Goal: Task Accomplishment & Management: Use online tool/utility

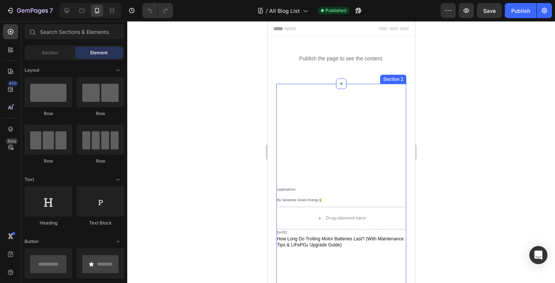
scroll to position [0, 0]
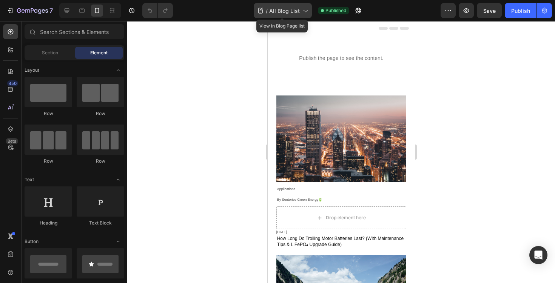
click at [285, 11] on span "All Blog List" at bounding box center [284, 11] width 31 height 8
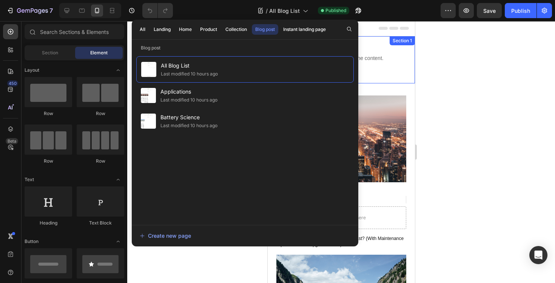
click at [434, 90] on div at bounding box center [341, 152] width 428 height 262
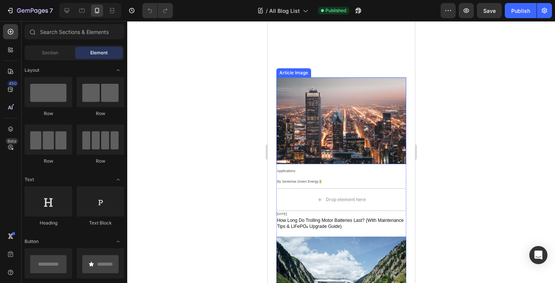
scroll to position [0, 0]
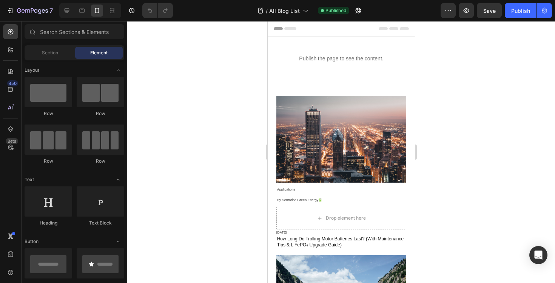
click at [240, 96] on div at bounding box center [341, 152] width 428 height 262
click at [292, 12] on span "All Blog List" at bounding box center [284, 11] width 31 height 8
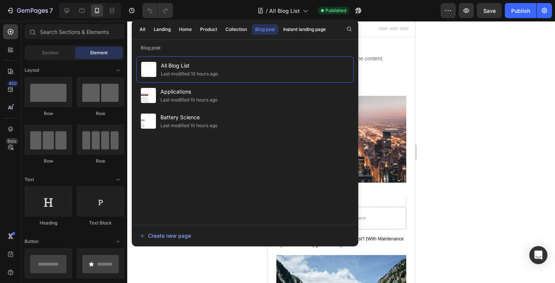
click at [475, 131] on div at bounding box center [341, 152] width 428 height 262
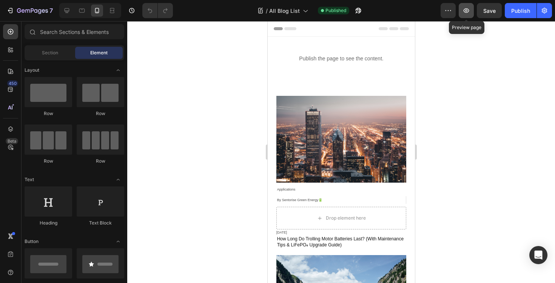
click at [466, 9] on icon "button" at bounding box center [467, 10] width 6 height 5
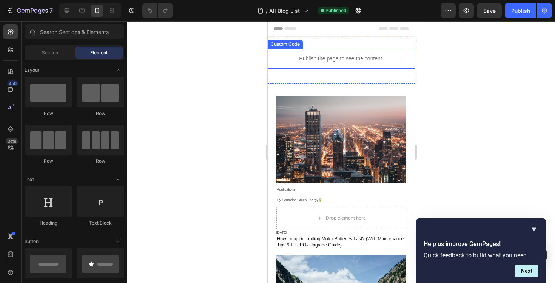
click at [326, 58] on p "Publish the page to see the content." at bounding box center [340, 59] width 147 height 8
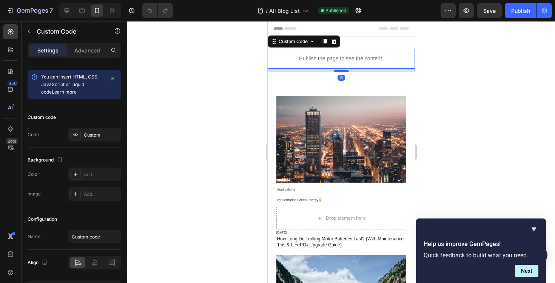
click at [326, 58] on p "Publish the page to see the content." at bounding box center [340, 59] width 147 height 8
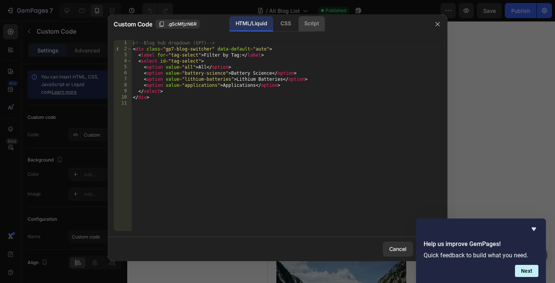
click at [304, 25] on div "Script" at bounding box center [311, 23] width 26 height 15
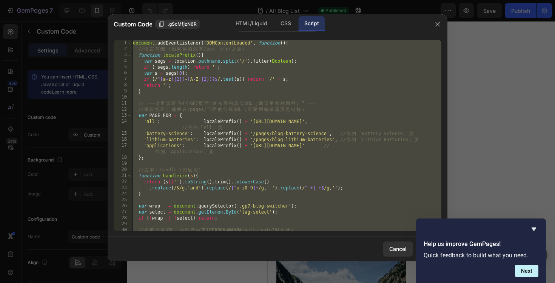
click at [236, 90] on div "document . addEventListener ( 'DOMContentLoaded' , function ( ) { // 语 言 前 缀 （ …" at bounding box center [286, 141] width 310 height 203
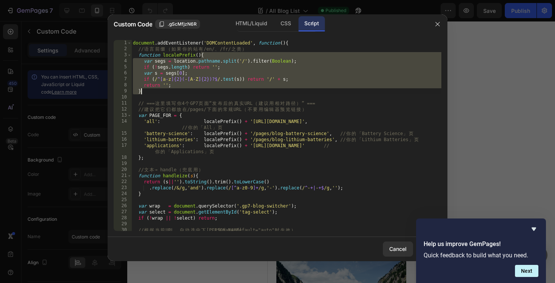
click at [236, 90] on div "document . addEventListener ( 'DOMContentLoaded' , function ( ) { // 语 言 前 缀 （ …" at bounding box center [286, 141] width 310 height 203
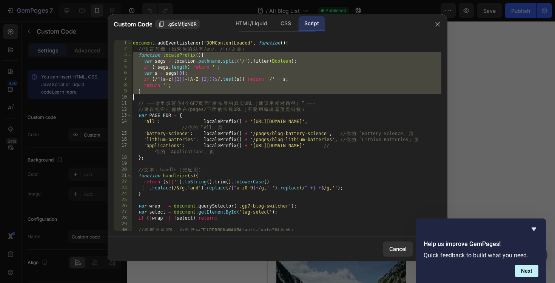
type textarea "});"
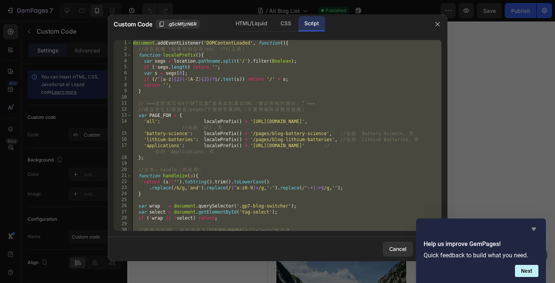
click at [533, 230] on icon "Hide survey" at bounding box center [534, 229] width 5 height 3
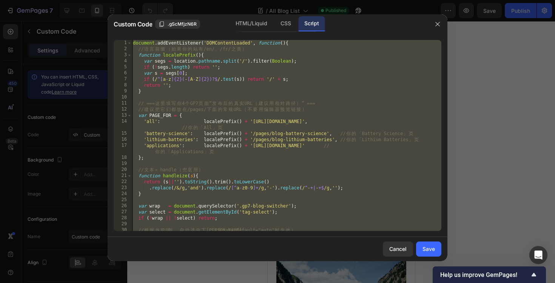
click at [344, 125] on div "document . addEventListener ( 'DOMContentLoaded' , function ( ) { // 语 言 前 缀 （ …" at bounding box center [286, 141] width 310 height 203
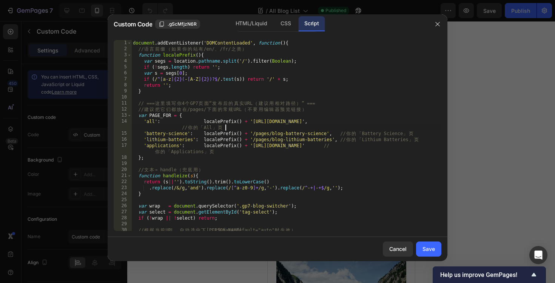
click at [344, 125] on div "document . addEventListener ( 'DOMContentLoaded' , function ( ) { // 语 言 前 缀 （ …" at bounding box center [286, 141] width 310 height 203
type textarea "});"
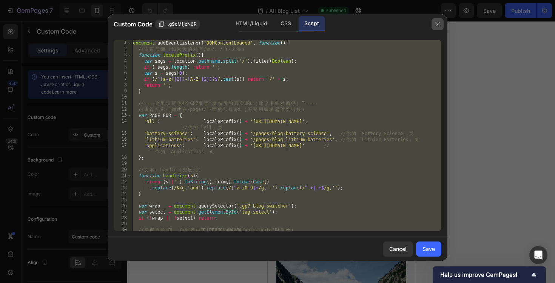
click at [437, 25] on icon "button" at bounding box center [438, 24] width 6 height 6
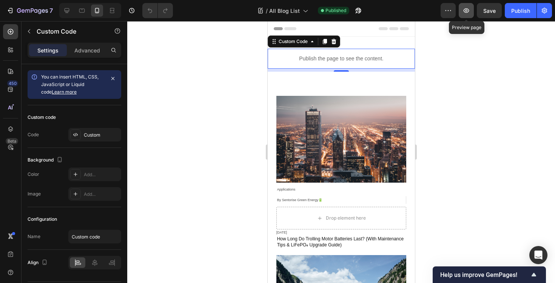
click at [467, 12] on icon "button" at bounding box center [467, 10] width 6 height 5
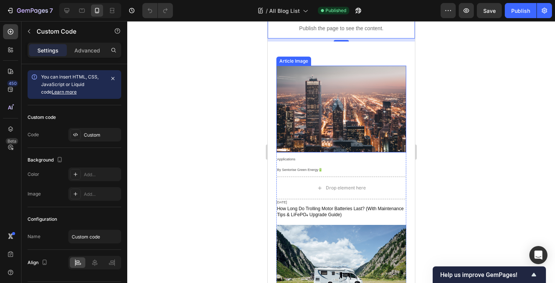
scroll to position [37, 0]
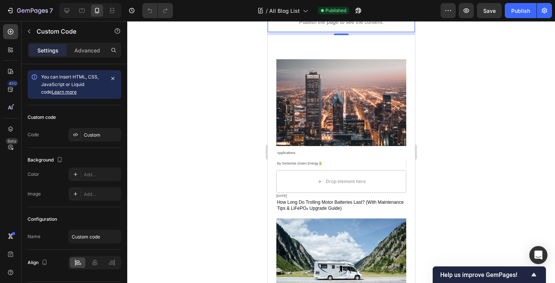
click at [235, 116] on div at bounding box center [341, 152] width 428 height 262
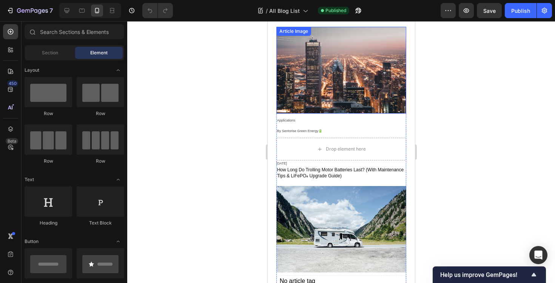
scroll to position [0, 0]
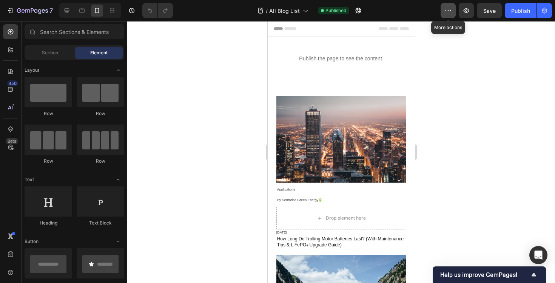
click at [446, 12] on icon "button" at bounding box center [448, 11] width 8 height 8
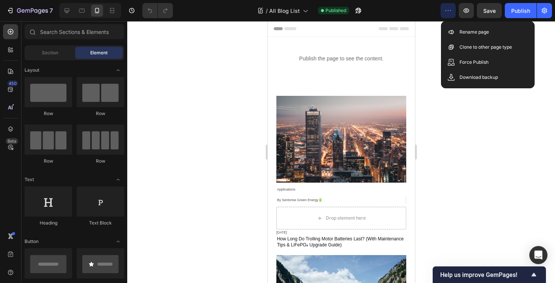
click at [446, 12] on icon "button" at bounding box center [448, 11] width 8 height 8
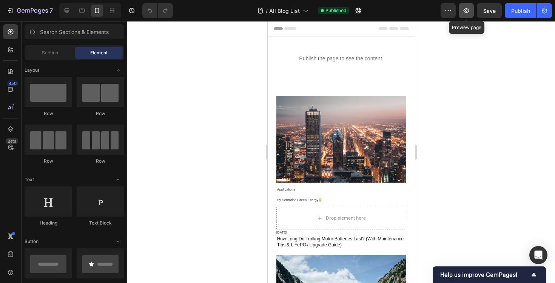
click at [469, 12] on icon "button" at bounding box center [467, 10] width 6 height 5
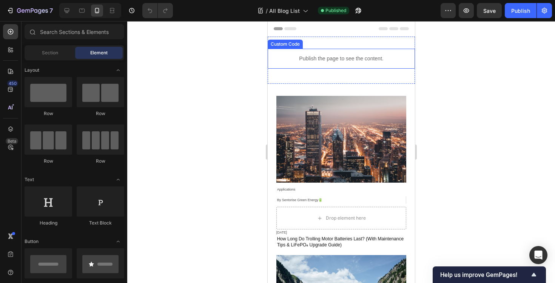
click at [318, 66] on div "Publish the page to see the content." at bounding box center [340, 59] width 147 height 20
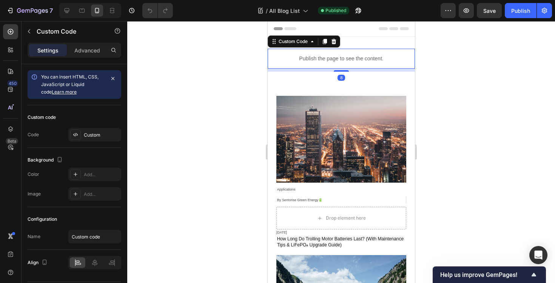
click at [318, 66] on div "Publish the page to see the content." at bounding box center [340, 59] width 147 height 20
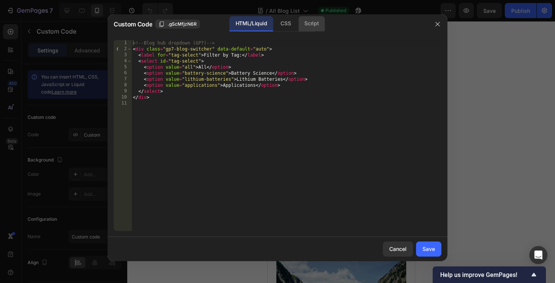
click at [305, 26] on div "Script" at bounding box center [311, 23] width 26 height 15
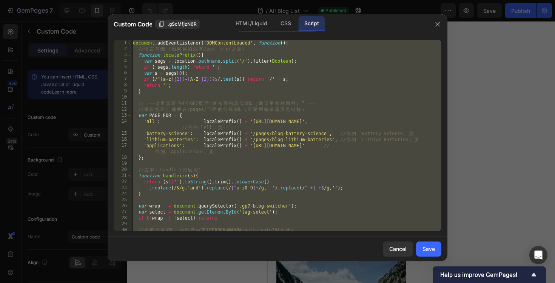
type textarea "});"
click at [273, 94] on div "document . addEventListener ( 'DOMContentLoaded' , function ( ) { // 语 言 前 缀 （ …" at bounding box center [286, 141] width 310 height 203
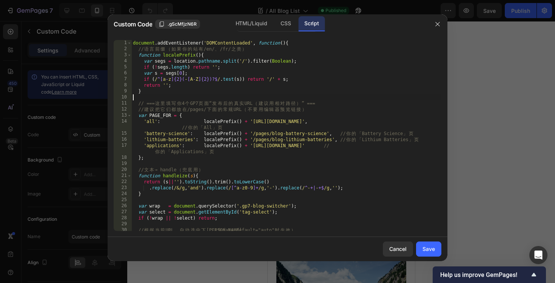
click at [290, 98] on div "document . addEventListener ( 'DOMContentLoaded' , function ( ) { // 语 言 前 缀 （ …" at bounding box center [286, 141] width 310 height 203
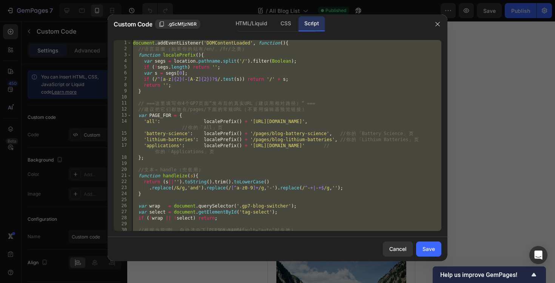
click at [317, 123] on div "document . addEventListener ( 'DOMContentLoaded' , function ( ) { // 语 言 前 缀 （ …" at bounding box center [286, 141] width 310 height 203
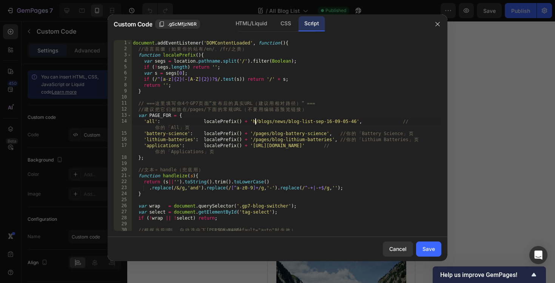
type textarea "'all': localePrefix() + '/blogs/news/blog-list-sep-16-09-05-46', // 你的「All」页"
click at [433, 254] on button "Save" at bounding box center [428, 249] width 25 height 15
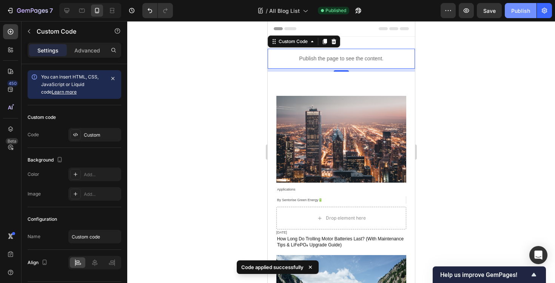
click at [520, 8] on div "Publish" at bounding box center [520, 11] width 19 height 8
click at [331, 59] on p "Publish the page to see the content." at bounding box center [340, 59] width 147 height 8
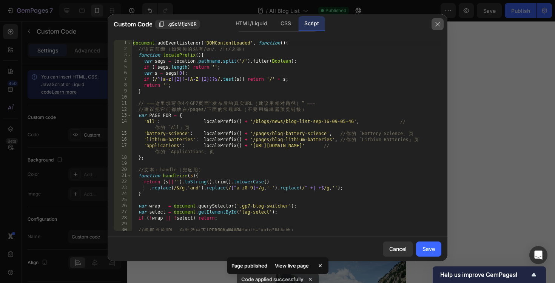
click at [439, 24] on icon "button" at bounding box center [438, 24] width 6 height 6
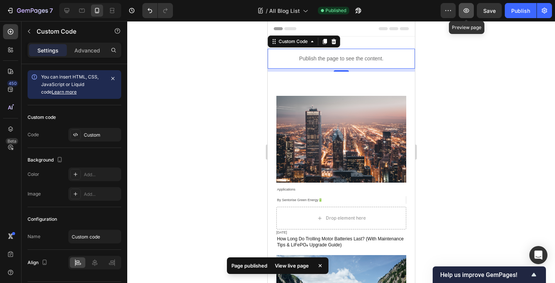
click at [472, 11] on button "button" at bounding box center [466, 10] width 15 height 15
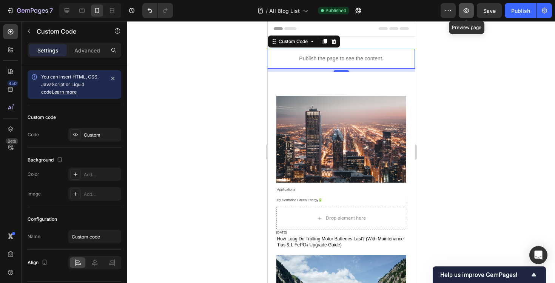
click at [463, 14] on icon "button" at bounding box center [467, 11] width 8 height 8
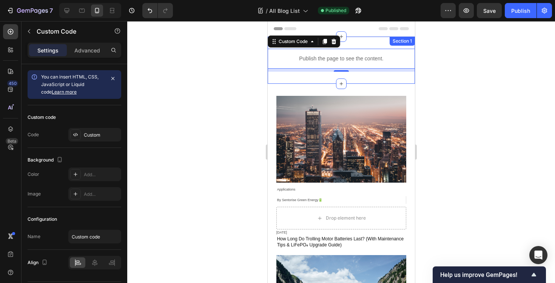
click at [221, 70] on div at bounding box center [341, 152] width 428 height 262
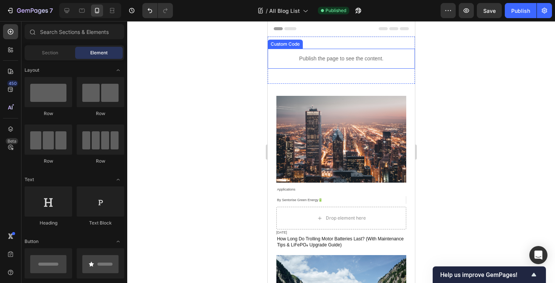
click at [331, 57] on p "Publish the page to see the content." at bounding box center [340, 59] width 147 height 8
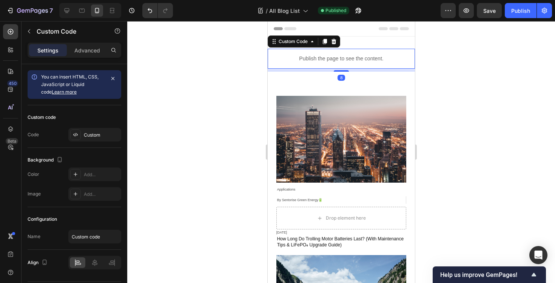
click at [331, 57] on p "Publish the page to see the content." at bounding box center [340, 59] width 147 height 8
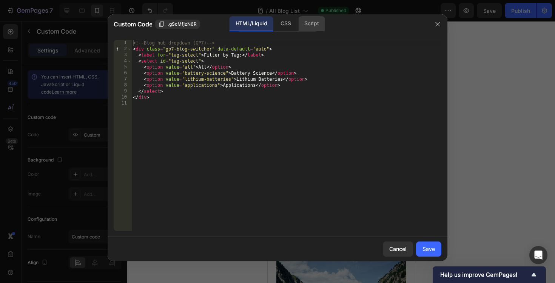
click at [308, 29] on div "Script" at bounding box center [311, 23] width 26 height 15
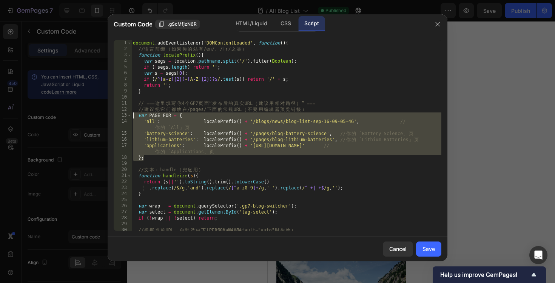
drag, startPoint x: 151, startPoint y: 160, endPoint x: 122, endPoint y: 116, distance: 53.0
click at [122, 116] on div "}); 1 2 3 4 5 6 7 8 9 10 11 12 13 14 15 16 17 18 19 20 21 22 23 24 25 26 27 28 …" at bounding box center [278, 135] width 328 height 191
click at [278, 142] on div "document . addEventListener ( 'DOMContentLoaded' , function ( ) { // 语 言 前 缀 （ …" at bounding box center [286, 141] width 310 height 203
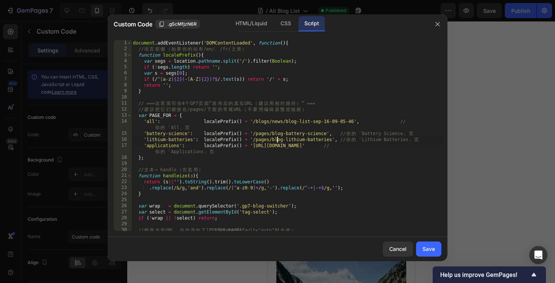
click at [383, 148] on div "document . addEventListener ( 'DOMContentLoaded' , function ( ) { // 语 言 前 缀 （ …" at bounding box center [286, 141] width 310 height 203
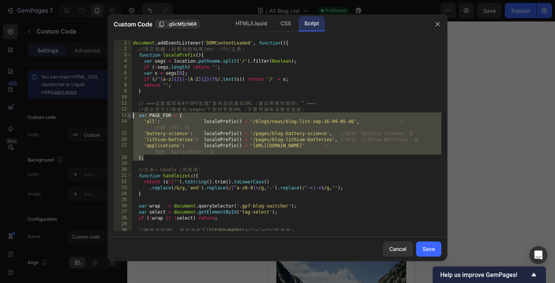
drag, startPoint x: 157, startPoint y: 160, endPoint x: 128, endPoint y: 117, distance: 52.4
click at [128, 117] on div "'applications': localePrefix() + 'https://eu.sentorise.com/blogs/news/applicati…" at bounding box center [278, 135] width 328 height 191
type textarea "var PAGE_FOR = { 'all': localePrefix() + '/blogs/news/blog-list-sep-16-09-05-46…"
click at [437, 23] on icon "button" at bounding box center [438, 24] width 6 height 6
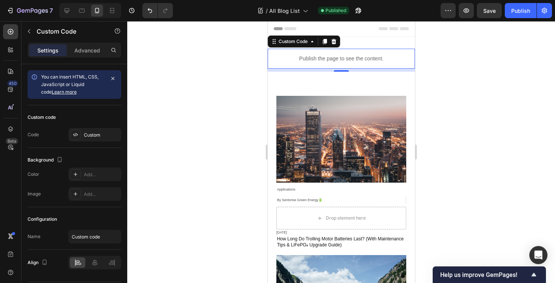
click at [225, 42] on div at bounding box center [341, 152] width 428 height 262
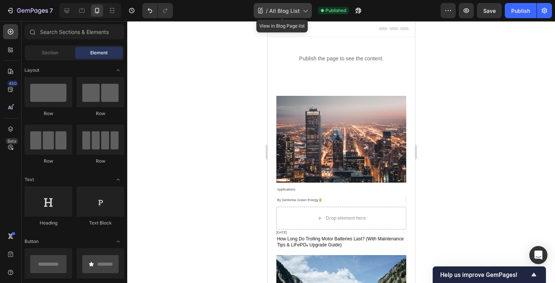
click at [289, 10] on span "All Blog List" at bounding box center [284, 11] width 31 height 8
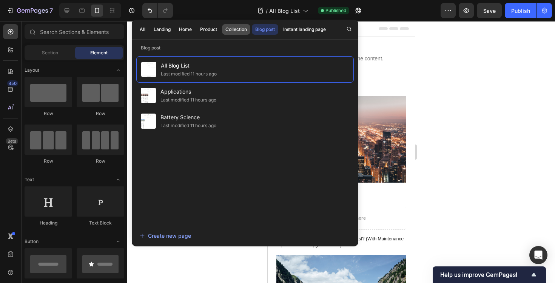
click at [236, 32] on div "Collection" at bounding box center [236, 29] width 22 height 7
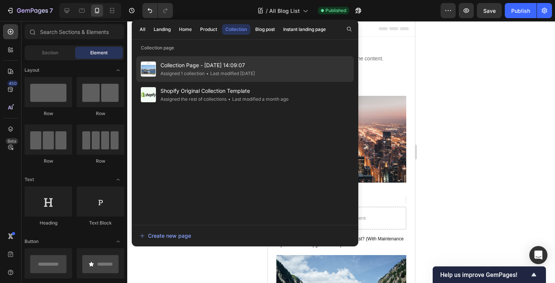
click at [174, 71] on div "Assigned 1 collection" at bounding box center [182, 74] width 44 height 8
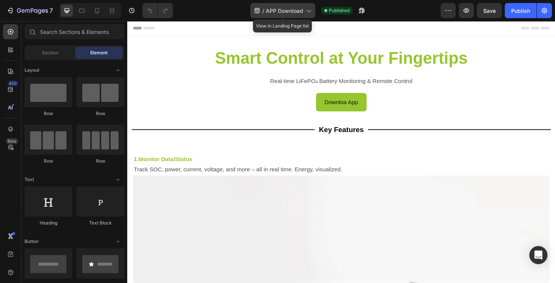
click at [295, 14] on span "APP Download" at bounding box center [284, 11] width 37 height 8
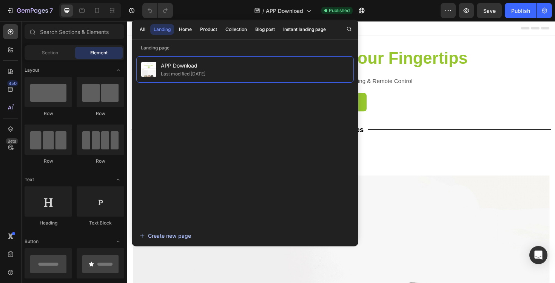
click at [169, 238] on div "Create new page" at bounding box center [165, 236] width 51 height 8
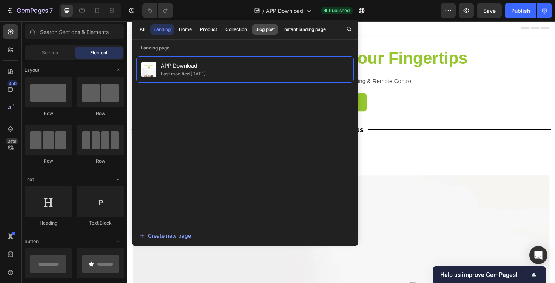
click at [278, 31] on button "Blog post" at bounding box center [265, 29] width 26 height 11
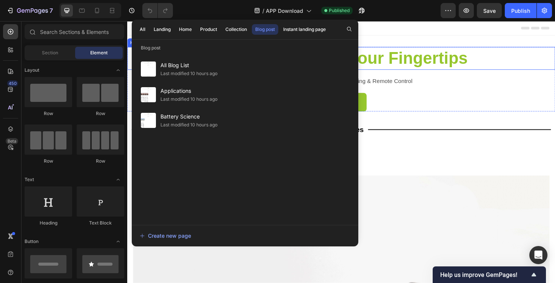
click at [395, 66] on strong "Smart Control at Your Fingertips" at bounding box center [354, 61] width 268 height 20
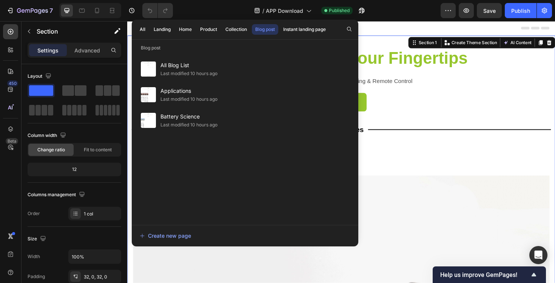
click at [411, 21] on div "7 Version history / APP Download Published Preview Save Publish" at bounding box center [277, 11] width 555 height 22
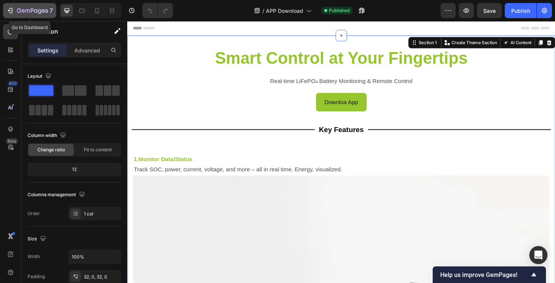
click at [17, 12] on icon "button" at bounding box center [32, 11] width 31 height 6
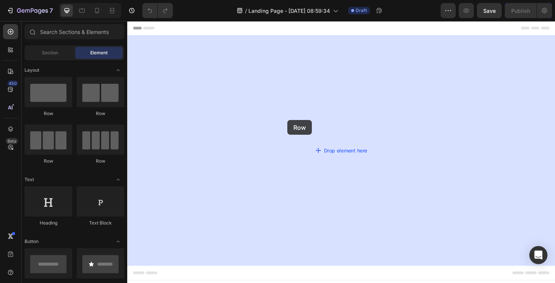
drag, startPoint x: 178, startPoint y: 117, endPoint x: 297, endPoint y: 126, distance: 119.3
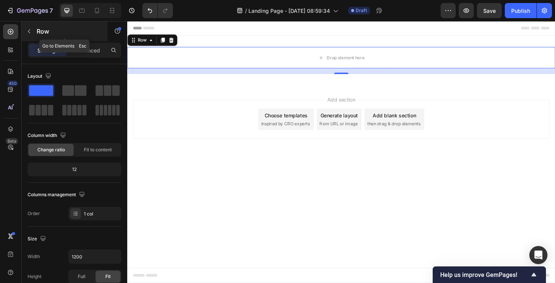
click at [31, 31] on icon "button" at bounding box center [29, 31] width 6 height 6
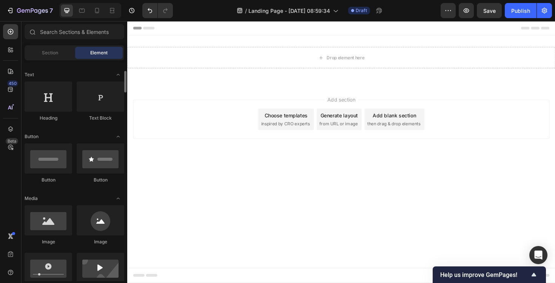
scroll to position [105, 0]
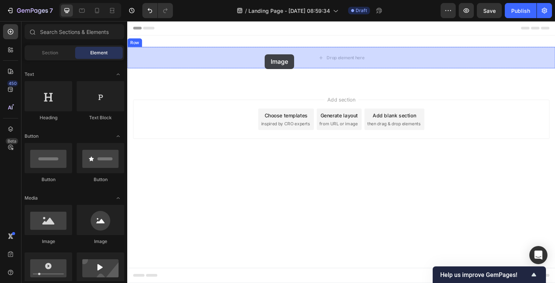
drag, startPoint x: 174, startPoint y: 244, endPoint x: 273, endPoint y: 56, distance: 211.8
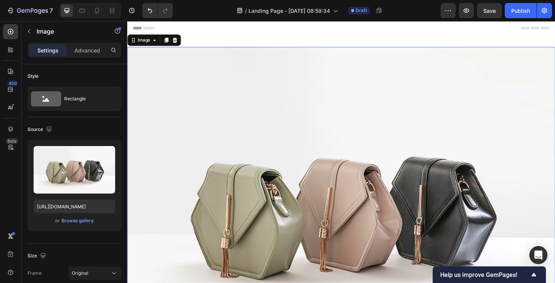
scroll to position [52, 0]
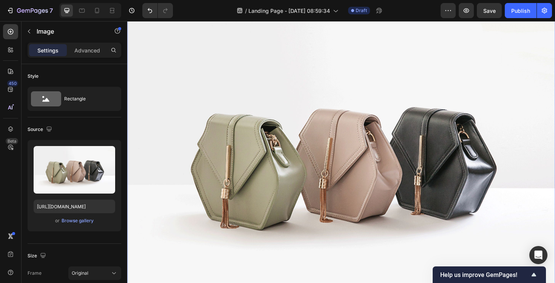
click at [347, 112] on img at bounding box center [353, 166] width 453 height 340
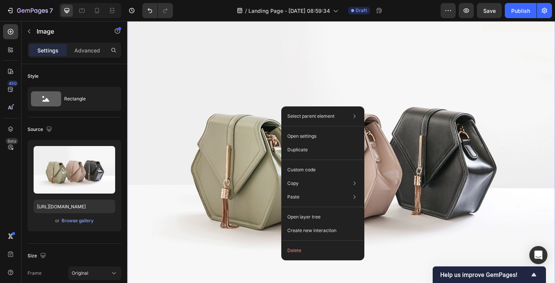
click at [235, 139] on img at bounding box center [353, 166] width 453 height 340
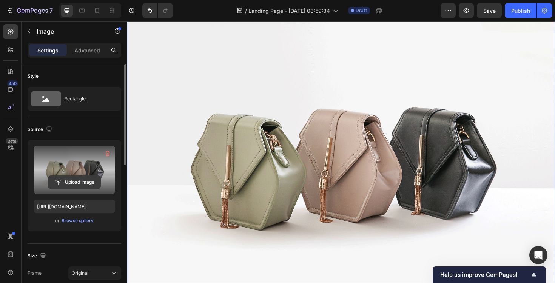
click at [77, 180] on input "file" at bounding box center [74, 182] width 52 height 13
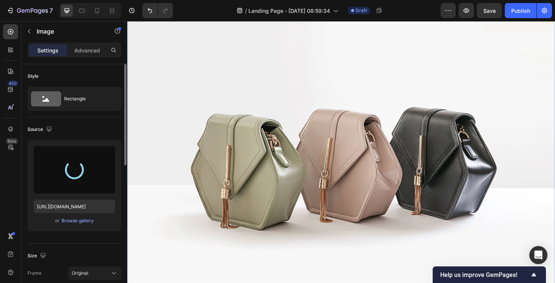
type input "https://cdn.shopify.com/s/files/1/0944/0690/2066/files/gempages_581900527529362…"
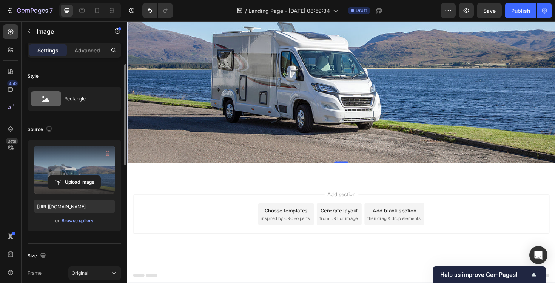
scroll to position [0, 0]
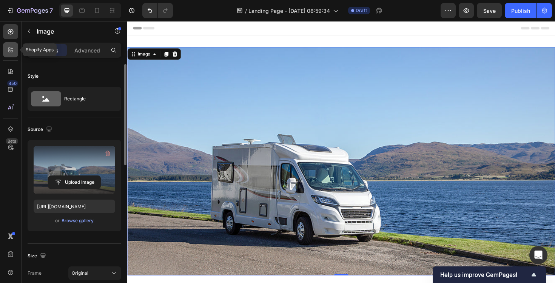
click at [14, 51] on icon at bounding box center [11, 50] width 8 height 8
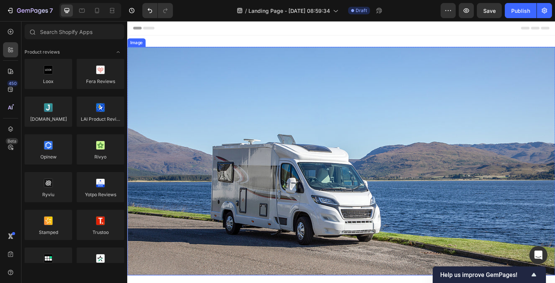
click at [233, 134] on img at bounding box center [353, 170] width 453 height 242
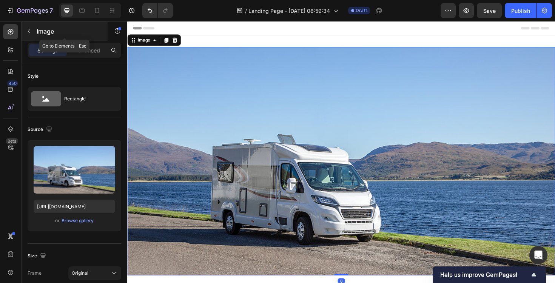
click at [29, 31] on icon "button" at bounding box center [29, 31] width 6 height 6
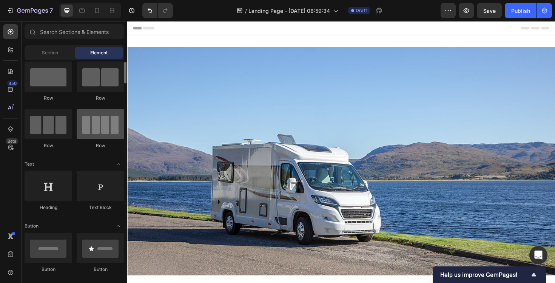
scroll to position [18, 0]
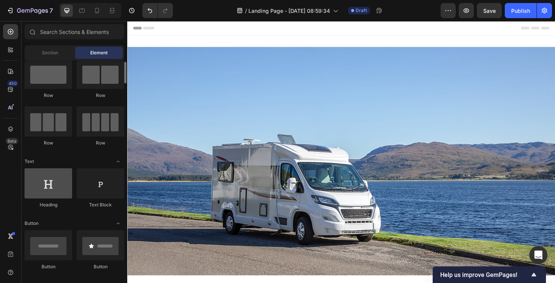
click at [43, 185] on div at bounding box center [49, 183] width 48 height 30
drag, startPoint x: 43, startPoint y: 185, endPoint x: 37, endPoint y: 176, distance: 10.2
click at [37, 176] on div at bounding box center [49, 183] width 48 height 30
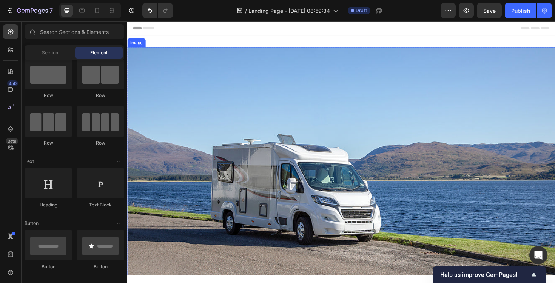
click at [207, 141] on img at bounding box center [353, 170] width 453 height 242
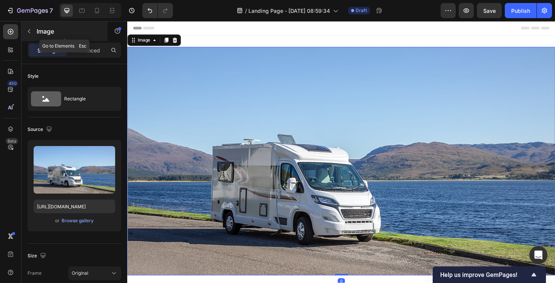
click at [31, 35] on button "button" at bounding box center [29, 31] width 12 height 12
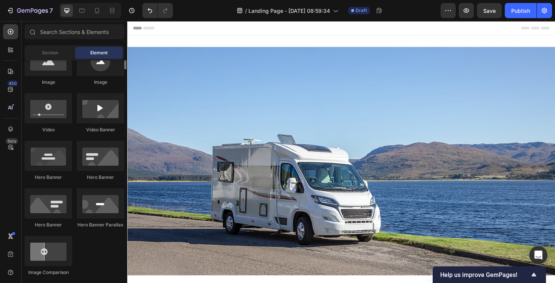
scroll to position [267, 0]
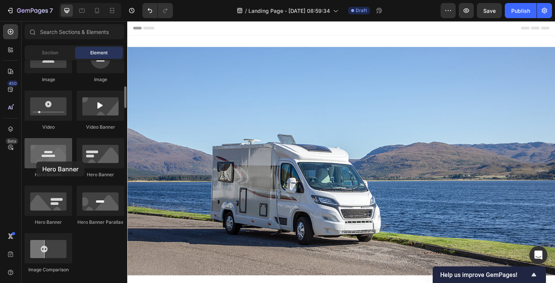
drag, startPoint x: 47, startPoint y: 157, endPoint x: 31, endPoint y: 152, distance: 17.1
click at [36, 162] on div at bounding box center [49, 153] width 48 height 30
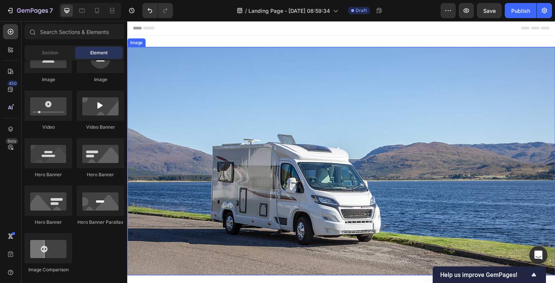
click at [246, 177] on img at bounding box center [353, 170] width 453 height 242
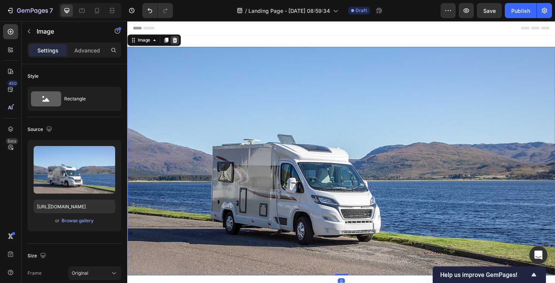
click at [179, 40] on icon at bounding box center [177, 41] width 5 height 5
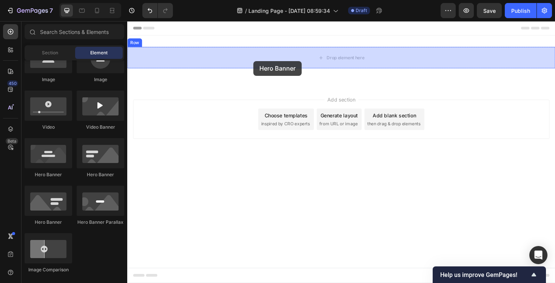
drag, startPoint x: 178, startPoint y: 182, endPoint x: 261, endPoint y: 63, distance: 144.8
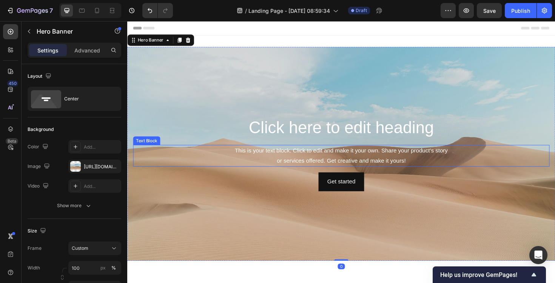
click at [338, 160] on div "This is your text block. Click to edit and make it your own. Share your product…" at bounding box center [353, 164] width 441 height 23
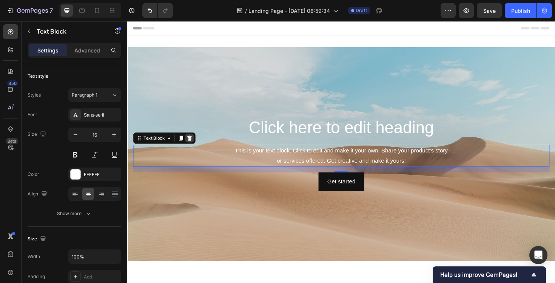
click at [191, 145] on icon at bounding box center [193, 145] width 5 height 5
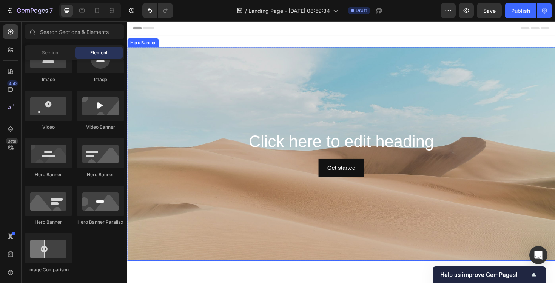
click at [219, 201] on div "Background Image" at bounding box center [353, 162] width 453 height 227
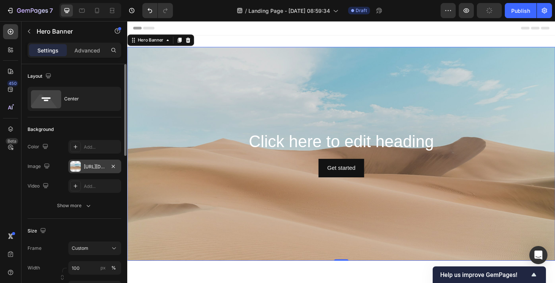
click at [97, 172] on div "https://cdn.shopify.com/s/files/1/2005/9307/files/background_settings.jpg" at bounding box center [94, 167] width 53 height 14
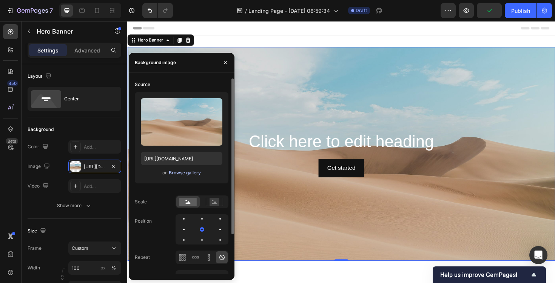
click at [186, 176] on div "Browse gallery" at bounding box center [185, 173] width 32 height 7
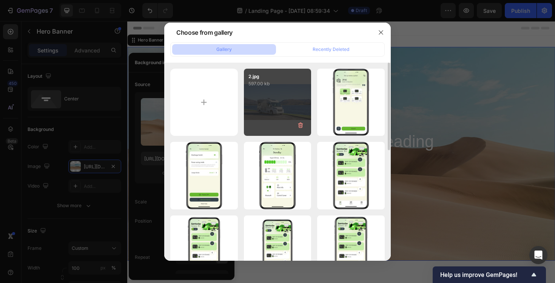
click at [268, 105] on div "2.jpg 597.00 kb" at bounding box center [278, 103] width 68 height 68
type input "https://cdn.shopify.com/s/files/1/0944/0690/2066/files/gempages_581900527529362…"
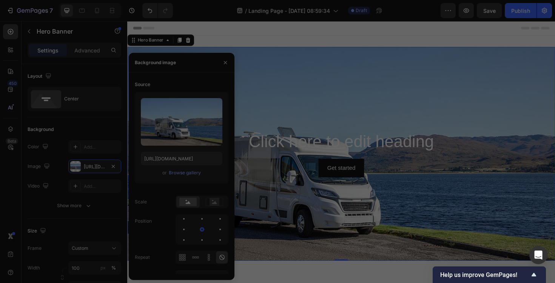
click at [268, 105] on div "2.jpg 597.00 kb" at bounding box center [278, 103] width 68 height 68
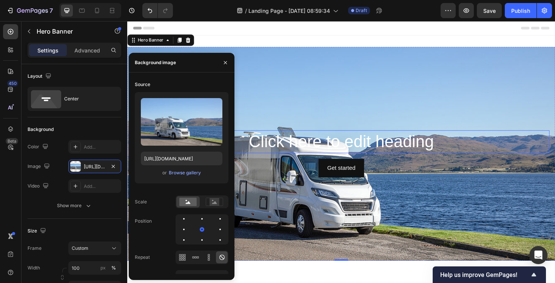
click at [307, 148] on h2 "Click here to edit heading" at bounding box center [353, 149] width 441 height 24
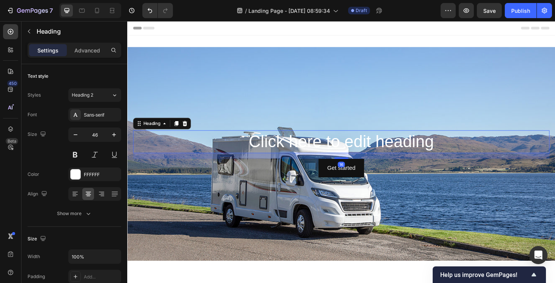
click at [307, 148] on h2 "Click here to edit heading" at bounding box center [353, 149] width 441 height 24
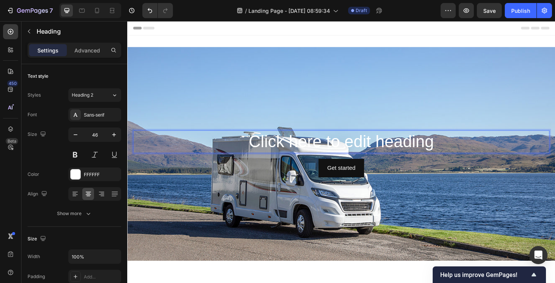
scroll to position [0, 0]
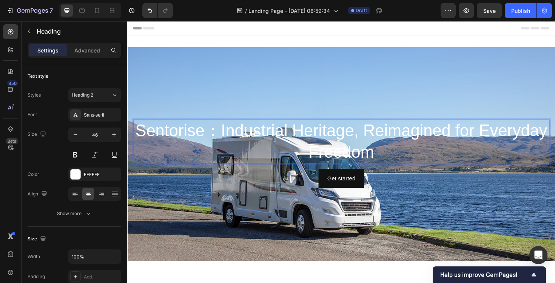
click at [259, 142] on p "Sentorise：Industrial Heritage, Reimagined for Everyday Freedom" at bounding box center [354, 149] width 440 height 45
click at [349, 162] on p "Sentorise - Industrial Heritage, Reimagined for Everyday Freedom" at bounding box center [354, 149] width 440 height 45
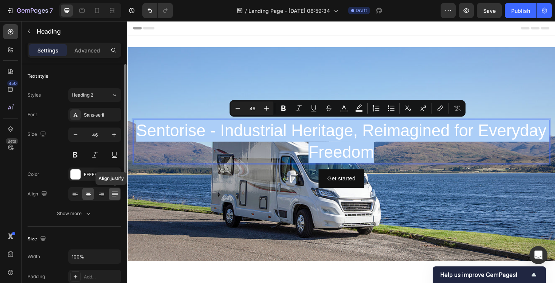
click at [119, 196] on div at bounding box center [115, 194] width 12 height 12
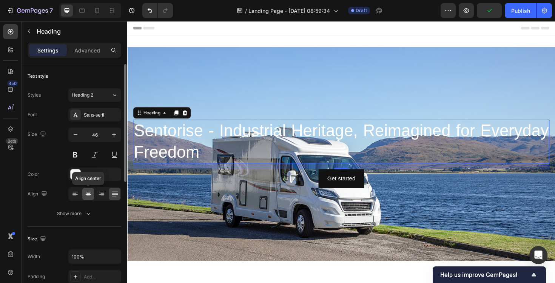
click at [86, 197] on icon at bounding box center [89, 194] width 8 height 8
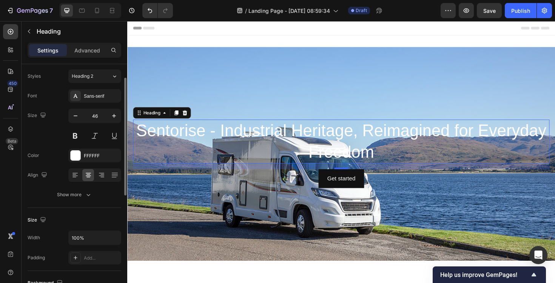
scroll to position [22, 0]
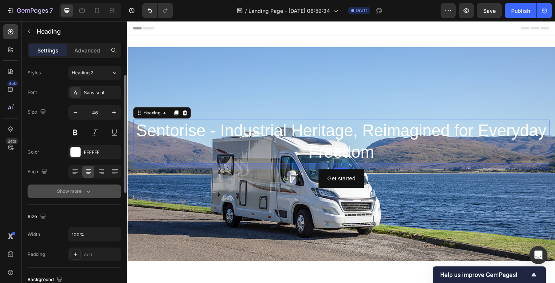
click at [60, 191] on div "Show more" at bounding box center [74, 192] width 35 height 8
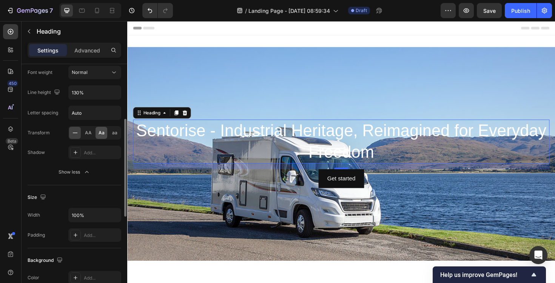
scroll to position [142, 0]
click at [94, 155] on div "Add..." at bounding box center [101, 152] width 35 height 7
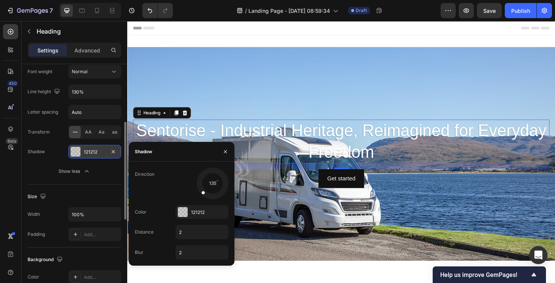
click at [63, 187] on div "Size Width 100% Padding Add..." at bounding box center [75, 216] width 94 height 63
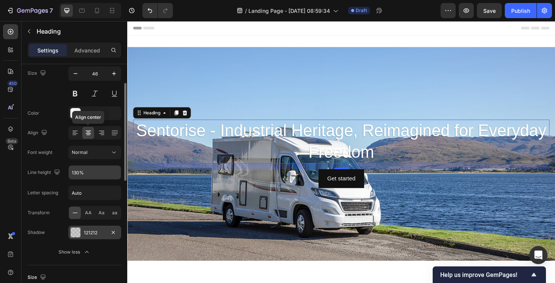
scroll to position [52, 0]
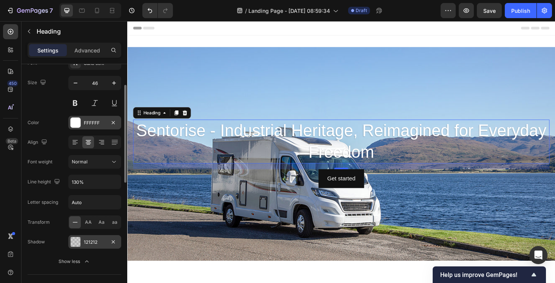
click at [88, 123] on div "FFFFFF" at bounding box center [95, 123] width 22 height 7
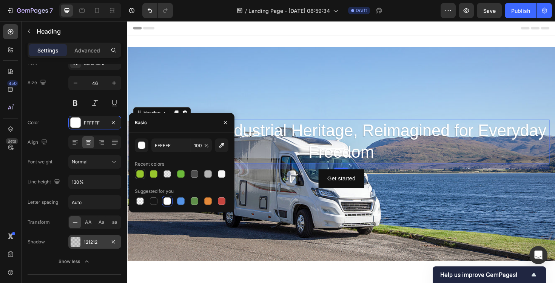
click at [141, 177] on div at bounding box center [140, 174] width 8 height 8
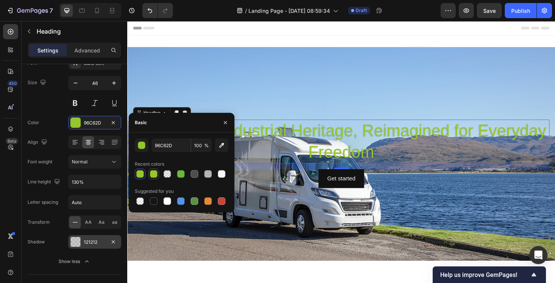
click at [152, 177] on div at bounding box center [154, 174] width 8 height 8
click at [141, 176] on div at bounding box center [140, 174] width 8 height 8
type input "96C62D"
click at [267, 211] on div "Background Image" at bounding box center [353, 162] width 453 height 227
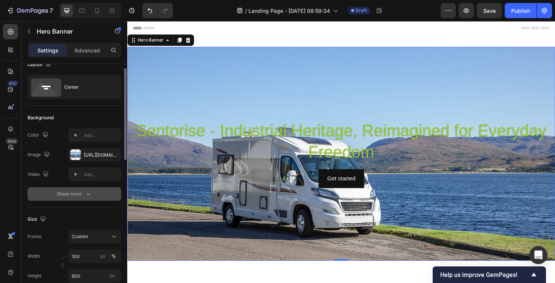
scroll to position [35, 0]
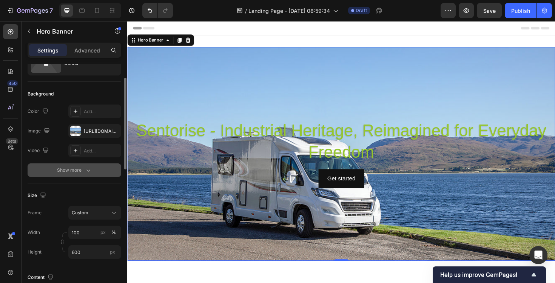
click at [79, 176] on button "Show more" at bounding box center [75, 171] width 94 height 14
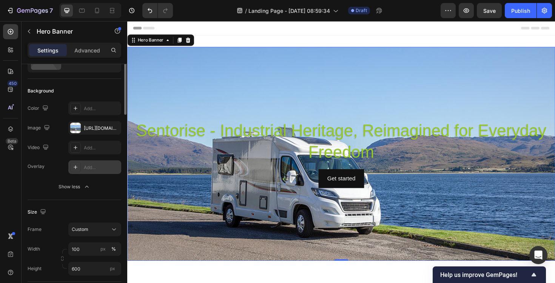
scroll to position [0, 0]
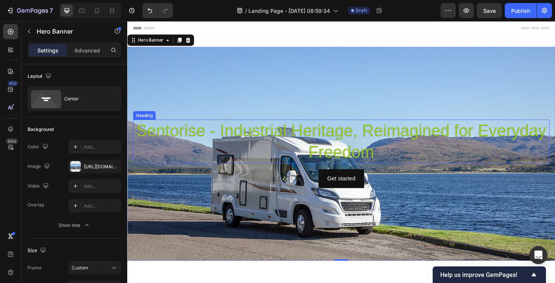
click at [222, 139] on p "Sentorise - Industrial Heritage, Reimagined for Everyday Freedom" at bounding box center [354, 149] width 440 height 45
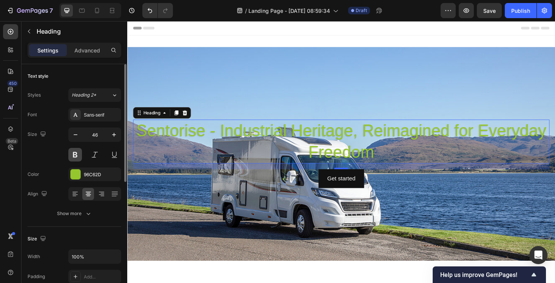
click at [75, 151] on button at bounding box center [75, 155] width 14 height 14
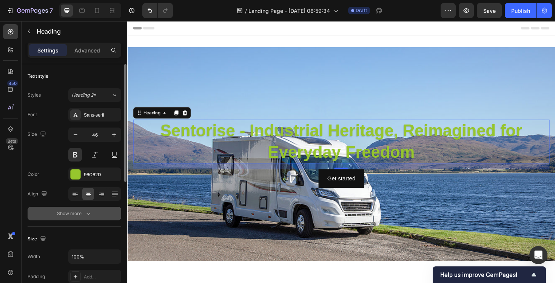
click at [90, 211] on icon "button" at bounding box center [89, 214] width 8 height 8
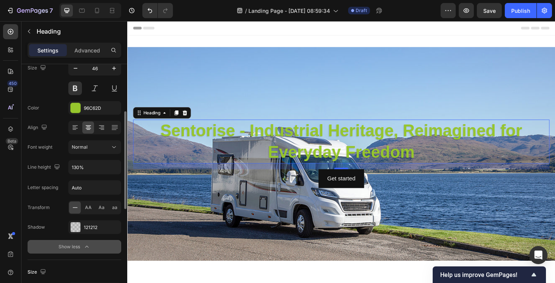
scroll to position [81, 0]
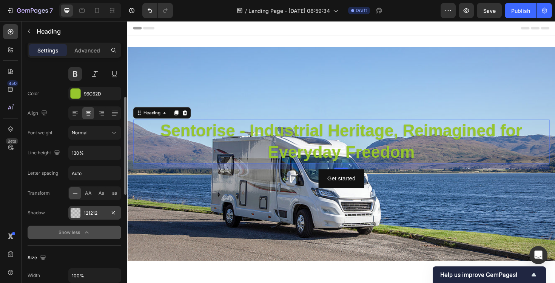
click at [86, 212] on div "121212" at bounding box center [95, 213] width 22 height 7
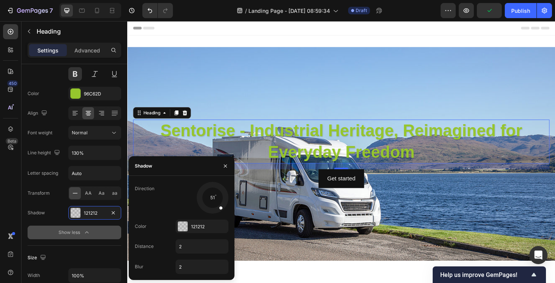
click at [221, 209] on div at bounding box center [213, 198] width 34 height 34
click at [224, 209] on div at bounding box center [213, 198] width 34 height 34
click at [196, 231] on div "121212" at bounding box center [202, 227] width 53 height 14
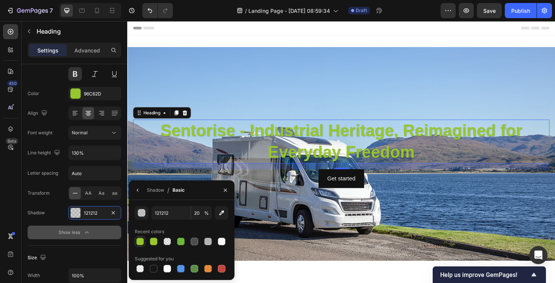
click at [142, 241] on div at bounding box center [140, 242] width 8 height 8
type input "96C62D"
type input "100"
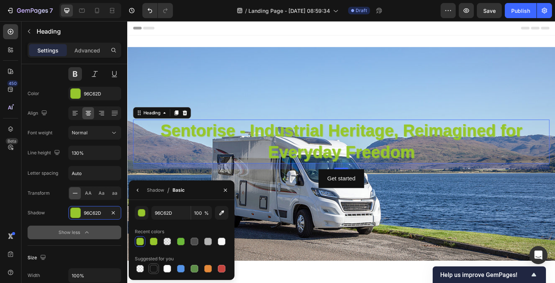
click at [154, 271] on div at bounding box center [154, 269] width 8 height 8
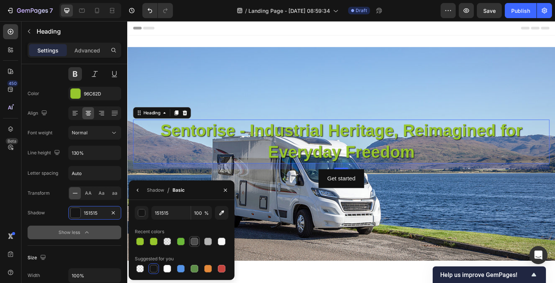
click at [197, 244] on div at bounding box center [195, 242] width 8 height 8
click at [155, 270] on div at bounding box center [154, 269] width 8 height 8
type input "151515"
click at [266, 250] on div "Background Image" at bounding box center [353, 162] width 453 height 227
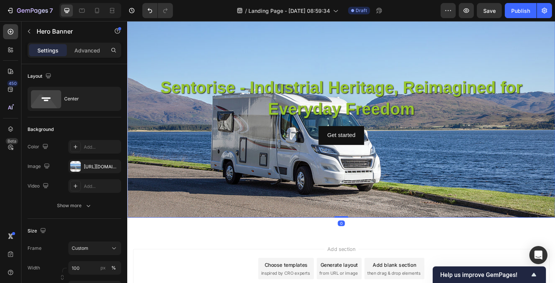
scroll to position [49, 0]
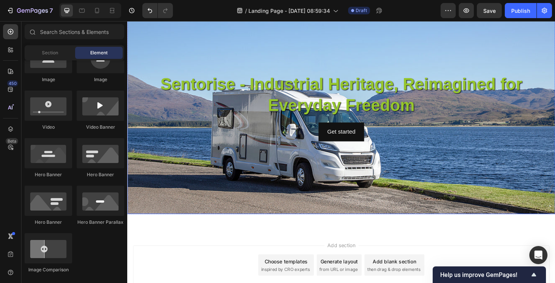
scroll to position [23, 0]
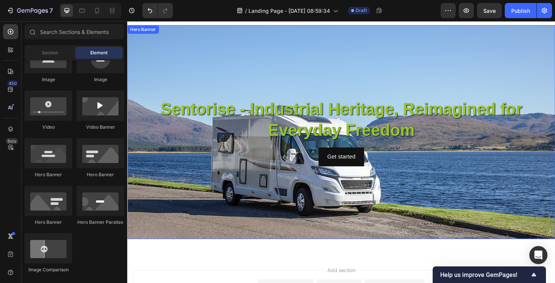
click at [337, 250] on div "Background Image" at bounding box center [353, 139] width 453 height 227
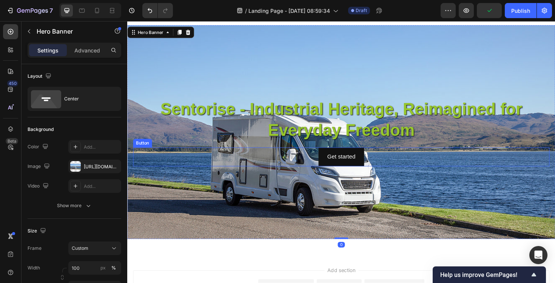
click at [298, 160] on div "Get started Button" at bounding box center [353, 165] width 441 height 20
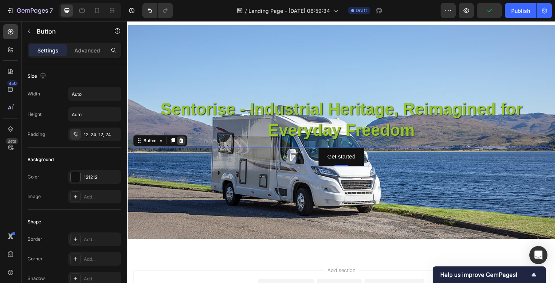
click at [182, 148] on icon at bounding box center [184, 147] width 5 height 5
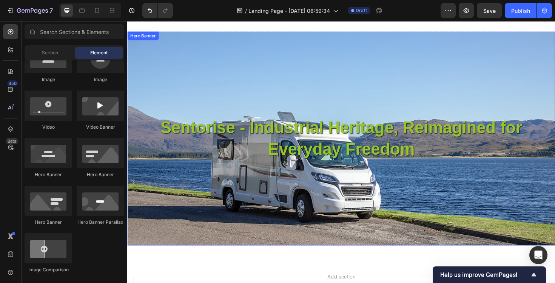
scroll to position [20, 0]
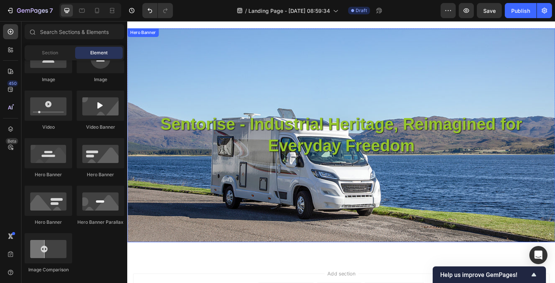
click at [318, 212] on div "Background Image" at bounding box center [353, 142] width 453 height 227
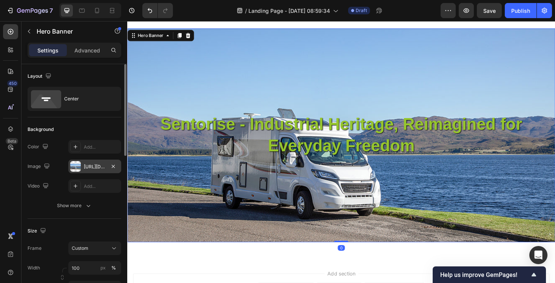
click at [93, 169] on div "https://cdn.shopify.com/s/files/1/0944/0690/2066/files/gempages_581900527529362…" at bounding box center [95, 167] width 22 height 7
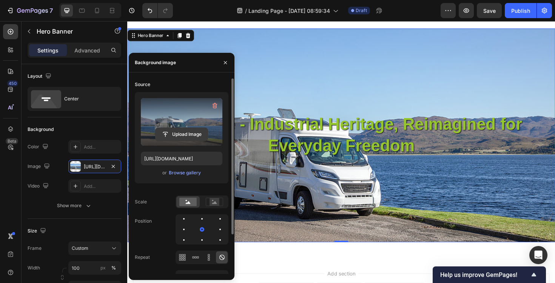
click at [176, 135] on input "file" at bounding box center [182, 134] width 52 height 13
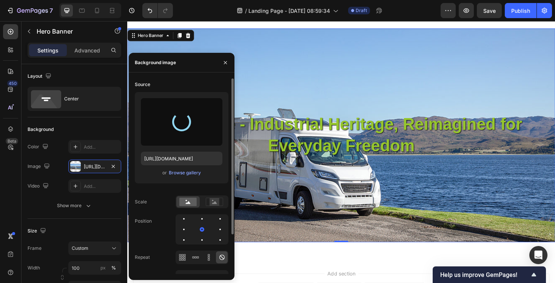
type input "https://cdn.shopify.com/s/files/1/0944/0690/2066/files/gempages_581900527529362…"
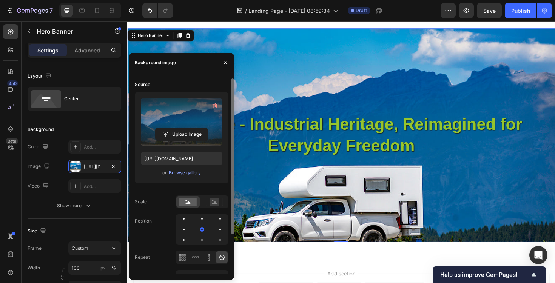
click at [358, 63] on div "Background Image" at bounding box center [353, 142] width 453 height 227
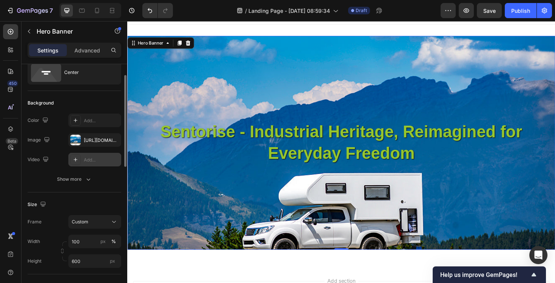
scroll to position [27, 0]
click at [201, 195] on div "Background Image" at bounding box center [353, 150] width 453 height 227
click at [214, 173] on p "Sentorise - Industrial Heritage, Reimagined for Everyday Freedom" at bounding box center [354, 150] width 440 height 45
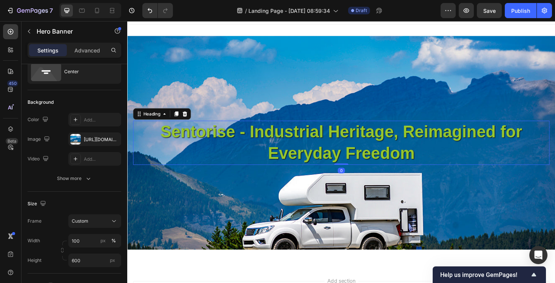
scroll to position [0, 0]
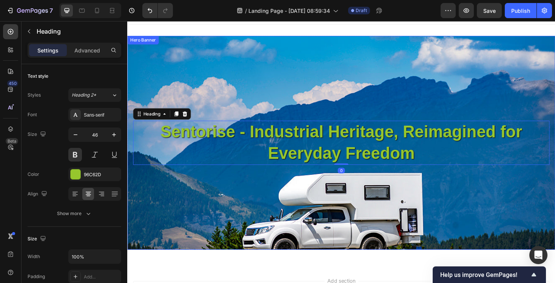
click at [153, 82] on div "Background Image" at bounding box center [353, 150] width 453 height 227
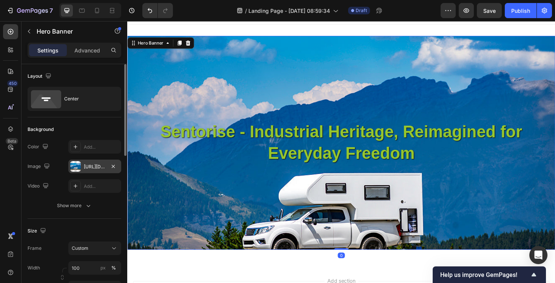
click at [87, 171] on div "https://cdn.shopify.com/s/files/1/0944/0690/2066/files/gempages_581900527529362…" at bounding box center [94, 167] width 53 height 14
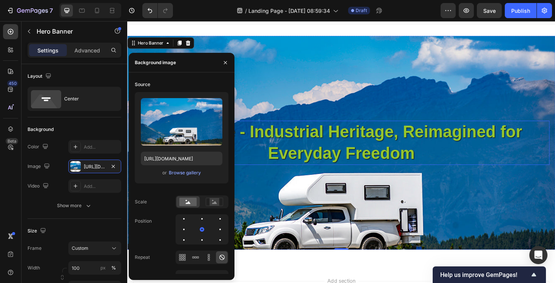
click at [309, 162] on p "Sentorise - Industrial Heritage, Reimagined for Everyday Freedom" at bounding box center [354, 150] width 440 height 45
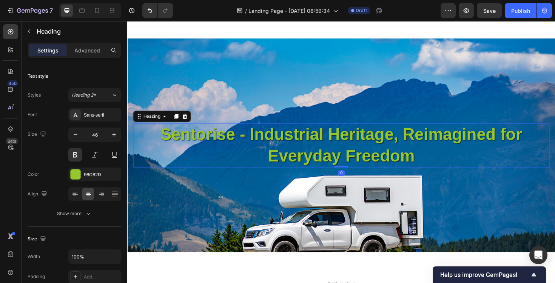
scroll to position [14, 0]
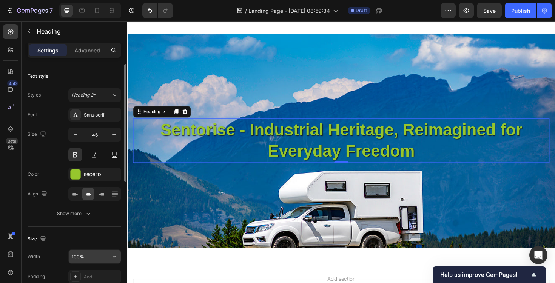
click at [103, 257] on input "100%" at bounding box center [95, 257] width 52 height 14
click at [114, 257] on icon "button" at bounding box center [114, 257] width 3 height 2
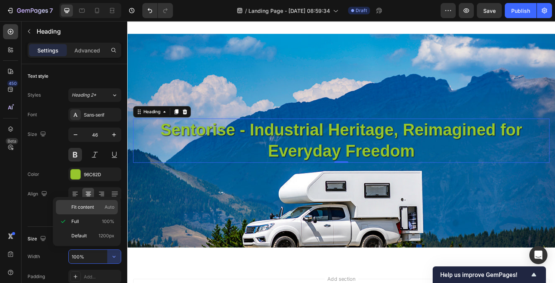
click at [86, 207] on span "Fit content" at bounding box center [82, 207] width 23 height 7
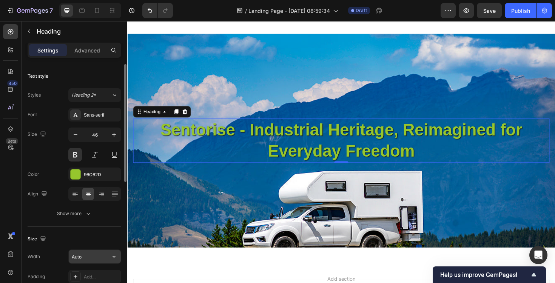
click at [103, 253] on input "Auto" at bounding box center [95, 257] width 52 height 14
click at [113, 261] on button "button" at bounding box center [114, 257] width 14 height 14
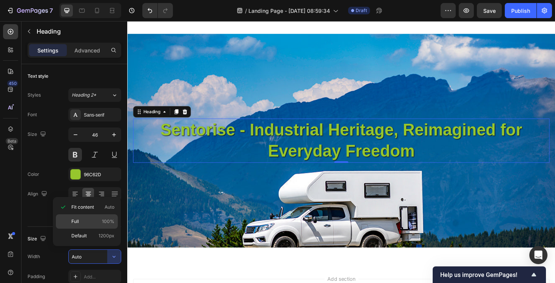
click at [96, 224] on p "Full 100%" at bounding box center [92, 221] width 43 height 7
type input "100%"
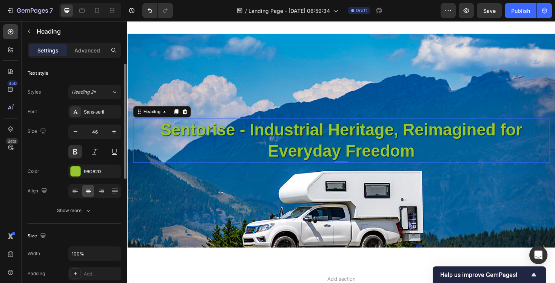
scroll to position [0, 0]
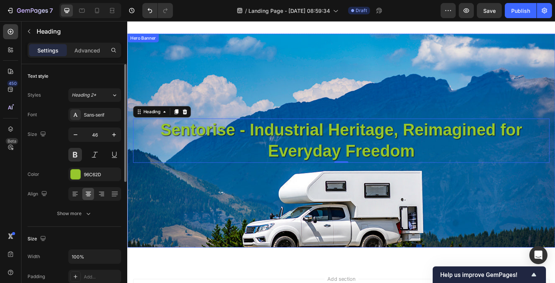
click at [190, 94] on div "Background Image" at bounding box center [353, 148] width 453 height 227
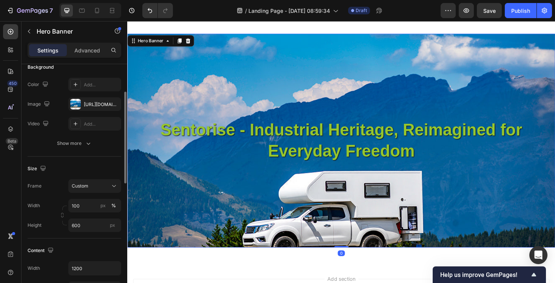
scroll to position [70, 0]
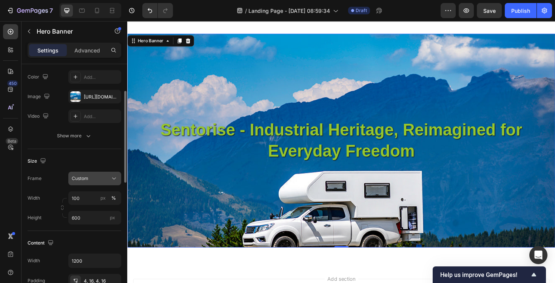
click at [91, 181] on div "Custom" at bounding box center [90, 178] width 37 height 7
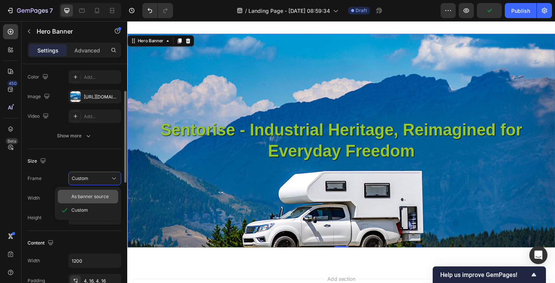
click at [92, 200] on span "As banner source" at bounding box center [89, 196] width 37 height 7
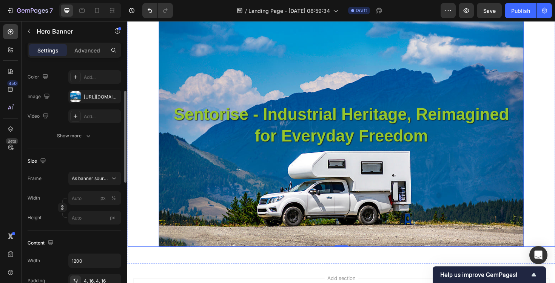
scroll to position [47, 0]
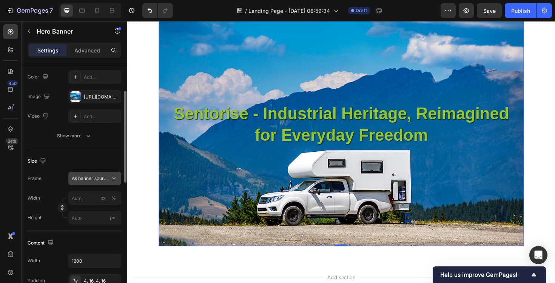
click at [93, 176] on span "As banner source" at bounding box center [90, 178] width 37 height 7
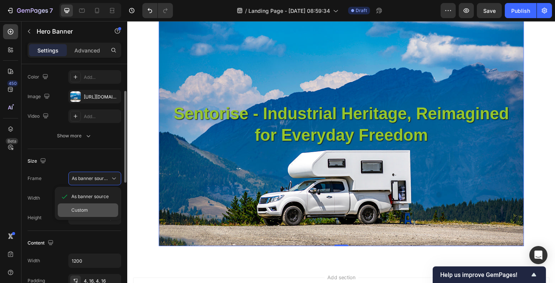
click at [86, 210] on span "Custom" at bounding box center [79, 210] width 17 height 7
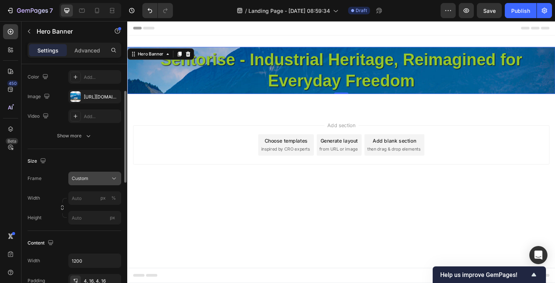
click at [94, 178] on div "Custom" at bounding box center [90, 178] width 37 height 7
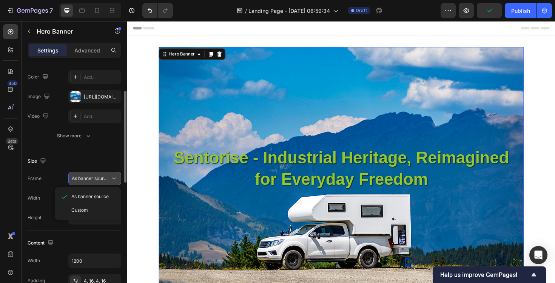
click at [98, 176] on span "As banner source" at bounding box center [90, 178] width 37 height 7
click at [97, 178] on span "As banner source" at bounding box center [90, 178] width 37 height 7
click at [88, 206] on div "Custom" at bounding box center [88, 211] width 60 height 14
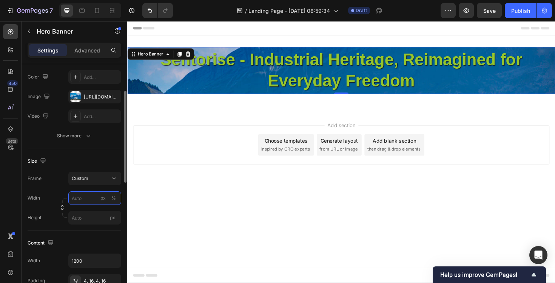
click at [84, 200] on input "px %" at bounding box center [94, 198] width 53 height 14
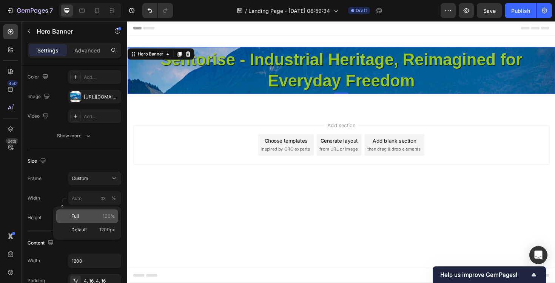
click at [83, 219] on p "Full 100%" at bounding box center [93, 216] width 44 height 7
type input "100"
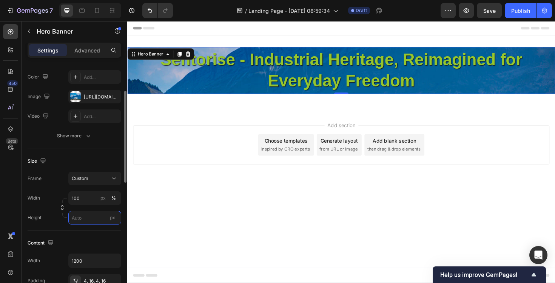
click at [84, 221] on input "px" at bounding box center [94, 218] width 53 height 14
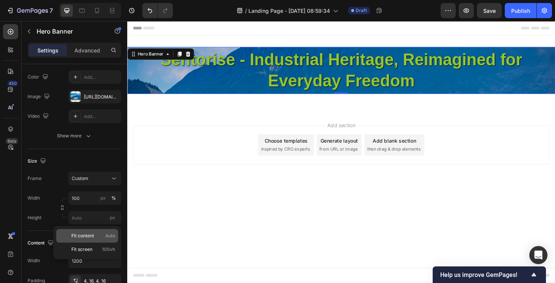
click at [84, 234] on span "Fit content" at bounding box center [82, 236] width 23 height 7
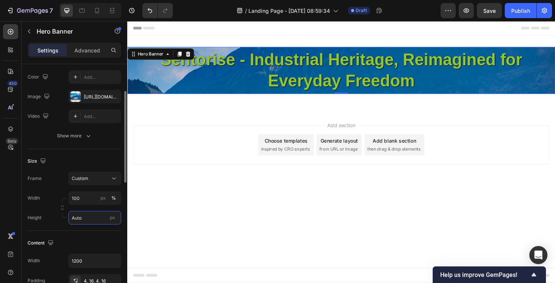
click at [88, 219] on input "Auto" at bounding box center [94, 218] width 53 height 14
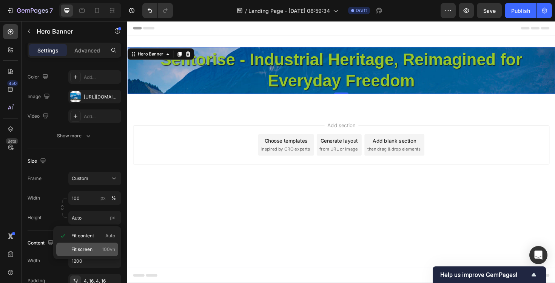
click at [83, 252] on span "Fit screen" at bounding box center [81, 249] width 21 height 7
type input "100 vh"
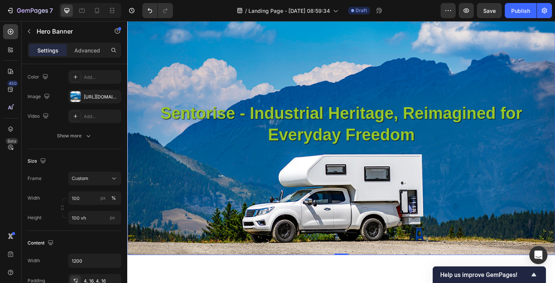
scroll to position [54, 0]
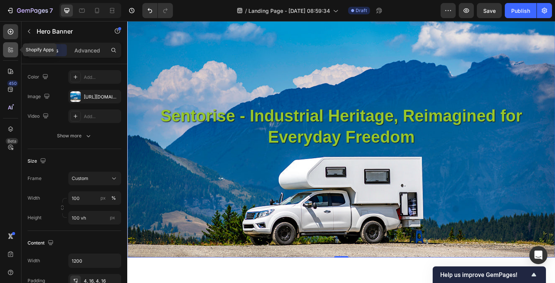
click at [9, 49] on icon at bounding box center [9, 49] width 2 height 2
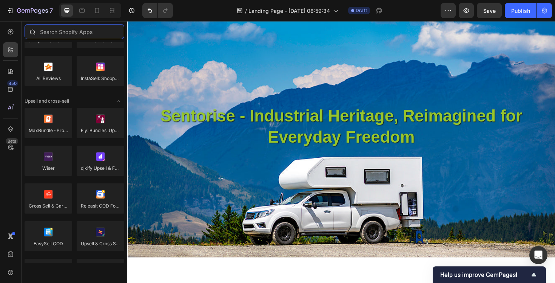
click at [69, 35] on input "text" at bounding box center [75, 31] width 100 height 15
paste input "Animation"
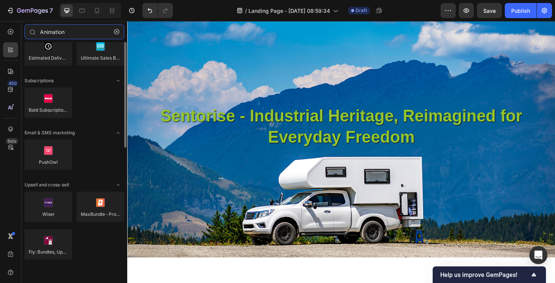
scroll to position [0, 0]
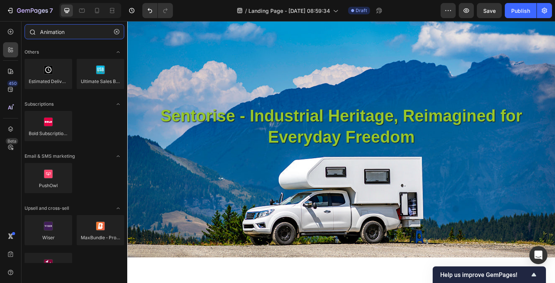
click at [85, 37] on input "Animation" at bounding box center [75, 31] width 100 height 15
type input "Animation"
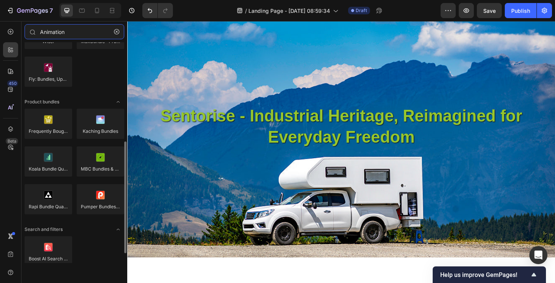
scroll to position [216, 0]
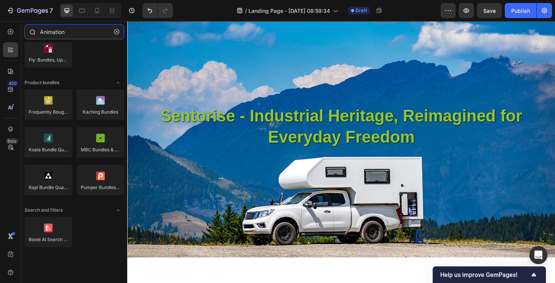
click at [79, 35] on input "Animation" at bounding box center [75, 31] width 100 height 15
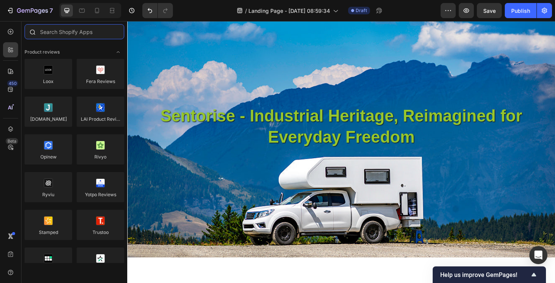
paste input "Scroll Reveal"
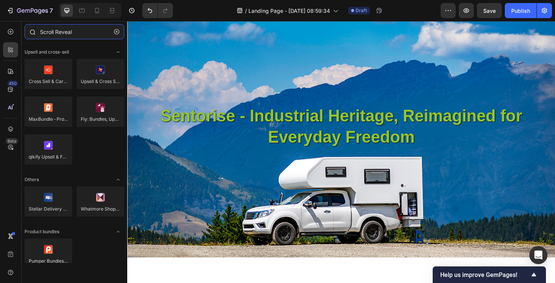
type input "Scroll Reveal"
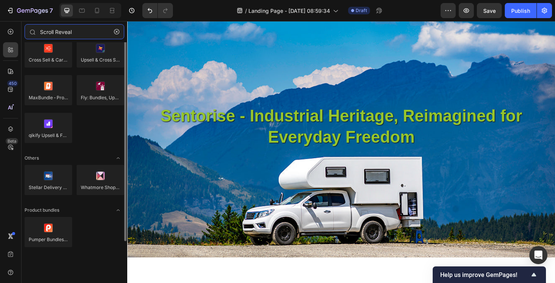
scroll to position [0, 0]
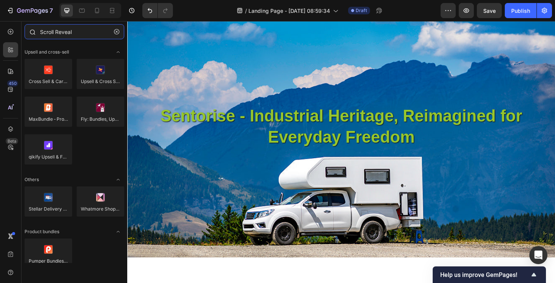
click at [86, 30] on input "Scroll Reveal" at bounding box center [75, 31] width 100 height 15
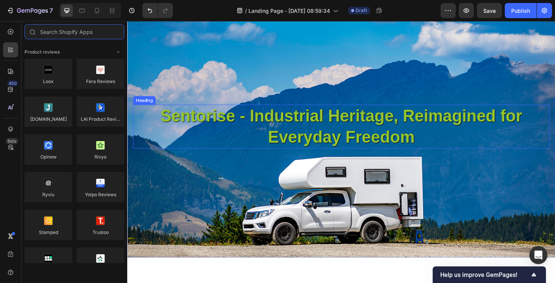
scroll to position [154, 0]
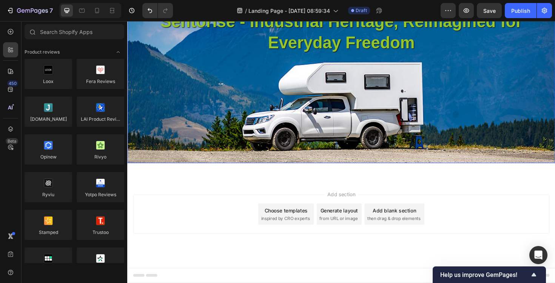
click at [202, 117] on div "Background Image" at bounding box center [353, 33] width 453 height 278
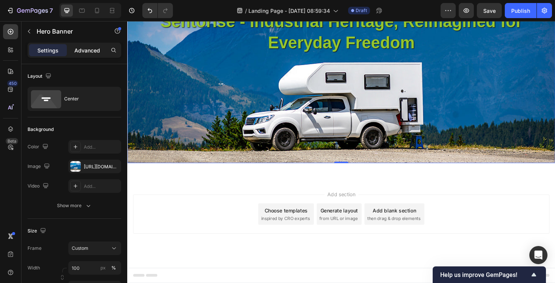
click at [86, 48] on p "Advanced" at bounding box center [87, 50] width 26 height 8
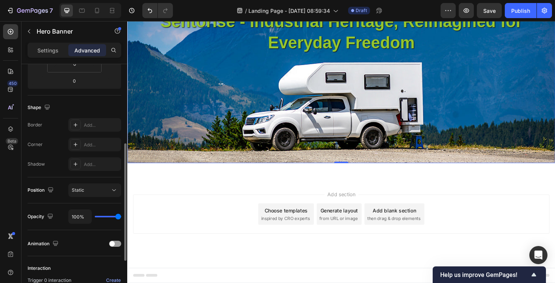
scroll to position [252, 0]
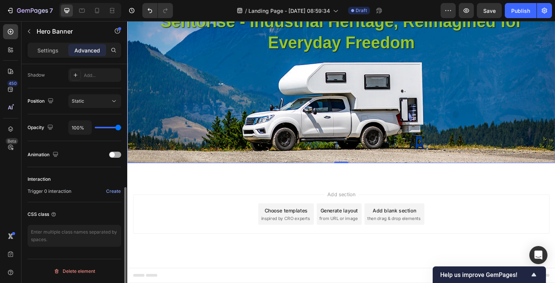
click at [111, 158] on div "Animation" at bounding box center [75, 155] width 94 height 12
click at [114, 157] on div at bounding box center [115, 155] width 12 height 6
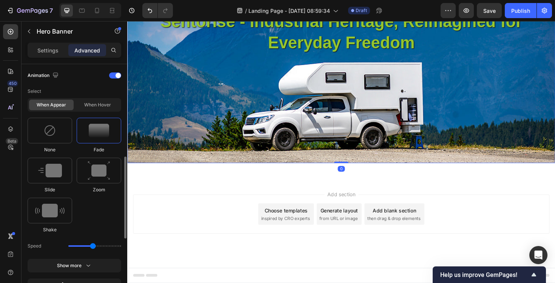
scroll to position [335, 0]
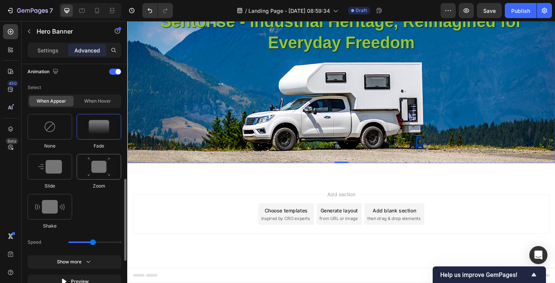
click at [99, 160] on img at bounding box center [99, 166] width 23 height 19
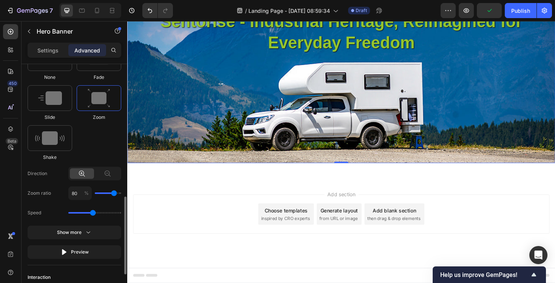
scroll to position [406, 0]
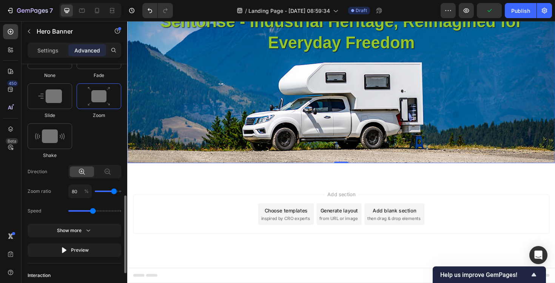
type input "70"
type input "80"
type input "90"
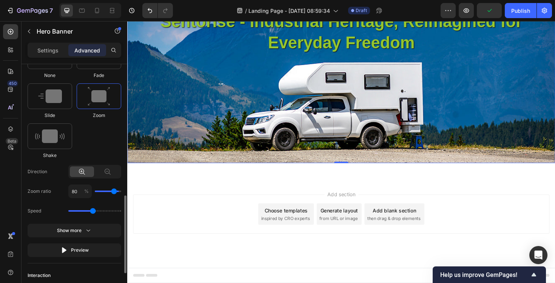
type input "90"
type input "100"
drag, startPoint x: 238, startPoint y: 213, endPoint x: 265, endPoint y: 210, distance: 27.4
click at [179, 194] on div "Add section Choose templates inspired by CRO experts Generate layout from URL o…" at bounding box center [353, 236] width 453 height 93
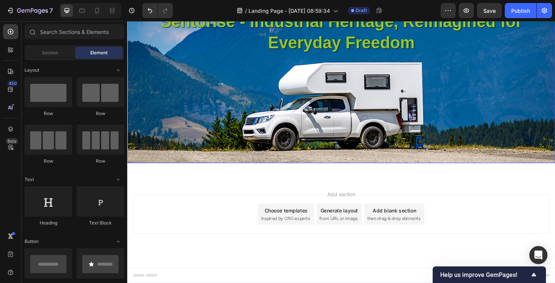
click at [168, 150] on div "Background Image" at bounding box center [353, 33] width 453 height 278
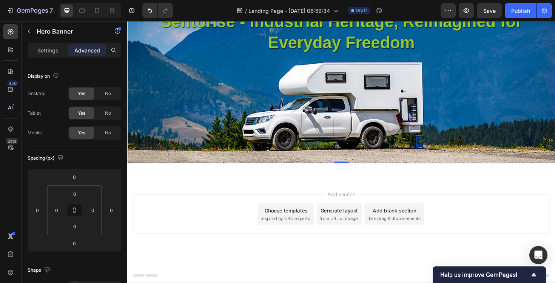
scroll to position [69, 0]
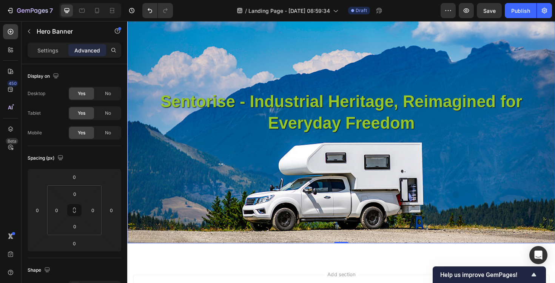
click at [198, 114] on p "Sentorise - Industrial Heritage, Reimagined for Everyday Freedom" at bounding box center [354, 118] width 440 height 45
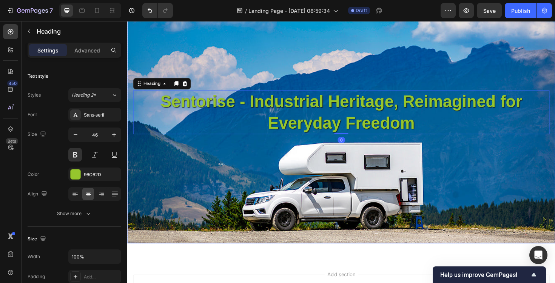
click at [185, 158] on div "Background Image" at bounding box center [353, 118] width 453 height 278
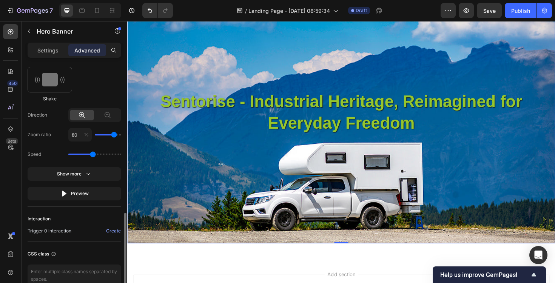
scroll to position [461, 0]
click at [65, 195] on icon "button" at bounding box center [64, 194] width 5 height 6
click at [89, 177] on icon "button" at bounding box center [89, 175] width 8 height 8
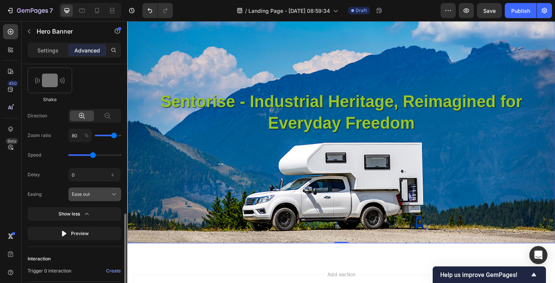
click at [93, 198] on div "Ease out" at bounding box center [90, 194] width 37 height 7
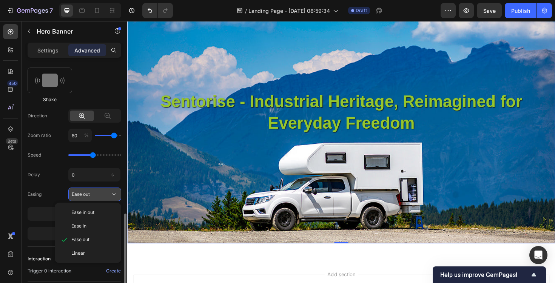
click at [93, 198] on div "Ease out" at bounding box center [90, 194] width 37 height 7
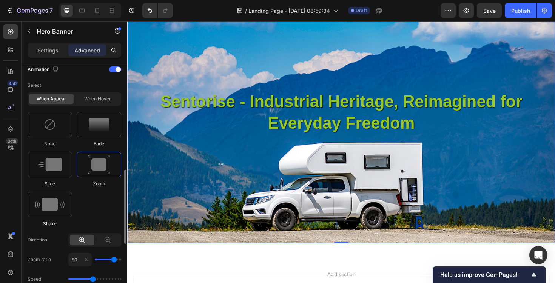
scroll to position [337, 0]
click at [90, 103] on div "When hover" at bounding box center [97, 99] width 45 height 11
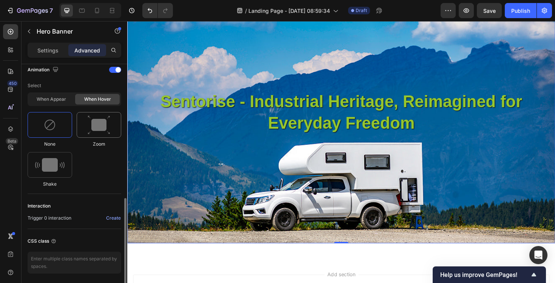
click at [94, 120] on img at bounding box center [99, 125] width 23 height 19
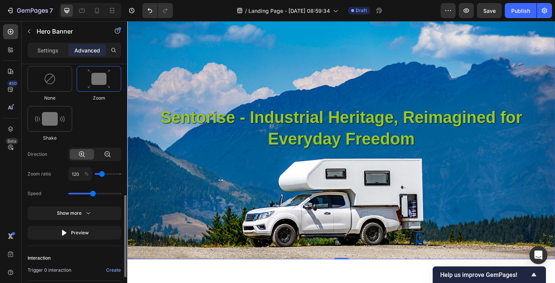
scroll to position [383, 0]
click at [80, 218] on button "Show more" at bounding box center [75, 213] width 94 height 14
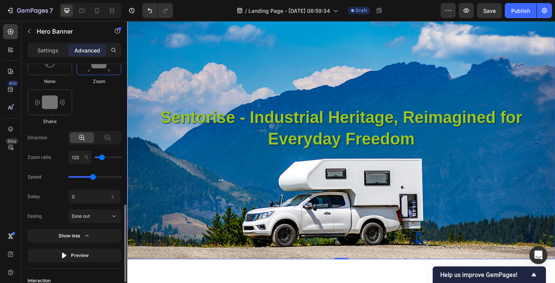
scroll to position [408, 0]
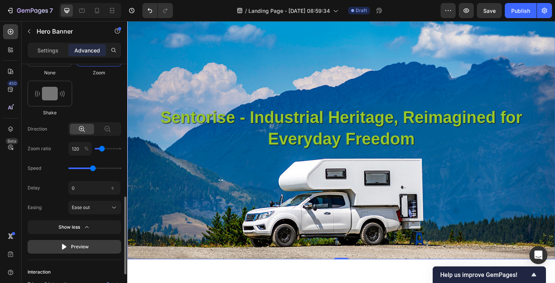
click at [80, 248] on div "Preview" at bounding box center [74, 247] width 28 height 8
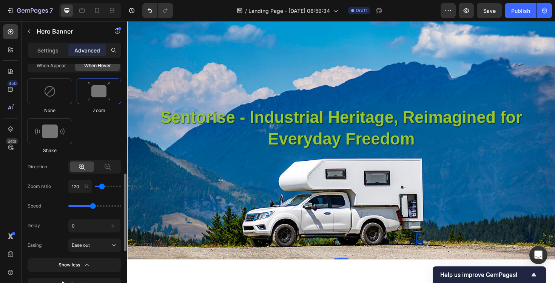
scroll to position [363, 0]
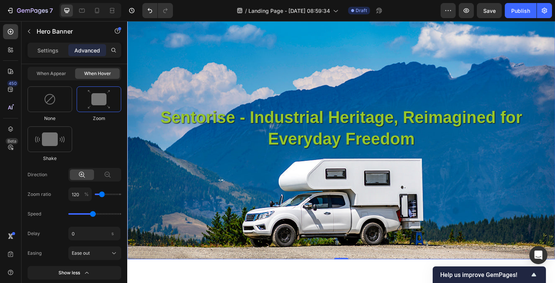
click at [214, 96] on div "Background Image" at bounding box center [353, 135] width 453 height 278
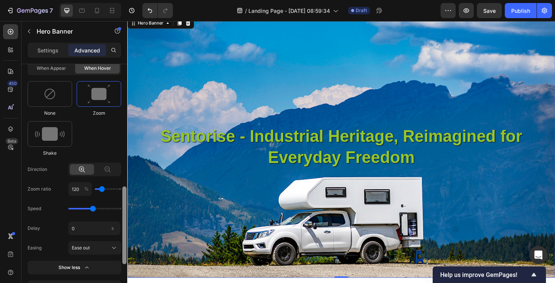
scroll to position [371, 0]
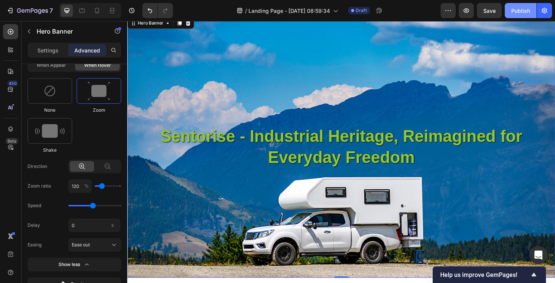
click at [516, 13] on div "Publish" at bounding box center [520, 11] width 19 height 8
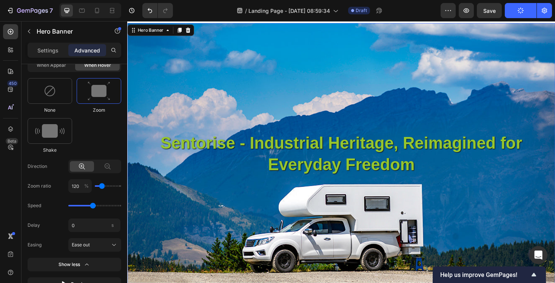
scroll to position [24, 0]
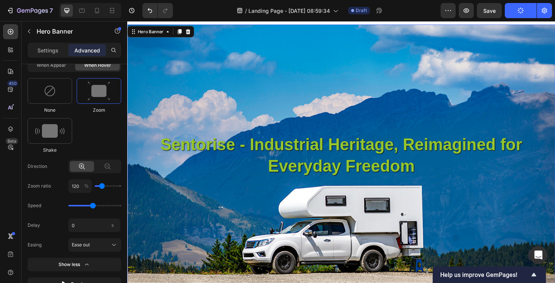
click at [475, 39] on div "Background Image" at bounding box center [353, 164] width 453 height 278
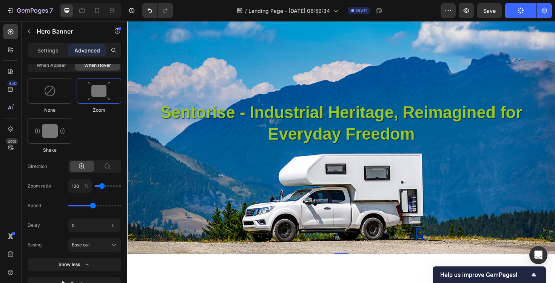
scroll to position [57, 0]
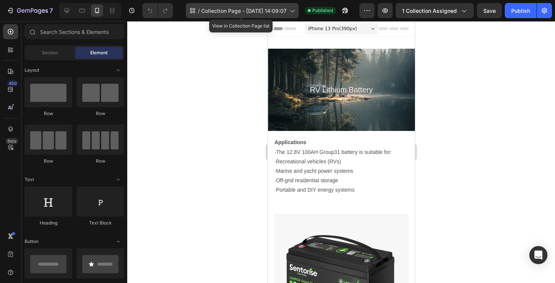
click at [224, 15] on div "/ Collection Page - [DATE] 14:09:07" at bounding box center [242, 10] width 113 height 15
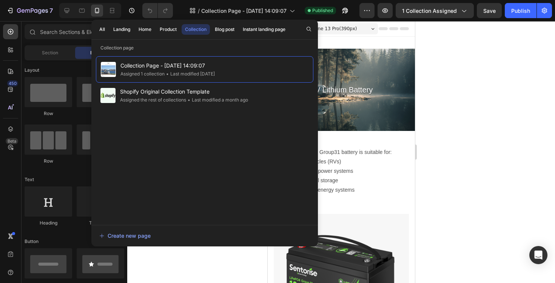
click at [432, 86] on div at bounding box center [341, 152] width 428 height 262
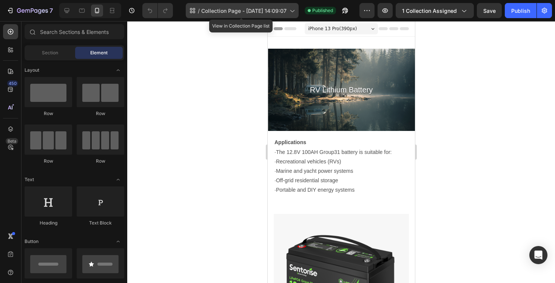
click at [243, 11] on span "Collection Page - [DATE] 14:09:07" at bounding box center [243, 11] width 85 height 8
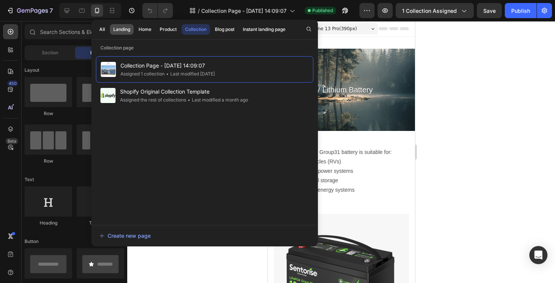
click at [123, 30] on div "Landing" at bounding box center [121, 29] width 17 height 7
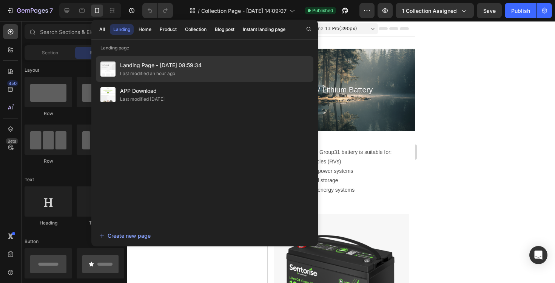
click at [177, 74] on div "Last modified an hour ago" at bounding box center [161, 74] width 82 height 8
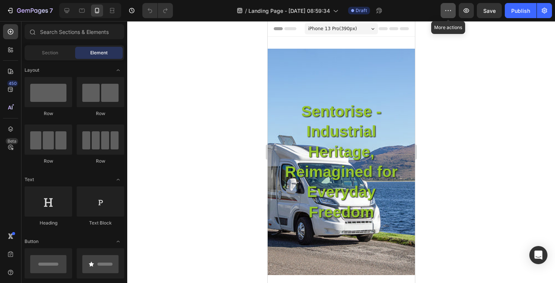
click at [443, 6] on button "button" at bounding box center [448, 10] width 15 height 15
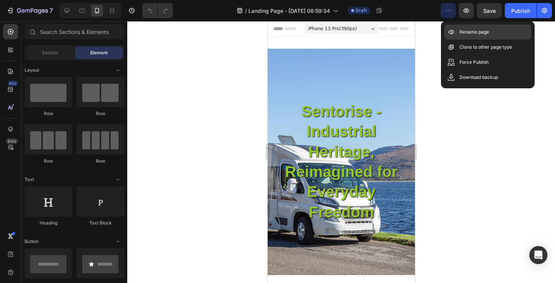
click at [458, 34] on div "Rename page" at bounding box center [487, 32] width 87 height 15
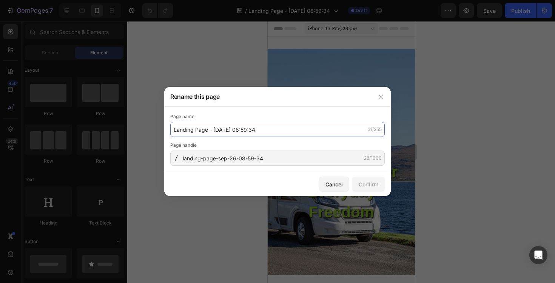
click at [306, 122] on input "Landing Page - Sep 26, 08:59:34" at bounding box center [277, 129] width 215 height 15
type input "About Sentorise"
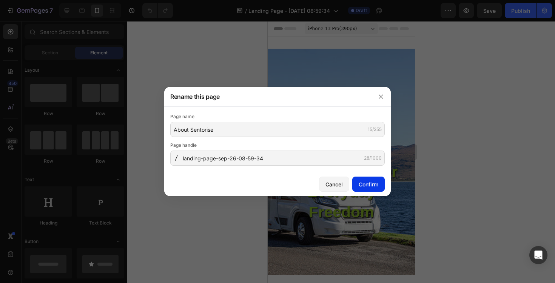
click at [367, 182] on div "Confirm" at bounding box center [369, 185] width 20 height 8
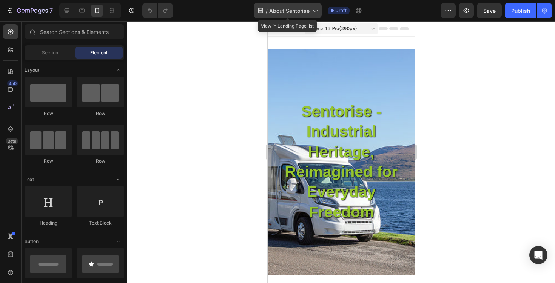
click at [287, 14] on span "About Sentorise" at bounding box center [289, 11] width 40 height 8
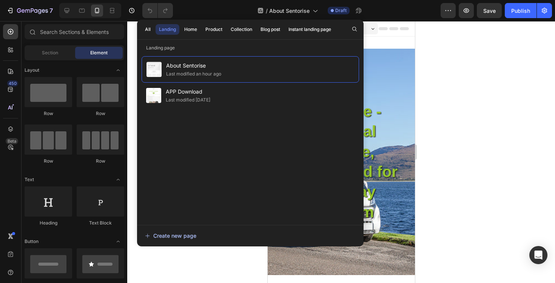
click at [173, 234] on div "Create new page" at bounding box center [170, 236] width 51 height 8
click at [265, 24] on button "Blog post" at bounding box center [270, 29] width 26 height 11
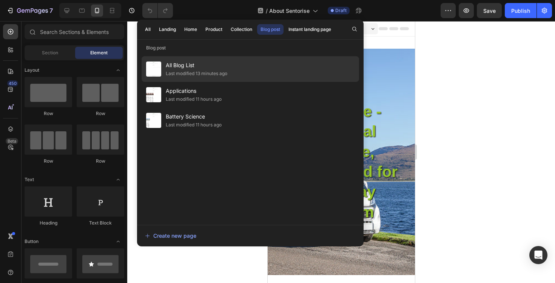
click at [229, 68] on div "All Blog List Last modified 13 minutes ago" at bounding box center [251, 69] width 218 height 26
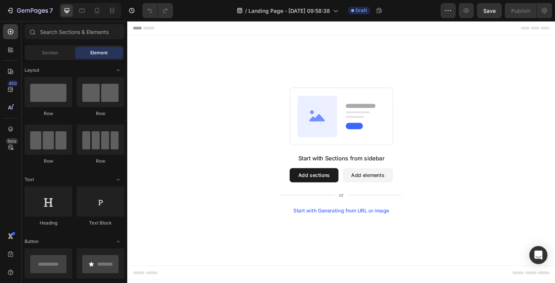
click at [327, 186] on button "Add sections" at bounding box center [325, 184] width 52 height 15
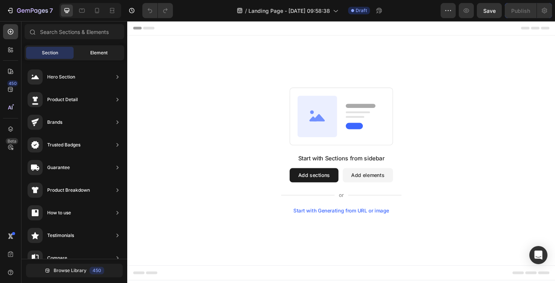
click at [89, 54] on div "Element" at bounding box center [99, 53] width 48 height 12
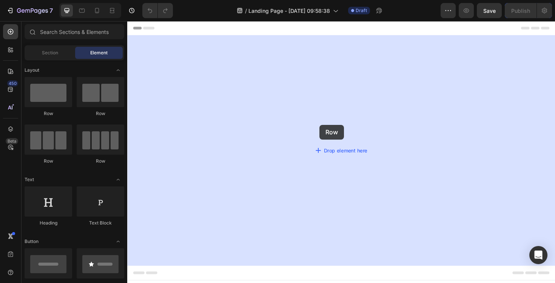
drag, startPoint x: 173, startPoint y: 119, endPoint x: 331, endPoint y: 131, distance: 158.7
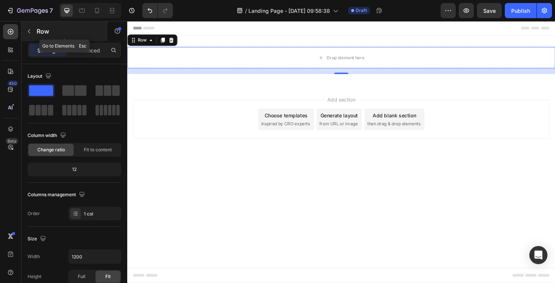
click at [31, 32] on icon "button" at bounding box center [29, 31] width 6 height 6
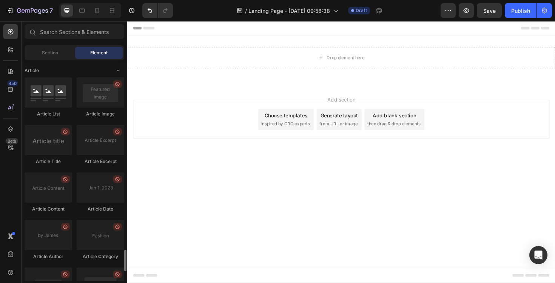
scroll to position [2017, 0]
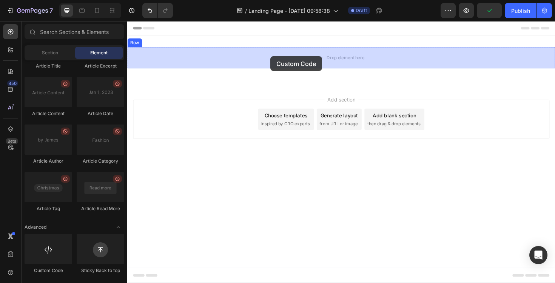
drag, startPoint x: 182, startPoint y: 272, endPoint x: 279, endPoint y: 59, distance: 234.1
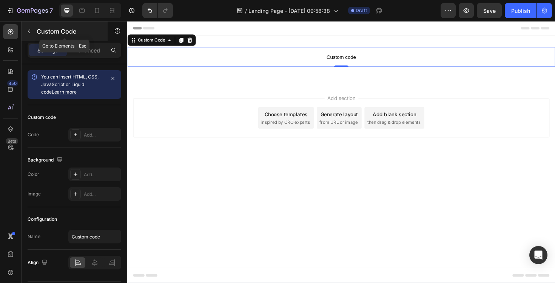
click at [31, 34] on icon "button" at bounding box center [29, 31] width 6 height 6
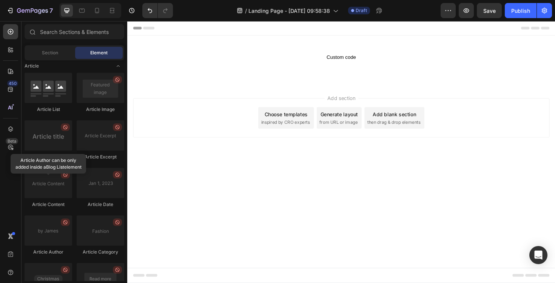
scroll to position [1926, 0]
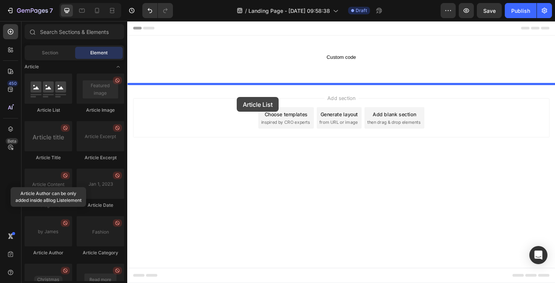
drag, startPoint x: 174, startPoint y: 114, endPoint x: 243, endPoint y: 102, distance: 70.3
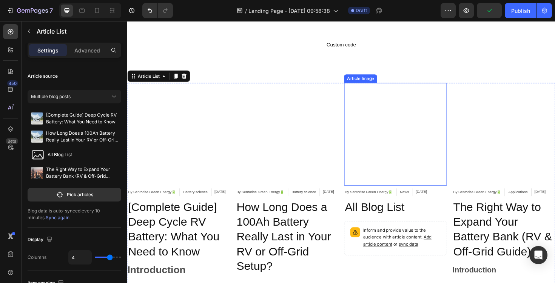
scroll to position [0, 0]
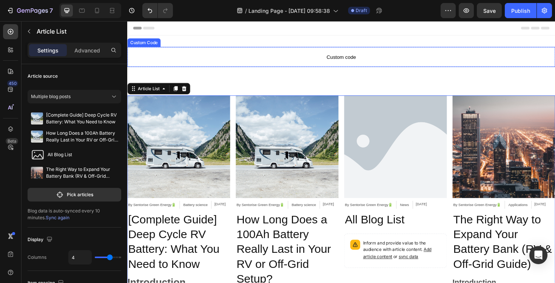
click at [355, 56] on span "Custom code" at bounding box center [353, 59] width 453 height 9
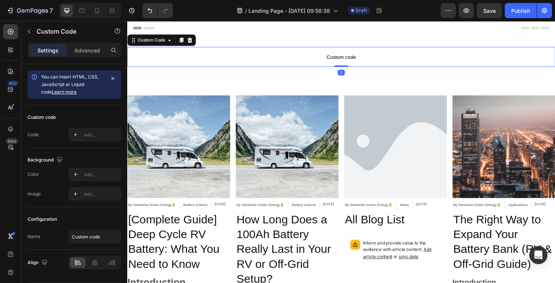
click at [355, 56] on span "Custom code" at bounding box center [353, 59] width 453 height 9
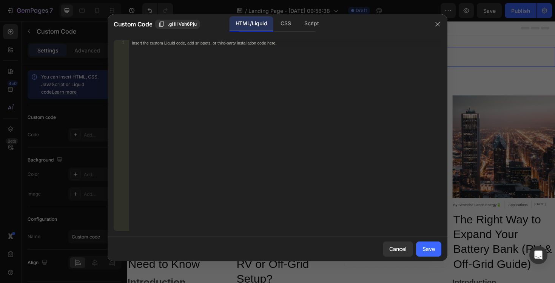
click at [273, 92] on div "Insert the custom Liquid code, add snippets, or third-party installation code h…" at bounding box center [285, 141] width 313 height 203
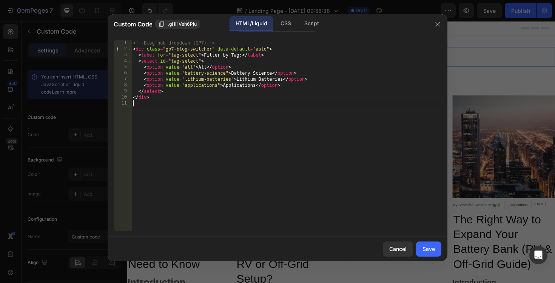
click at [287, 32] on div "Custom Code .gHHVeh6Pju HTML/Liquid CSS Script" at bounding box center [268, 24] width 320 height 20
click at [287, 29] on div "CSS" at bounding box center [286, 23] width 22 height 15
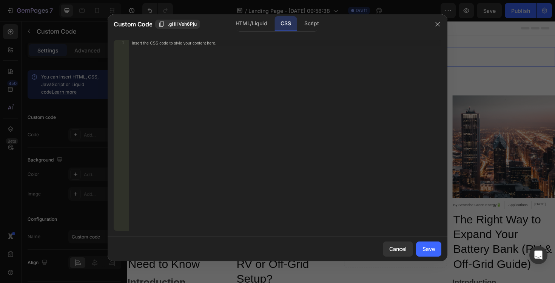
click at [262, 86] on div "Insert the CSS code to style your content here." at bounding box center [285, 141] width 313 height 203
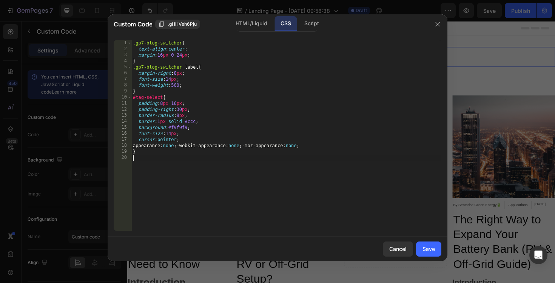
click at [262, 83] on div ".gp7-blog-switcher { text-align : center ; margin : 16 px 0 24 px ; } .gp7-blog…" at bounding box center [286, 141] width 310 height 203
type textarea "font-weight:500;"
click at [315, 22] on div "Script" at bounding box center [311, 23] width 26 height 15
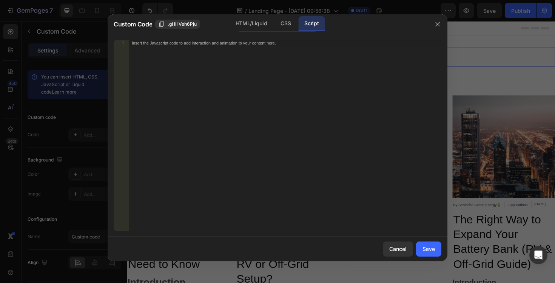
click at [250, 109] on div "Insert the Javascript code to add interaction and animation to your content her…" at bounding box center [285, 141] width 313 height 203
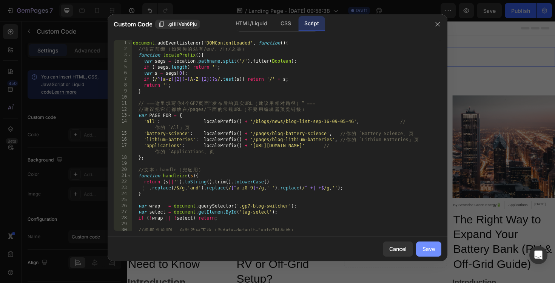
click at [432, 248] on div "Save" at bounding box center [429, 249] width 12 height 8
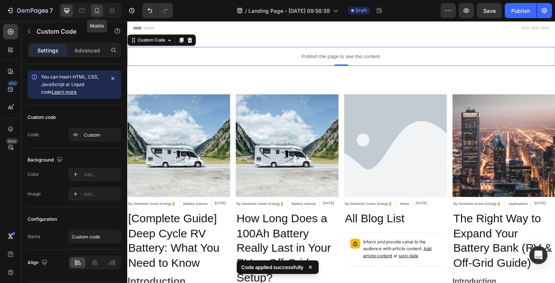
click at [99, 11] on icon at bounding box center [97, 11] width 8 height 8
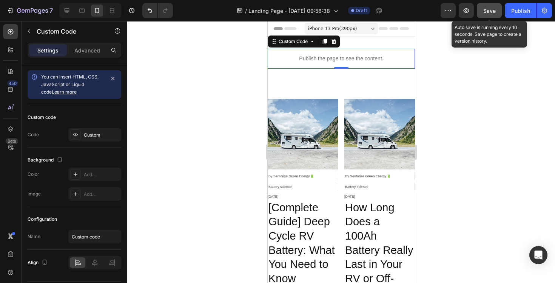
click at [499, 15] on button "Save" at bounding box center [489, 10] width 25 height 15
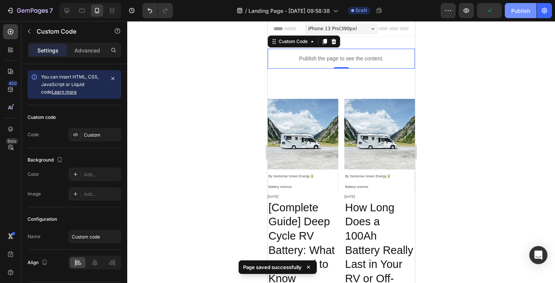
click at [511, 14] on button "Publish" at bounding box center [521, 10] width 32 height 15
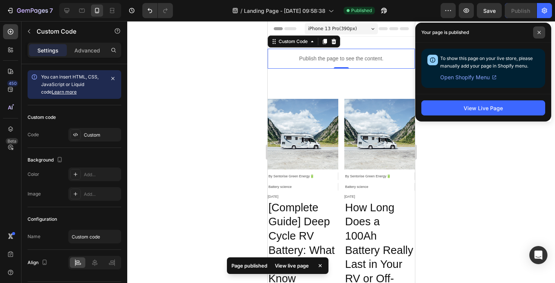
click at [541, 34] on span at bounding box center [539, 32] width 12 height 12
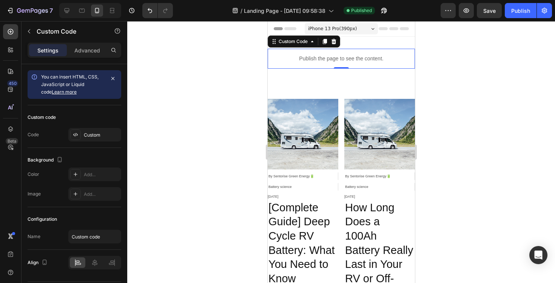
click at [202, 102] on div at bounding box center [341, 152] width 428 height 262
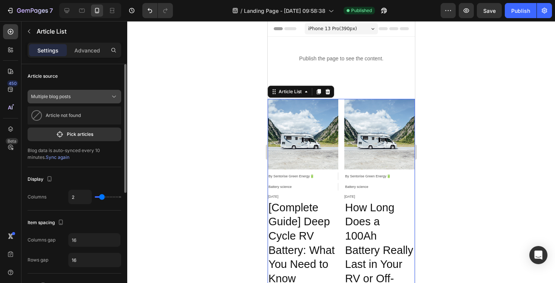
click at [93, 96] on div "Multiple blog posts" at bounding box center [70, 96] width 78 height 7
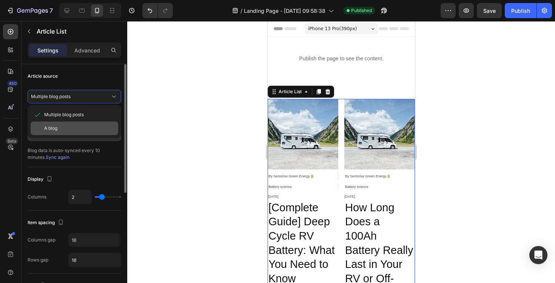
click at [83, 127] on div "A blog" at bounding box center [79, 128] width 71 height 7
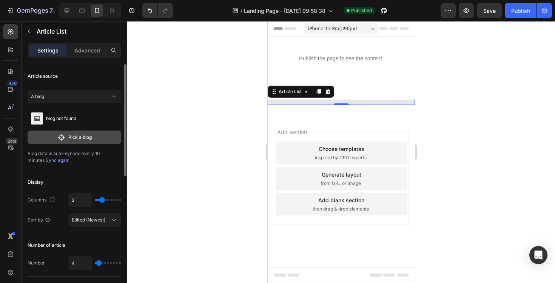
click at [79, 138] on p "Pick a blog" at bounding box center [79, 137] width 23 height 7
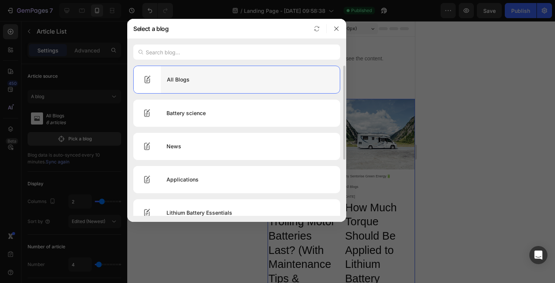
click at [200, 78] on div "All Blogs" at bounding box center [250, 79] width 179 height 21
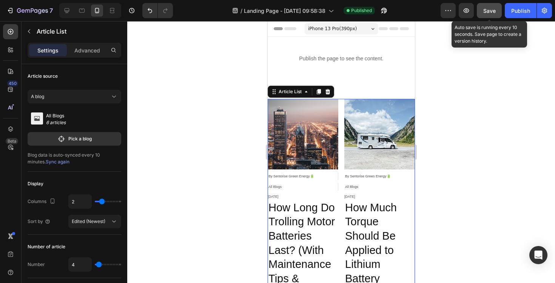
click at [493, 11] on span "Save" at bounding box center [489, 11] width 12 height 6
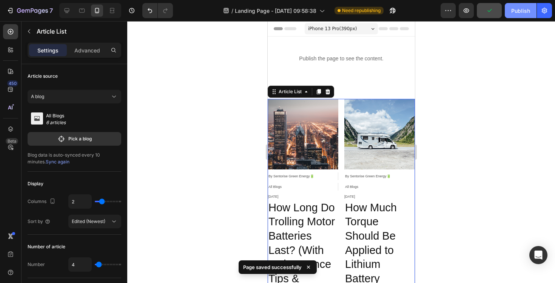
click at [518, 15] on button "Publish" at bounding box center [521, 10] width 32 height 15
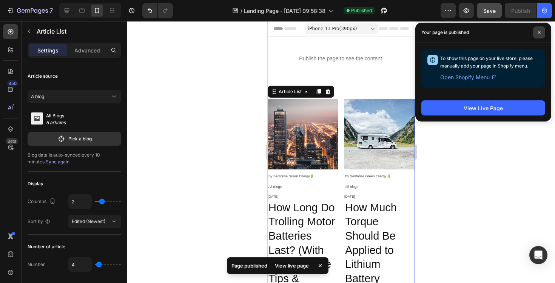
click at [537, 34] on span at bounding box center [539, 32] width 12 height 12
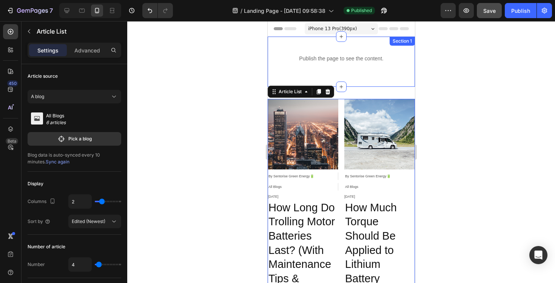
click at [315, 70] on div "Publish the page to see the content. Custom Code Row" at bounding box center [340, 62] width 147 height 26
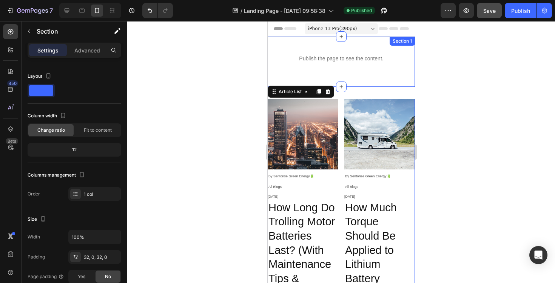
click at [315, 70] on div "Publish the page to see the content. Custom Code Row" at bounding box center [340, 62] width 147 height 26
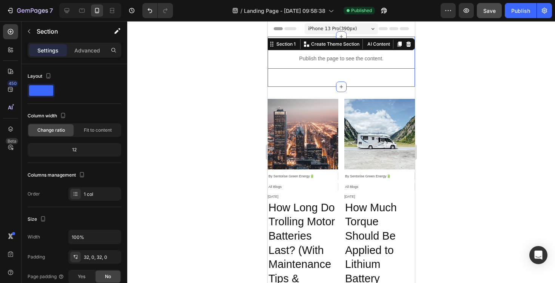
click at [313, 59] on p "Publish the page to see the content." at bounding box center [340, 59] width 147 height 8
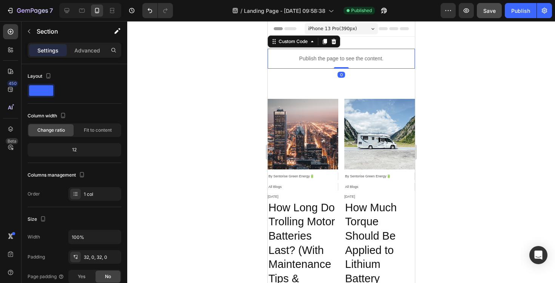
click at [313, 59] on p "Publish the page to see the content." at bounding box center [340, 59] width 147 height 8
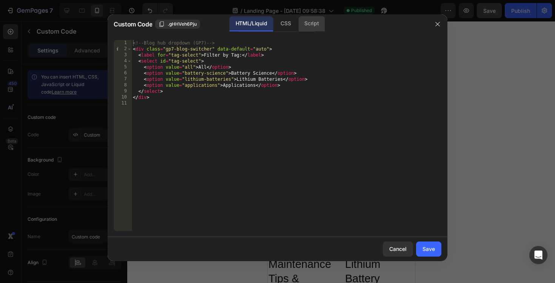
click at [318, 20] on div "Script" at bounding box center [311, 23] width 26 height 15
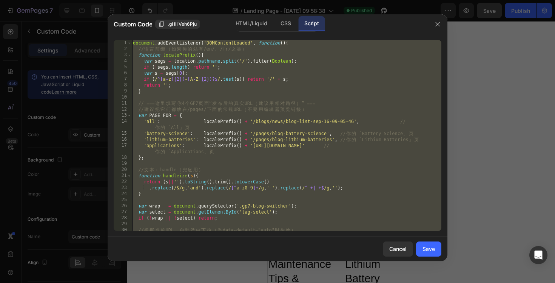
click at [261, 127] on div "document . addEventListener ( 'DOMContentLoaded' , function ( ) { // 语 言 前 缀 （ …" at bounding box center [286, 141] width 310 height 203
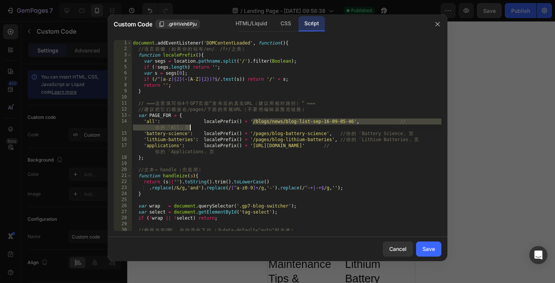
drag, startPoint x: 253, startPoint y: 121, endPoint x: 315, endPoint y: 127, distance: 62.2
click at [315, 127] on div "document . addEventListener ( 'DOMContentLoaded' , function ( ) { // 语 言 前 缀 （ …" at bounding box center [286, 141] width 310 height 203
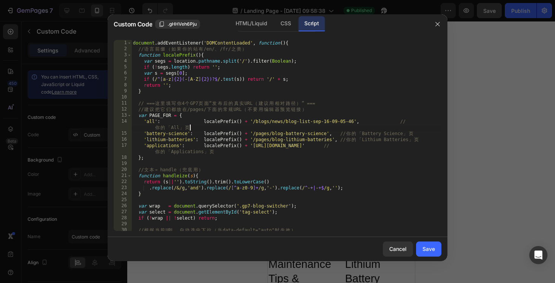
click at [329, 127] on div "document . addEventListener ( 'DOMContentLoaded' , function ( ) { // 语 言 前 缀 （ …" at bounding box center [286, 141] width 310 height 203
click at [354, 123] on div "document . addEventListener ( 'DOMContentLoaded' , function ( ) { // 语 言 前 缀 （ …" at bounding box center [286, 141] width 310 height 203
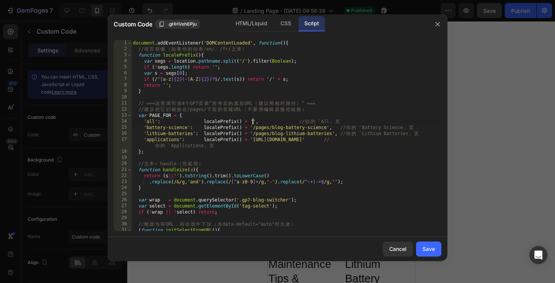
paste textarea "pages/landing-page-sep-26-09-58-38?_ab=0&key=1758852033056"
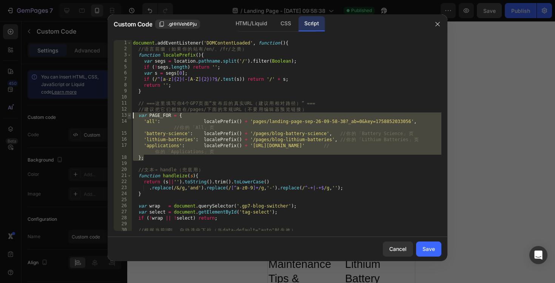
type textarea "var PAGE_FOR = { 'all': localePrefix() + 'pages/landing-page-sep-26-09-58-38?_a…"
drag, startPoint x: 170, startPoint y: 158, endPoint x: 128, endPoint y: 116, distance: 60.1
click at [128, 116] on div "var PAGE_FOR = { 'all': localePrefix() + 'pages/landing-page-sep-26-09-58-38?_a…" at bounding box center [278, 135] width 328 height 191
click at [427, 247] on div "Save" at bounding box center [429, 249] width 12 height 8
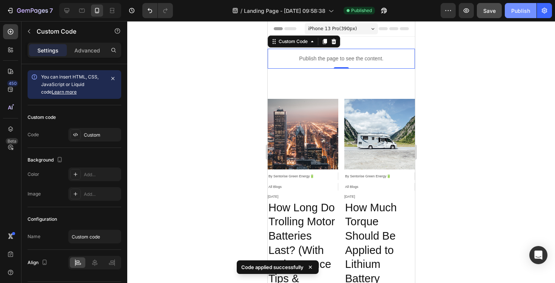
click at [514, 10] on div "Publish" at bounding box center [520, 11] width 19 height 8
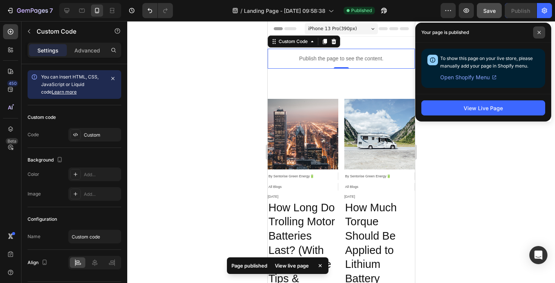
click at [539, 28] on span at bounding box center [539, 32] width 12 height 12
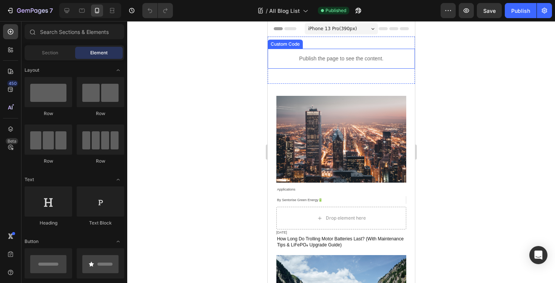
click at [333, 58] on p "Publish the page to see the content." at bounding box center [340, 59] width 147 height 8
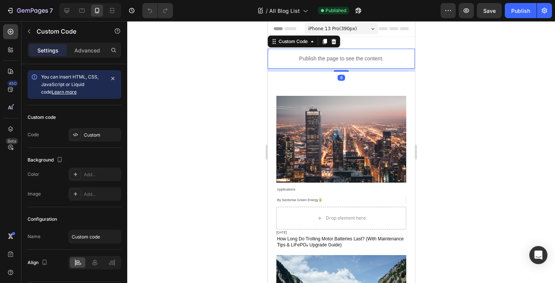
click at [333, 58] on p "Publish the page to see the content." at bounding box center [340, 59] width 147 height 8
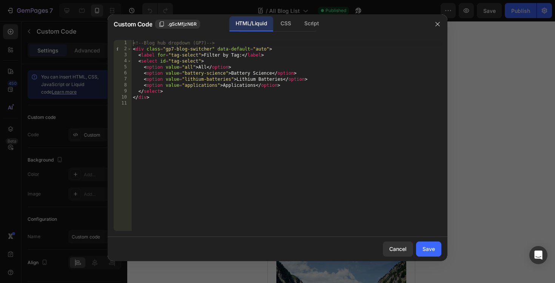
click at [292, 78] on div "<!-- Blog hub dropdown (GP7) --> < div class = "gp7-blog-switcher" data-default…" at bounding box center [286, 141] width 310 height 203
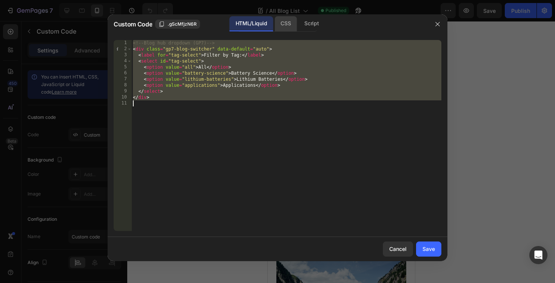
click at [283, 29] on div "CSS" at bounding box center [286, 23] width 22 height 15
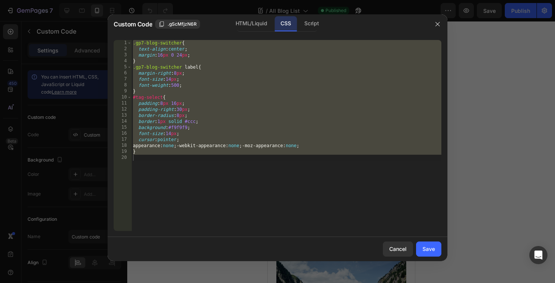
click at [235, 74] on div ".gp7-blog-switcher { text-align : center ; margin : 16 px 0 24 px ; } .gp7-blog…" at bounding box center [286, 141] width 310 height 203
click at [312, 22] on div "Script" at bounding box center [311, 23] width 26 height 15
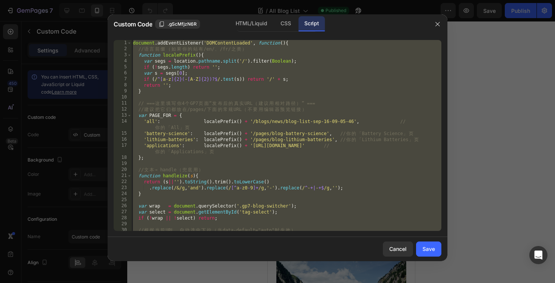
click at [244, 115] on div "document . addEventListener ( 'DOMContentLoaded' , function ( ) { // 语 言 前 缀 （ …" at bounding box center [286, 141] width 310 height 203
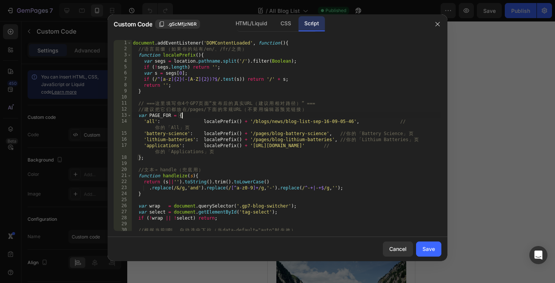
type textarea "});"
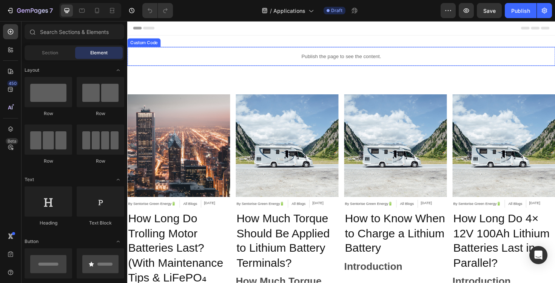
click at [315, 57] on p "Publish the page to see the content." at bounding box center [353, 59] width 453 height 8
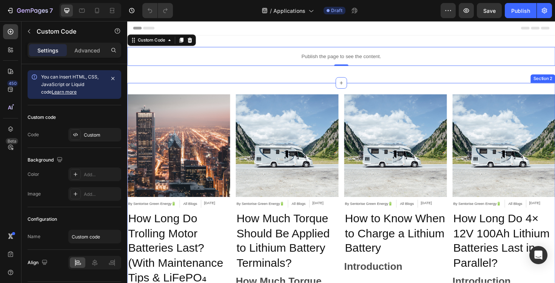
click at [230, 94] on div "Article Image By Sentorise Green Energy🔋 Article Author All Blogs Article Categ…" at bounding box center [353, 231] width 453 height 289
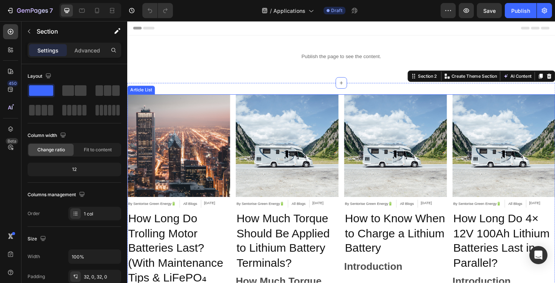
click at [238, 174] on div "Article Image By Sentorise Green Energy🔋 Article Author All Blogs Article Categ…" at bounding box center [353, 231] width 453 height 264
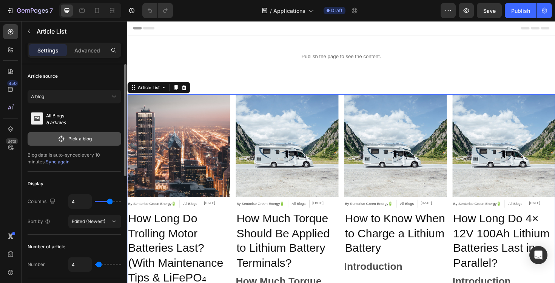
click at [80, 139] on p "Pick a blog" at bounding box center [79, 139] width 23 height 7
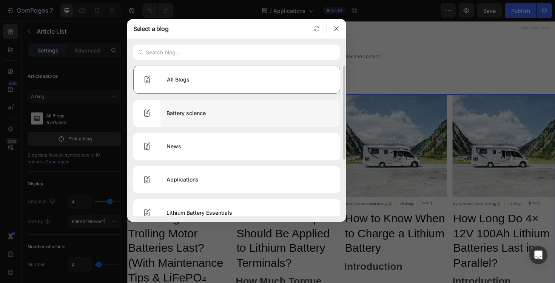
scroll to position [14, 0]
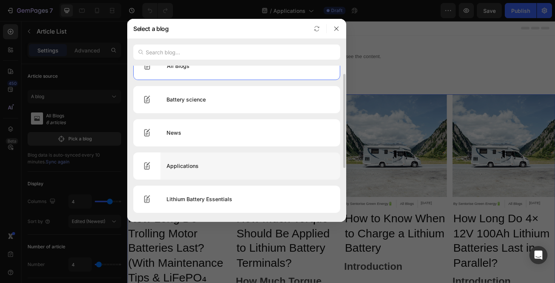
click at [194, 163] on div "Applications" at bounding box center [250, 166] width 180 height 21
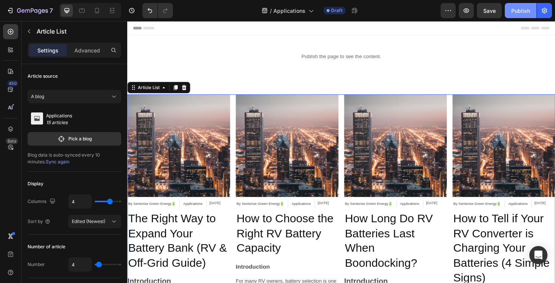
click at [512, 10] on div "Publish" at bounding box center [520, 11] width 19 height 8
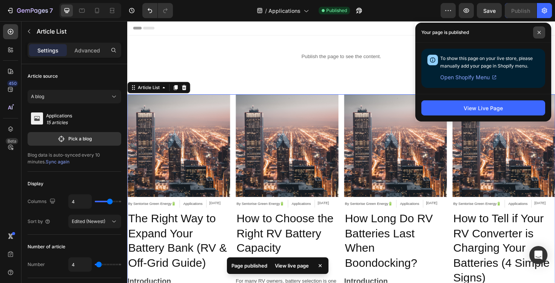
click at [539, 33] on icon at bounding box center [539, 32] width 3 height 3
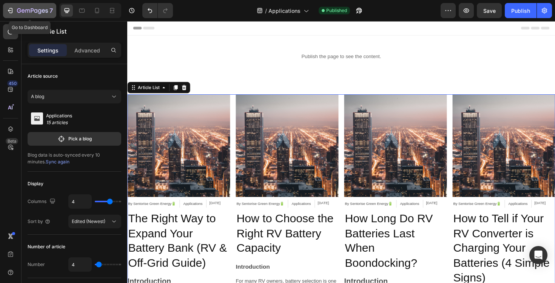
click at [24, 14] on icon "button" at bounding box center [32, 11] width 31 height 6
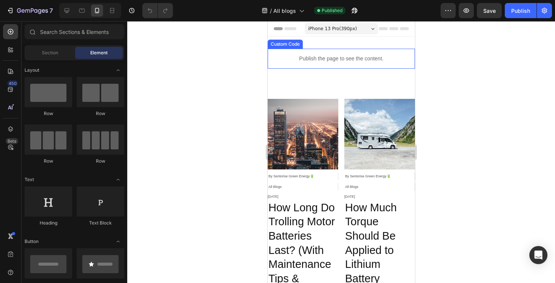
click at [336, 60] on p "Publish the page to see the content." at bounding box center [340, 59] width 147 height 8
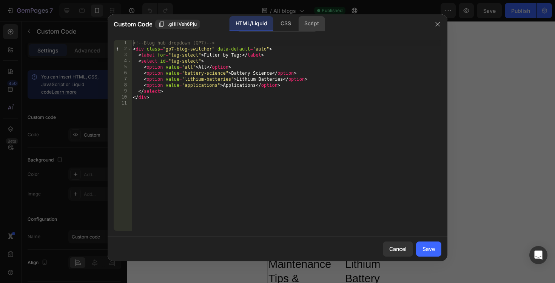
click at [313, 25] on div "Script" at bounding box center [311, 23] width 26 height 15
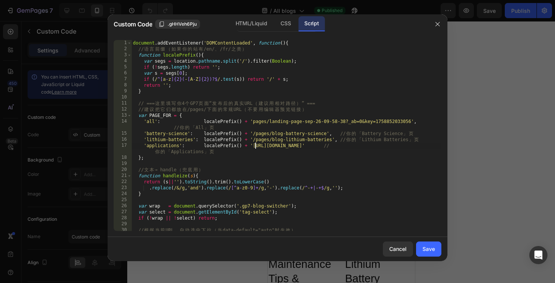
click at [385, 147] on div "document . addEventListener ( 'DOMContentLoaded' , function ( ) { // 语 言 前 缀 （ …" at bounding box center [286, 141] width 310 height 203
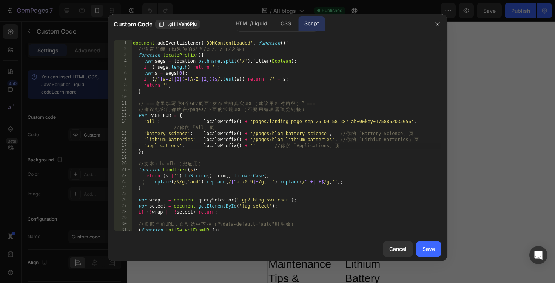
paste textarea "pages/applications?_ab=0&key=1758852426953"
type textarea "'applications': localePrefix() + 'pages/applications?_ab=0&key=1758852426953' /…"
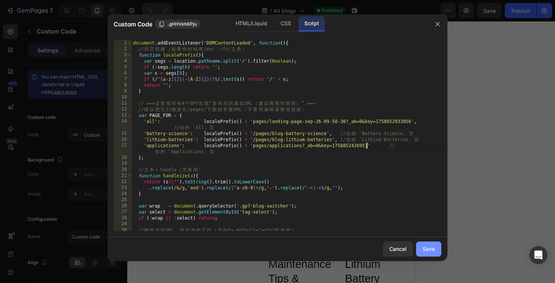
click at [427, 254] on button "Save" at bounding box center [428, 249] width 25 height 15
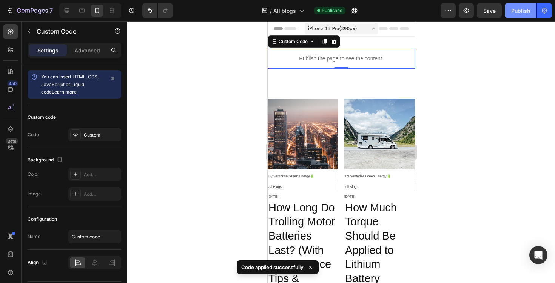
click at [524, 12] on div "Publish" at bounding box center [520, 11] width 19 height 8
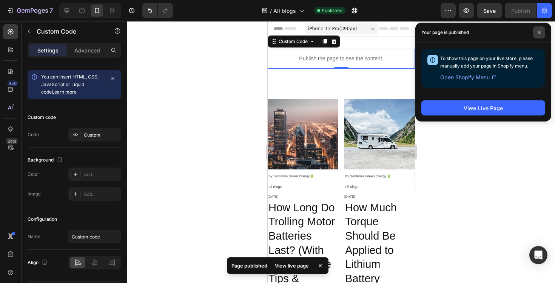
click at [541, 32] on icon at bounding box center [539, 33] width 4 height 4
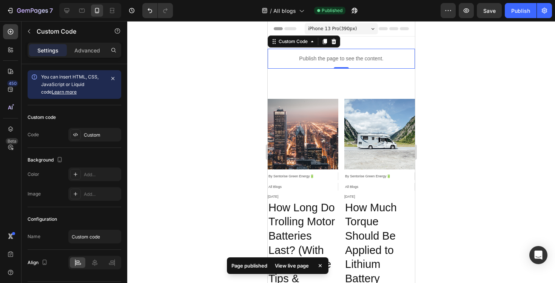
click at [196, 118] on div at bounding box center [341, 152] width 428 height 262
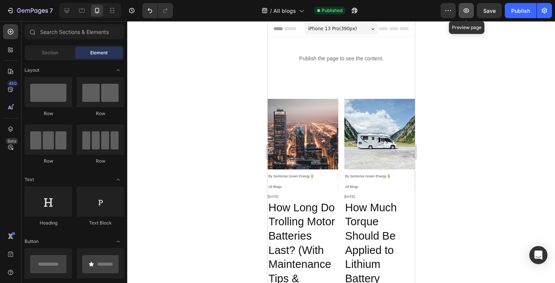
click at [466, 14] on icon "button" at bounding box center [467, 11] width 8 height 8
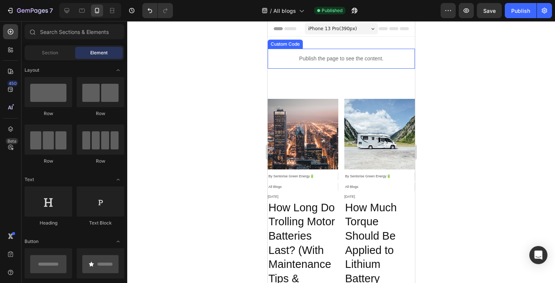
click at [316, 61] on p "Publish the page to see the content." at bounding box center [340, 59] width 147 height 8
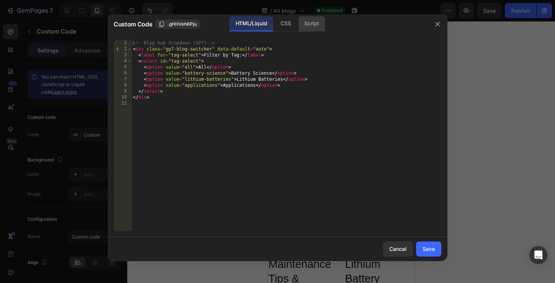
click at [304, 30] on div "Script" at bounding box center [311, 23] width 26 height 15
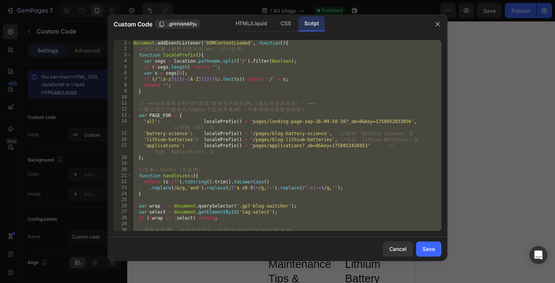
click at [256, 148] on div "document . addEventListener ( 'DOMContentLoaded' , function ( ) { // 语 言 前 缀 （ …" at bounding box center [286, 141] width 310 height 203
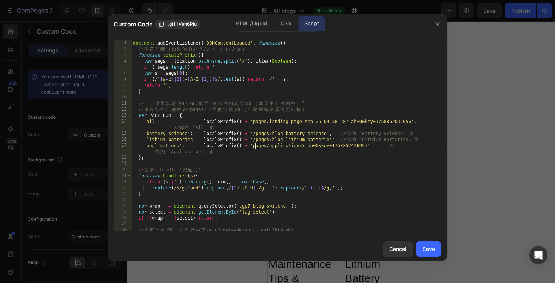
click at [367, 144] on div "document . addEventListener ( 'DOMContentLoaded' , function ( ) { // 语 言 前 缀 （ …" at bounding box center [286, 141] width 310 height 203
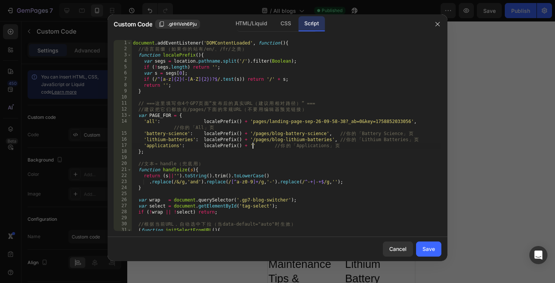
paste textarea "/pages/applications?_ab=0&key=1758852531525"
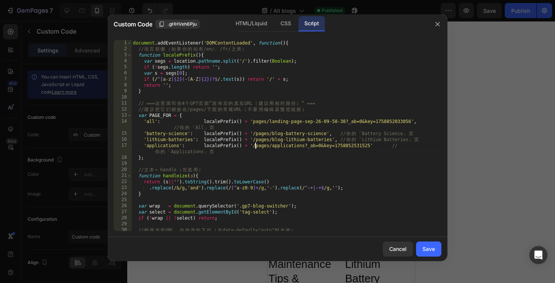
click at [255, 147] on div "document . addEventListener ( 'DOMContentLoaded' , function ( ) { // 语 言 前 缀 （ …" at bounding box center [286, 141] width 310 height 203
click at [254, 122] on div "document . addEventListener ( 'DOMContentLoaded' , function ( ) { // 语 言 前 缀 （ …" at bounding box center [286, 141] width 310 height 203
paste textarea "/"
type textarea "'all': localePrefix() + '/pages/landing-page-sep-26-09-58-38?_ab=0&key=17588520…"
click at [430, 248] on div "Save" at bounding box center [429, 249] width 12 height 8
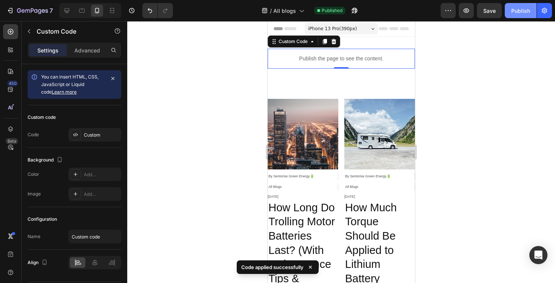
click at [514, 12] on div "Publish" at bounding box center [520, 11] width 19 height 8
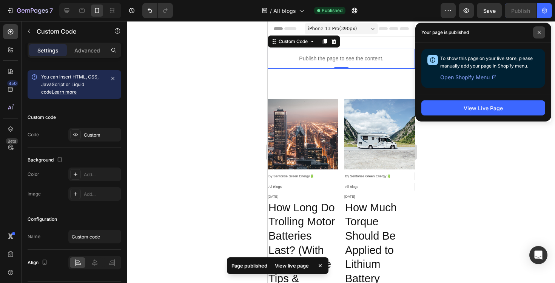
click at [539, 33] on icon at bounding box center [539, 33] width 4 height 4
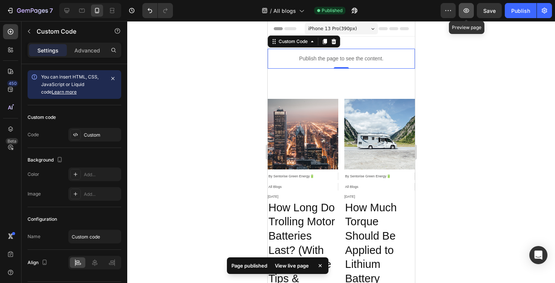
click at [468, 13] on icon "button" at bounding box center [467, 11] width 8 height 8
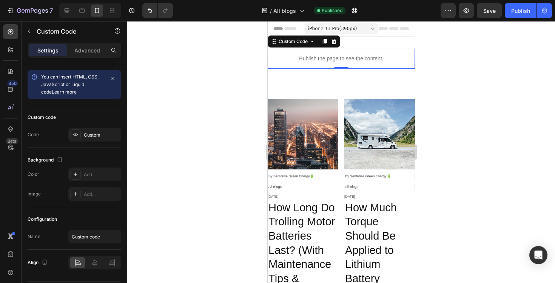
click at [319, 57] on p "Publish the page to see the content." at bounding box center [340, 59] width 147 height 8
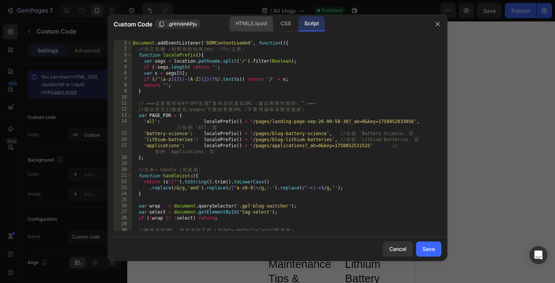
click at [248, 27] on div "HTML/Liquid" at bounding box center [251, 23] width 43 height 15
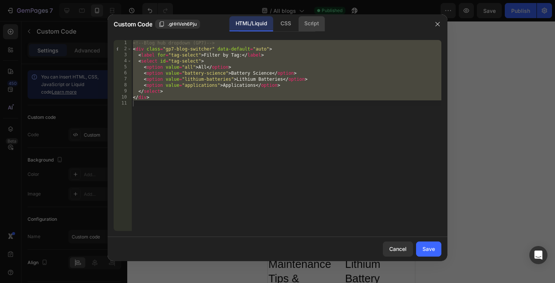
click at [314, 21] on div "Script" at bounding box center [311, 23] width 26 height 15
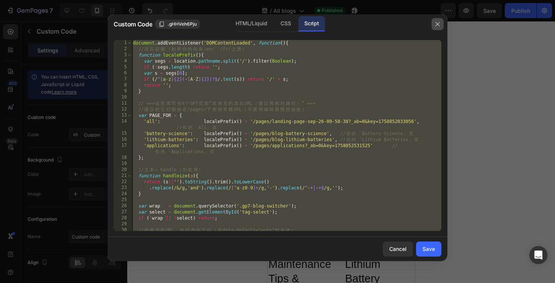
click at [435, 27] on button "button" at bounding box center [438, 24] width 12 height 12
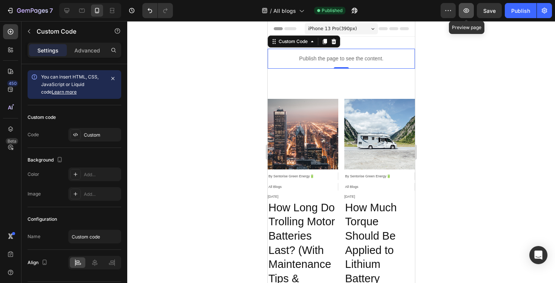
click at [467, 12] on icon "button" at bounding box center [467, 11] width 8 height 8
click at [320, 60] on p "Publish the page to see the content." at bounding box center [340, 59] width 147 height 8
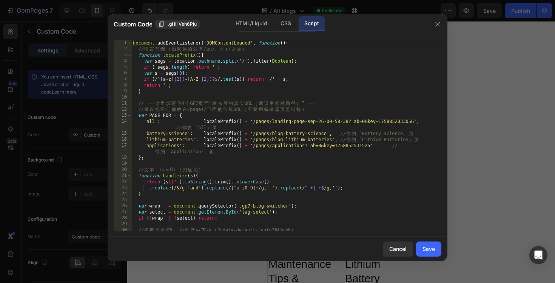
click at [284, 85] on div "document . addEventListener ( 'DOMContentLoaded' , function ( ) { // 语 言 前 缀 （ …" at bounding box center [286, 141] width 310 height 203
type textarea "});"
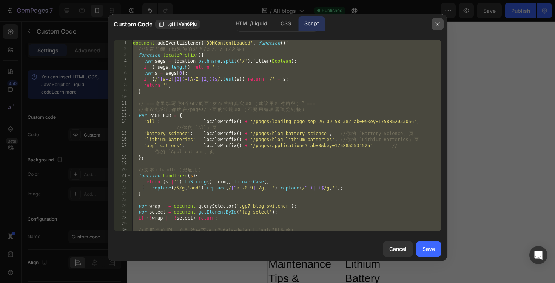
click at [436, 26] on icon "button" at bounding box center [438, 24] width 6 height 6
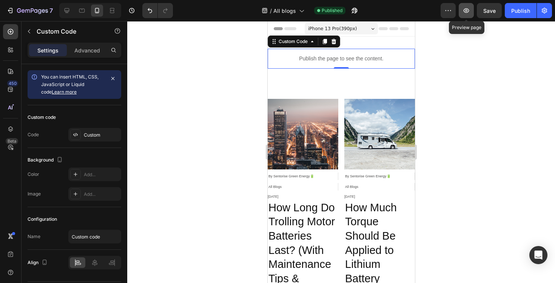
click at [461, 11] on button "button" at bounding box center [466, 10] width 15 height 15
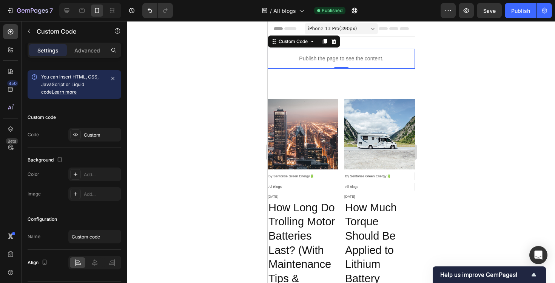
click at [319, 59] on p "Publish the page to see the content." at bounding box center [340, 59] width 147 height 8
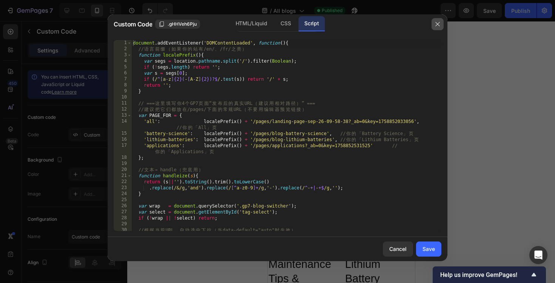
click at [435, 26] on icon "button" at bounding box center [438, 24] width 6 height 6
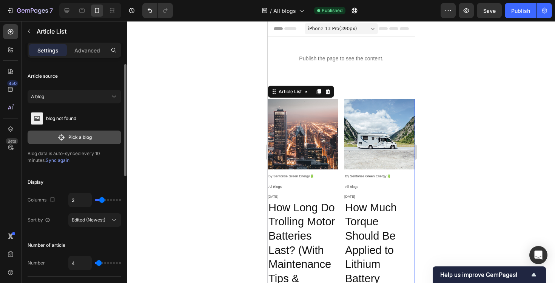
click at [110, 142] on button "Pick a blog" at bounding box center [75, 138] width 94 height 14
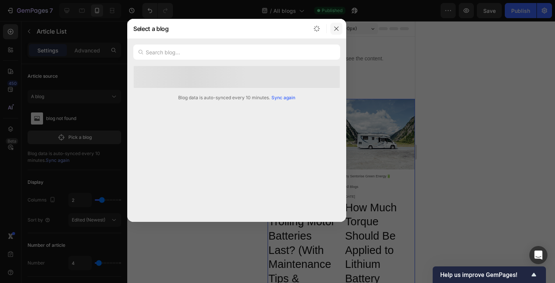
click at [335, 31] on icon "button" at bounding box center [336, 29] width 6 height 6
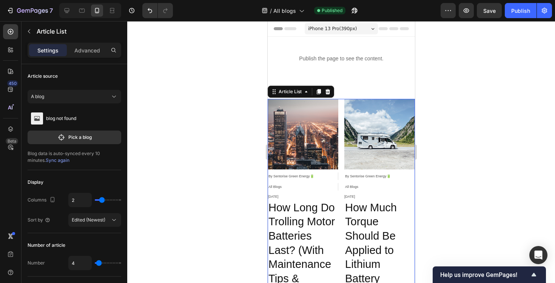
click at [90, 142] on button "Pick a blog" at bounding box center [75, 138] width 94 height 14
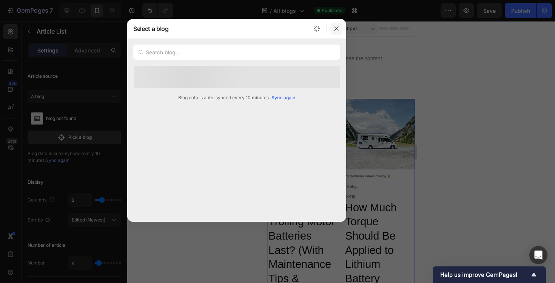
click at [337, 30] on icon "button" at bounding box center [336, 29] width 6 height 6
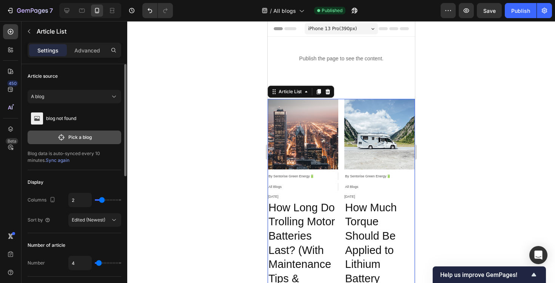
click at [98, 140] on button "Pick a blog" at bounding box center [75, 138] width 94 height 14
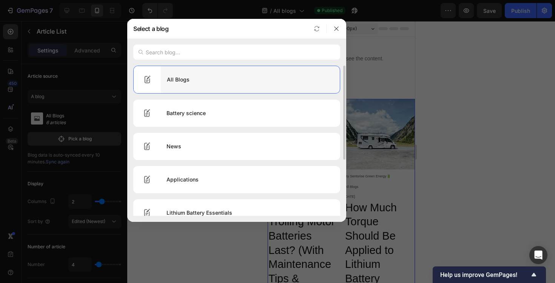
click at [252, 79] on div "All Blogs" at bounding box center [250, 79] width 179 height 21
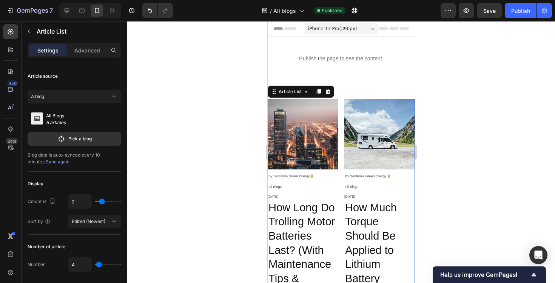
click at [234, 86] on div at bounding box center [341, 152] width 428 height 262
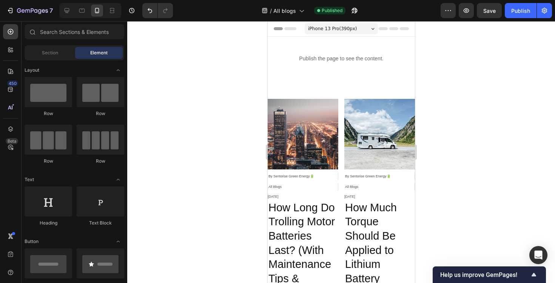
click at [205, 116] on div at bounding box center [341, 152] width 428 height 262
click at [236, 82] on div at bounding box center [341, 152] width 428 height 262
click at [302, 74] on div "Publish the page to see the content. Custom Code Row" at bounding box center [340, 62] width 147 height 26
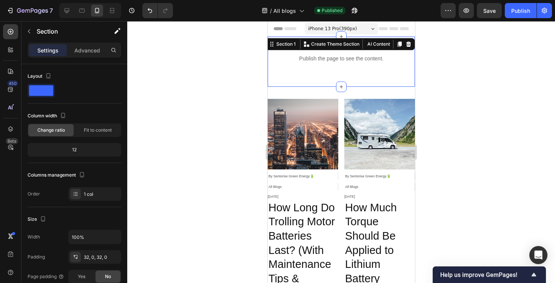
click at [302, 74] on div "Publish the page to see the content. Custom Code Row" at bounding box center [340, 62] width 147 height 26
click at [222, 78] on div at bounding box center [341, 152] width 428 height 262
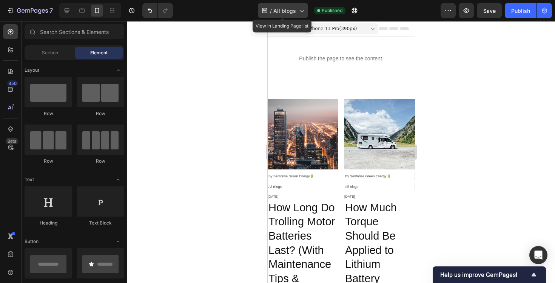
click at [283, 12] on span "All blogs" at bounding box center [284, 11] width 23 height 8
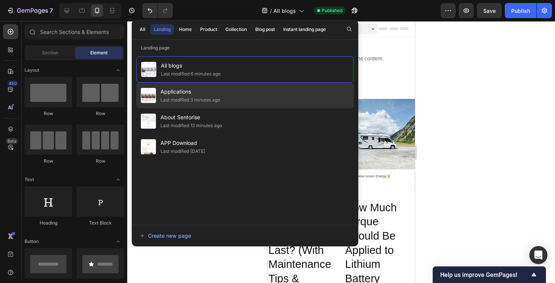
click at [214, 95] on span "Applications" at bounding box center [190, 91] width 60 height 9
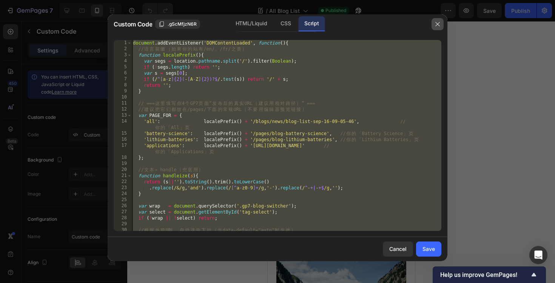
click at [441, 24] on button "button" at bounding box center [438, 24] width 12 height 12
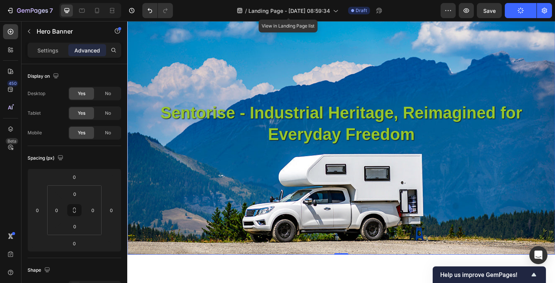
scroll to position [371, 0]
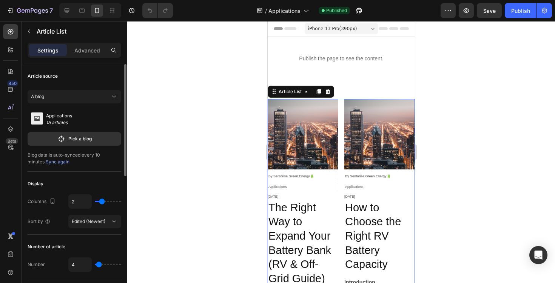
click at [79, 146] on div "A blog Applications 15 articles Pick a blog Blog data is auto-synced every 10 m…" at bounding box center [75, 126] width 94 height 79
click at [201, 100] on div at bounding box center [341, 152] width 428 height 262
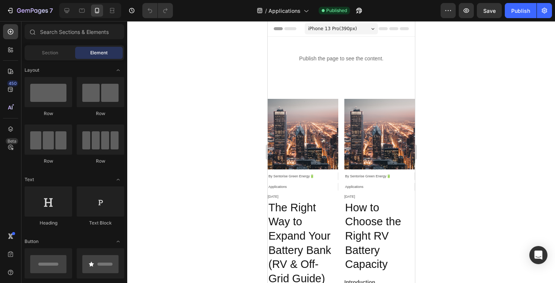
click at [206, 94] on div at bounding box center [341, 152] width 428 height 262
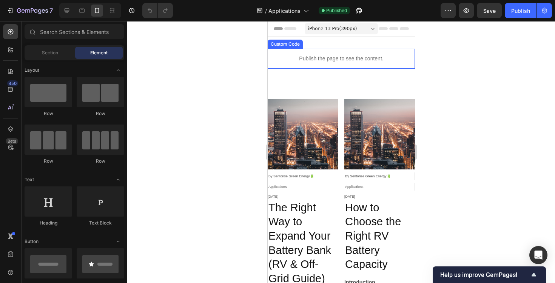
click at [294, 63] on div "Publish the page to see the content." at bounding box center [340, 59] width 147 height 20
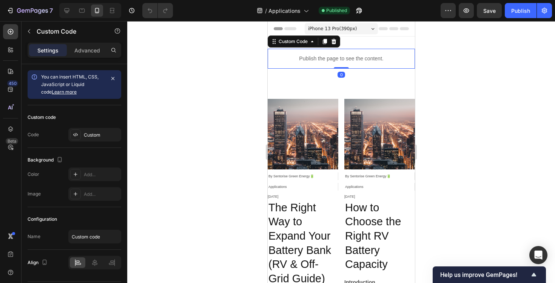
click at [294, 63] on div "Publish the page to see the content." at bounding box center [340, 59] width 147 height 20
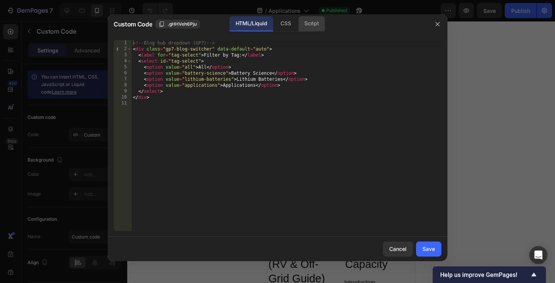
click at [309, 23] on div "Script" at bounding box center [311, 23] width 26 height 15
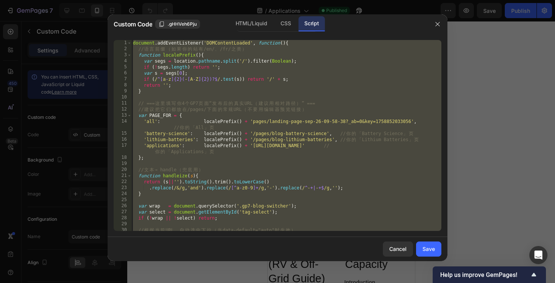
click at [225, 140] on div "document . addEventListener ( 'DOMContentLoaded' , function ( ) { // 语 言 前 缀 （ …" at bounding box center [286, 141] width 310 height 203
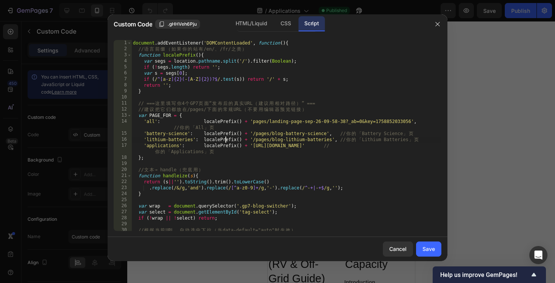
click at [346, 121] on div "document . addEventListener ( 'DOMContentLoaded' , function ( ) { // 语 言 前 缀 （ …" at bounding box center [286, 141] width 310 height 203
click at [410, 122] on div "document . addEventListener ( 'DOMContentLoaded' , function ( ) { // 语 言 前 缀 （ …" at bounding box center [286, 141] width 310 height 203
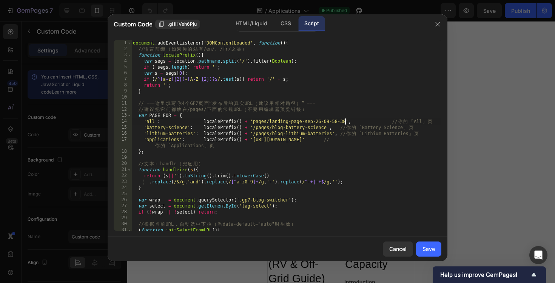
click at [394, 119] on div "document . addEventListener ( 'DOMContentLoaded' , function ( ) { // 语 言 前 缀 （ …" at bounding box center [286, 141] width 310 height 203
click at [329, 126] on div "document . addEventListener ( 'DOMContentLoaded' , function ( ) { // 语 言 前 缀 （ …" at bounding box center [286, 141] width 310 height 203
paste textarea "https://eu.sentorise.com/pages/battery-science?_ab=0&key=1758857117667"
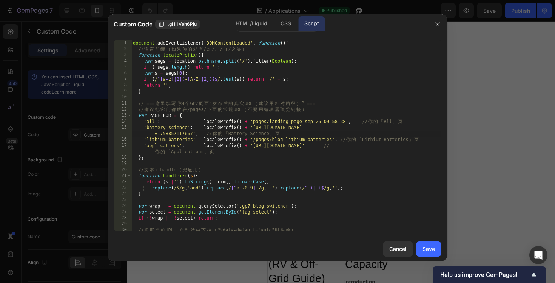
click at [253, 118] on div "document . addEventListener ( 'DOMContentLoaded' , function ( ) { // 语 言 前 缀 （ …" at bounding box center [286, 141] width 310 height 203
click at [254, 122] on div "document . addEventListener ( 'DOMContentLoaded' , function ( ) { // 语 言 前 缀 （ …" at bounding box center [286, 141] width 310 height 203
click at [317, 127] on div "document . addEventListener ( 'DOMContentLoaded' , function ( ) { // 语 言 前 缀 （ …" at bounding box center [286, 141] width 310 height 203
click at [380, 127] on div "document . addEventListener ( 'DOMContentLoaded' , function ( ) { // 语 言 前 缀 （ …" at bounding box center [286, 141] width 310 height 203
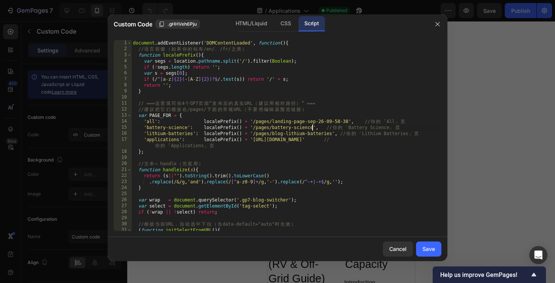
click at [331, 134] on div "document . addEventListener ( 'DOMContentLoaded' , function ( ) { // 语 言 前 缀 （ …" at bounding box center [286, 141] width 310 height 203
paste textarea "https://eu.sentorise.com/pages/lithium-batteries?_ab=0&key=1758857172842"
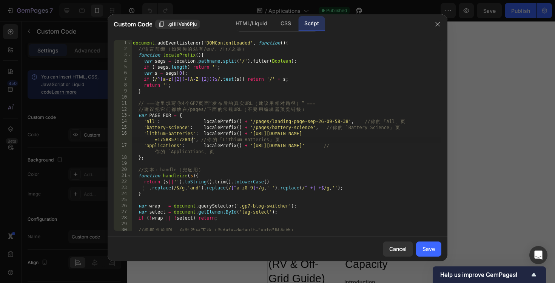
click at [318, 132] on div "document . addEventListener ( 'DOMContentLoaded' , function ( ) { // 语 言 前 缀 （ …" at bounding box center [286, 141] width 310 height 203
click at [385, 135] on div "document . addEventListener ( 'DOMContentLoaded' , function ( ) { // 语 言 前 缀 （ …" at bounding box center [286, 141] width 310 height 203
click at [384, 135] on div "document . addEventListener ( 'DOMContentLoaded' , function ( ) { // 语 言 前 缀 （ …" at bounding box center [286, 141] width 310 height 203
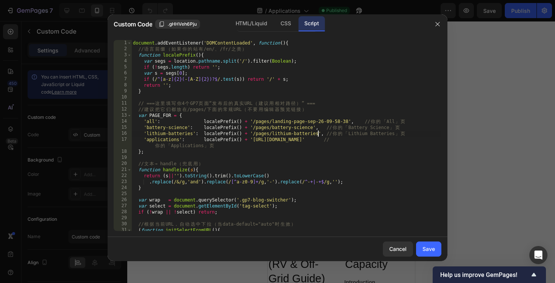
click at [386, 142] on div "document . addEventListener ( 'DOMContentLoaded' , function ( ) { // 语 言 前 缀 （ …" at bounding box center [286, 141] width 310 height 203
click at [384, 139] on div "document . addEventListener ( 'DOMContentLoaded' , function ( ) { // 语 言 前 缀 （ …" at bounding box center [286, 141] width 310 height 203
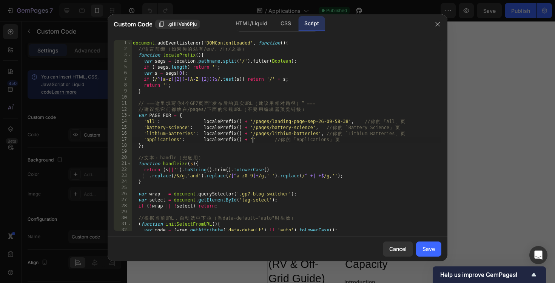
paste textarea "https://eu.sentorise.com/pages/applications?_ab=0&key=1758857215865"
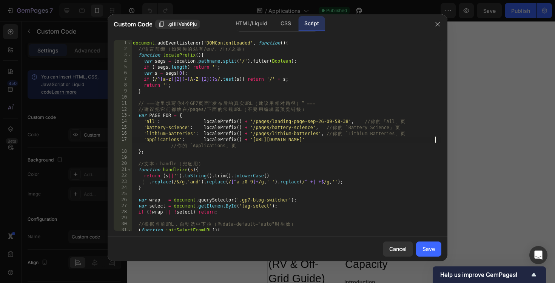
click at [318, 140] on div "document . addEventListener ( 'DOMContentLoaded' , function ( ) { // 语 言 前 缀 （ …" at bounding box center [286, 141] width 310 height 203
click at [368, 142] on div "document . addEventListener ( 'DOMContentLoaded' , function ( ) { // 语 言 前 缀 （ …" at bounding box center [286, 141] width 310 height 203
click at [370, 140] on div "document . addEventListener ( 'DOMContentLoaded' , function ( ) { // 语 言 前 缀 （ …" at bounding box center [286, 141] width 310 height 203
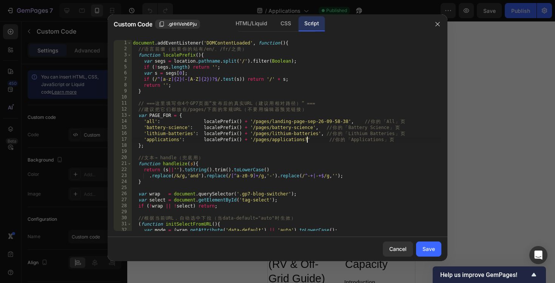
type textarea "'applications': localePrefix() + '/pages/applications' // 你的「Applications」页"
click at [429, 250] on div "Save" at bounding box center [429, 249] width 12 height 8
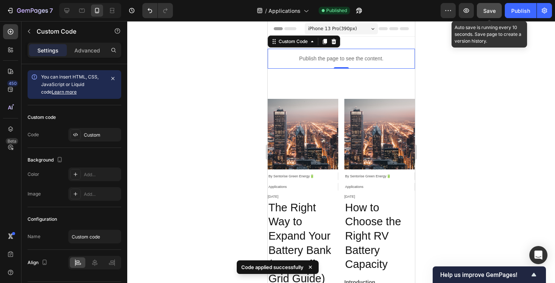
click at [487, 11] on span "Save" at bounding box center [489, 11] width 12 height 6
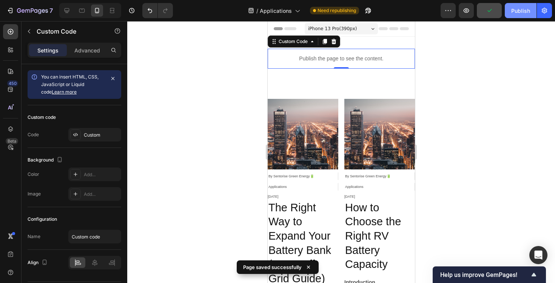
click at [522, 9] on div "Publish" at bounding box center [520, 11] width 19 height 8
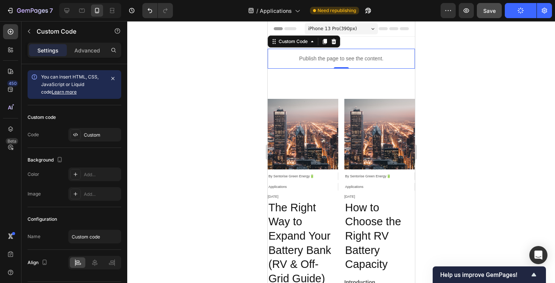
click at [358, 55] on p "Publish the page to see the content." at bounding box center [340, 59] width 147 height 8
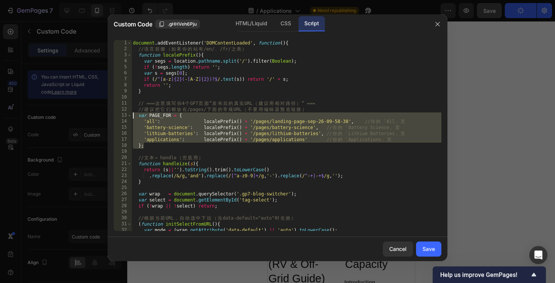
drag, startPoint x: 152, startPoint y: 148, endPoint x: 119, endPoint y: 114, distance: 47.8
click at [119, 114] on div "var PAGE_FOR = { 'all': localePrefix() + '/pages/landing-page-sep-26-09-58-38',…" at bounding box center [278, 135] width 328 height 191
click at [299, 64] on div "document . addEventListener ( 'DOMContentLoaded' , function ( ) { // 语 言 前 缀 （ …" at bounding box center [286, 141] width 310 height 203
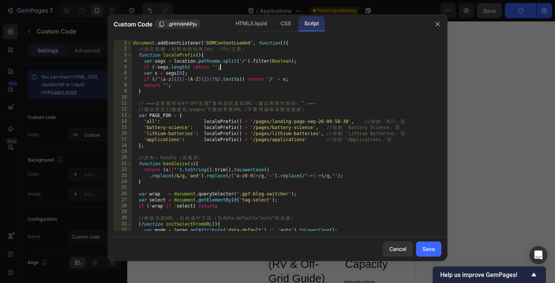
type textarea "});"
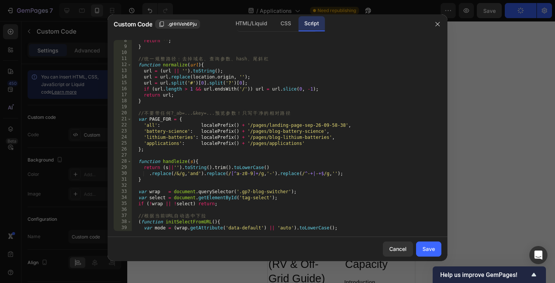
scroll to position [0, 0]
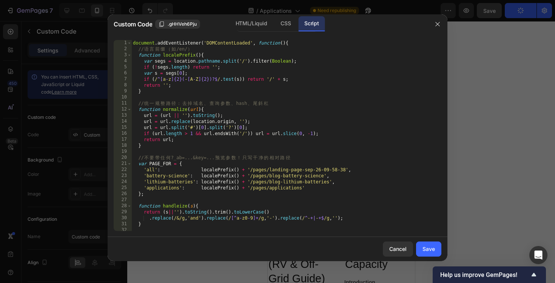
click at [150, 191] on div "document . addEventListener ( 'DOMContentLoaded' , function ( ) { // 语 言 前 缀 （ …" at bounding box center [286, 141] width 310 height 203
type textarea "};"
drag, startPoint x: 155, startPoint y: 196, endPoint x: 123, endPoint y: 164, distance: 44.9
click at [123, 164] on div "}; 1 2 3 4 5 6 7 8 9 10 11 12 13 14 15 16 17 18 19 20 21 22 23 24 25 26 27 28 2…" at bounding box center [278, 135] width 328 height 191
click at [429, 247] on div "Save" at bounding box center [429, 249] width 12 height 8
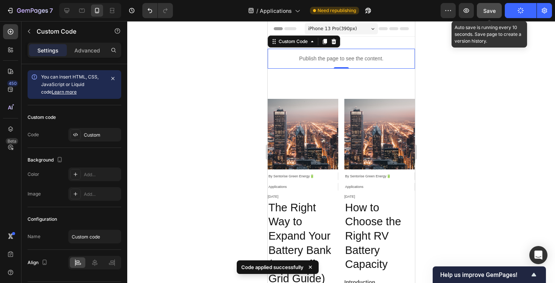
click at [487, 9] on span "Save" at bounding box center [489, 11] width 12 height 6
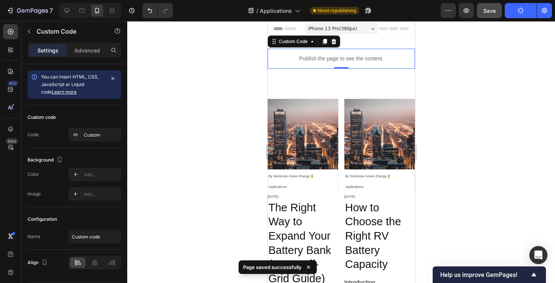
click at [313, 59] on p "Publish the page to see the content." at bounding box center [340, 59] width 147 height 8
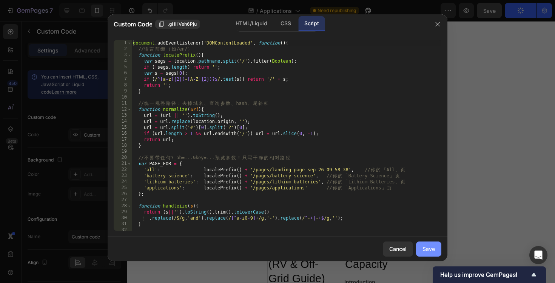
click at [421, 245] on button "Save" at bounding box center [428, 249] width 25 height 15
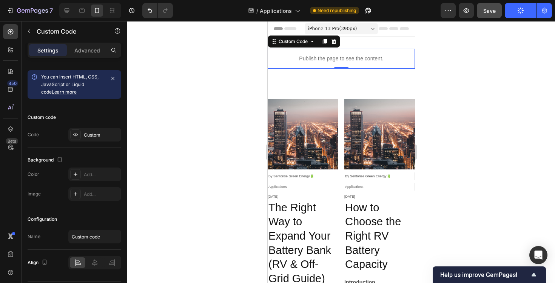
click at [491, 70] on div at bounding box center [341, 152] width 428 height 262
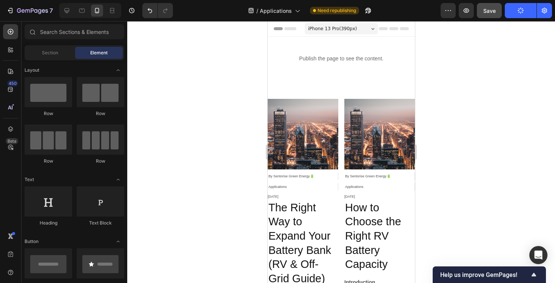
click at [451, 90] on div at bounding box center [341, 152] width 428 height 262
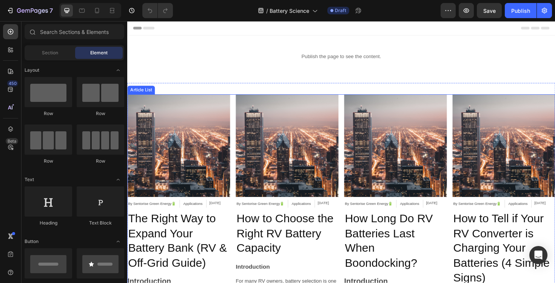
click at [352, 101] on div "Article Image By Sentorise Green Energy🔋 Article Author Applications Article Ca…" at bounding box center [353, 223] width 453 height 249
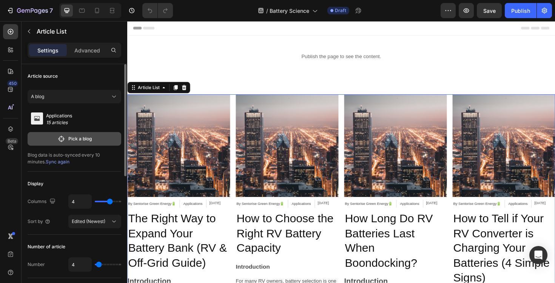
click at [73, 136] on p "Pick a blog" at bounding box center [79, 139] width 23 height 7
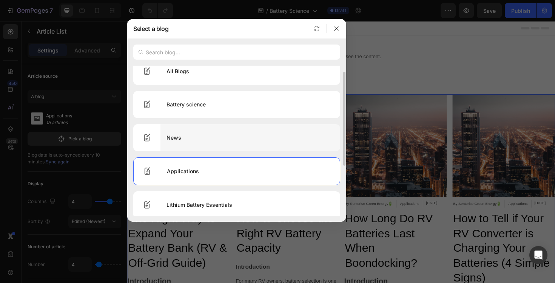
scroll to position [9, 0]
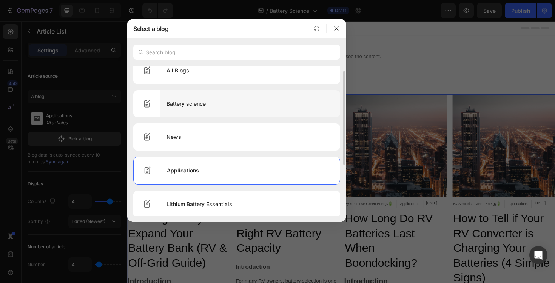
click at [215, 110] on div "Battery science" at bounding box center [250, 103] width 180 height 21
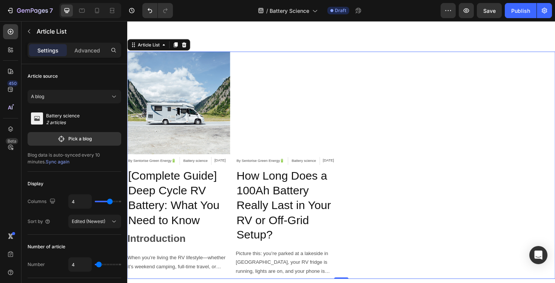
scroll to position [0, 0]
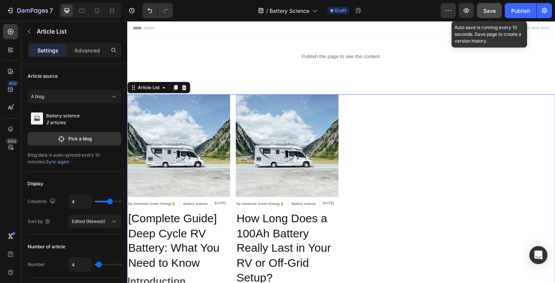
click at [488, 13] on span "Save" at bounding box center [489, 11] width 12 height 6
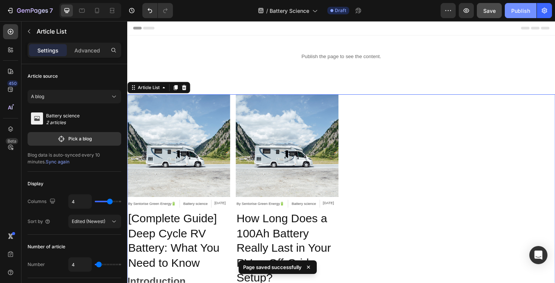
click at [516, 8] on div "Publish" at bounding box center [520, 11] width 19 height 8
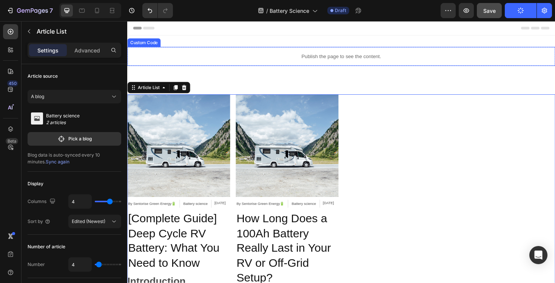
click at [239, 64] on div "Publish the page to see the content." at bounding box center [353, 59] width 453 height 20
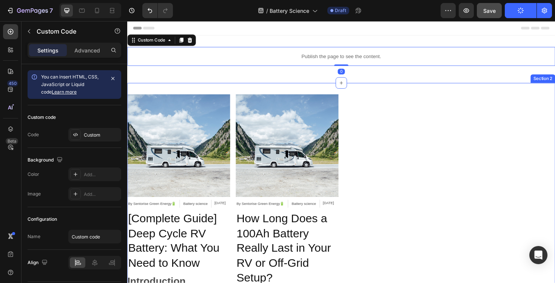
click at [278, 87] on div "Article Image By Sentorise Green Energy🔋 Article Author Battery science Article…" at bounding box center [353, 219] width 453 height 265
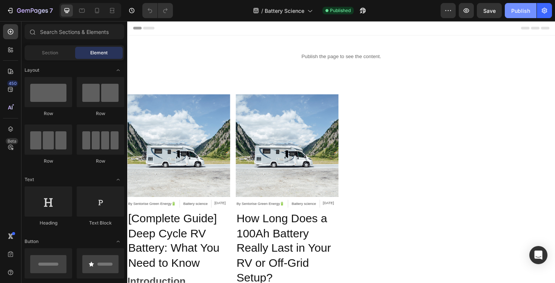
click at [516, 12] on div "Publish" at bounding box center [520, 11] width 19 height 8
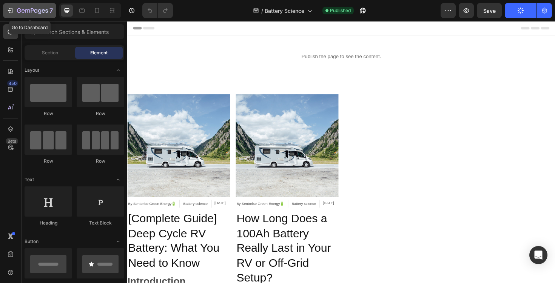
click at [27, 7] on div "7" at bounding box center [35, 10] width 36 height 9
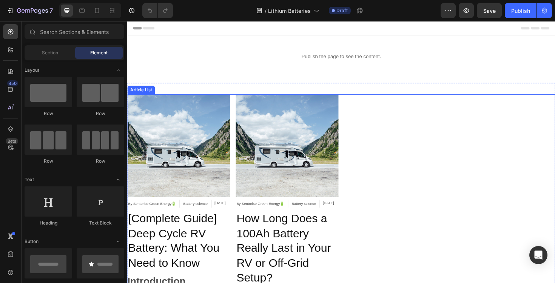
click at [355, 101] on div "Article Image By Sentorise Green Energy🔋 Article Author Battery science Article…" at bounding box center [353, 219] width 453 height 241
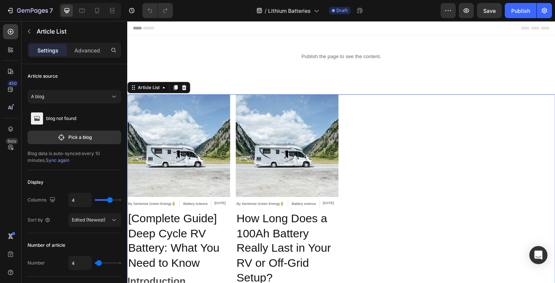
click at [355, 104] on div "Article Image By Sentorise Green Energy🔋 Article Author Battery science Article…" at bounding box center [353, 219] width 453 height 241
click at [74, 136] on p "Pick a blog" at bounding box center [79, 137] width 23 height 7
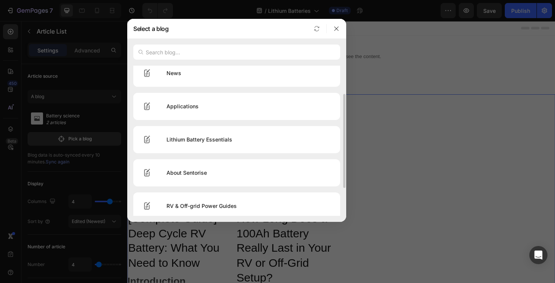
scroll to position [62, 0]
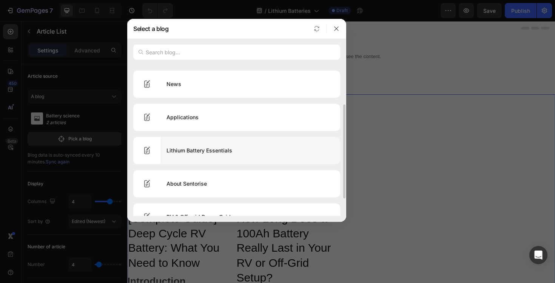
click at [221, 153] on div "Lithium Battery Essentials" at bounding box center [250, 150] width 180 height 21
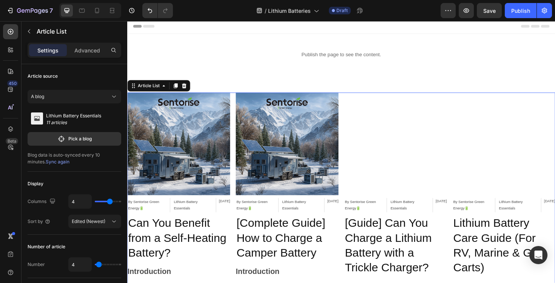
scroll to position [0, 0]
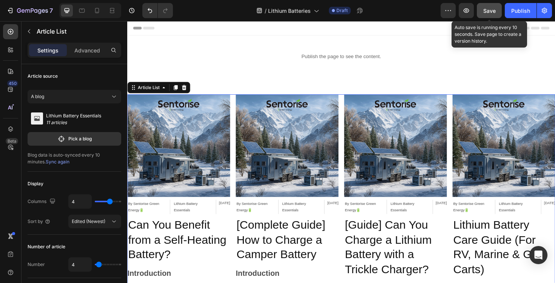
click at [492, 9] on span "Save" at bounding box center [489, 11] width 12 height 6
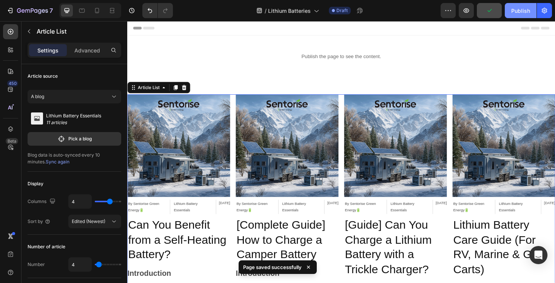
click at [524, 11] on div "Publish" at bounding box center [520, 11] width 19 height 8
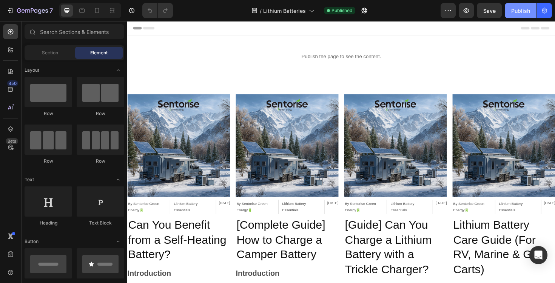
click at [517, 8] on div "Publish" at bounding box center [520, 11] width 19 height 8
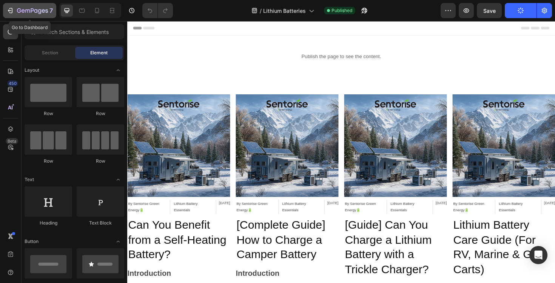
click at [29, 14] on div "7" at bounding box center [35, 10] width 36 height 9
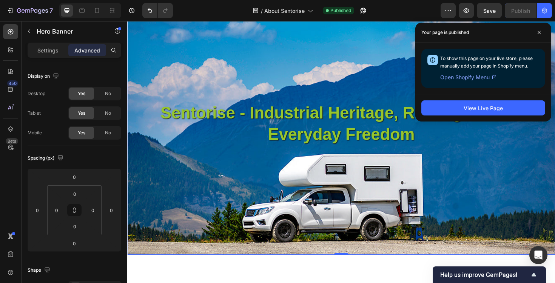
scroll to position [371, 0]
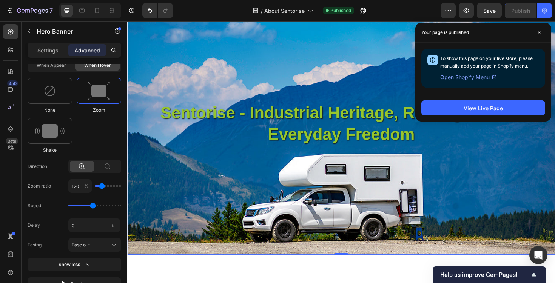
click at [540, 35] on span at bounding box center [539, 32] width 12 height 12
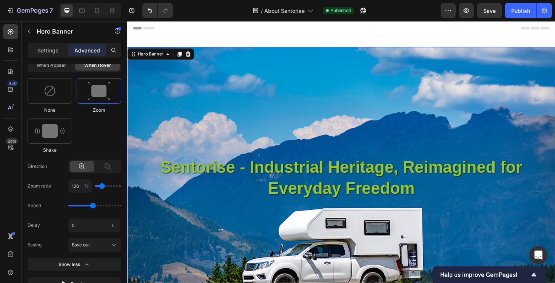
scroll to position [26, 0]
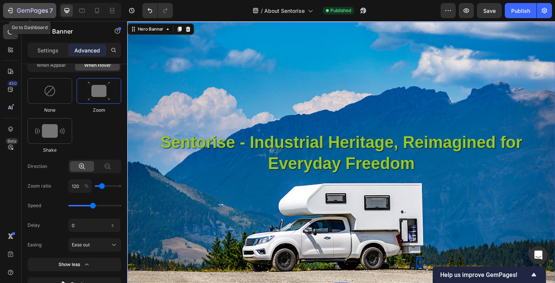
click at [13, 11] on icon "button" at bounding box center [10, 11] width 8 height 8
